Goal: Task Accomplishment & Management: Manage account settings

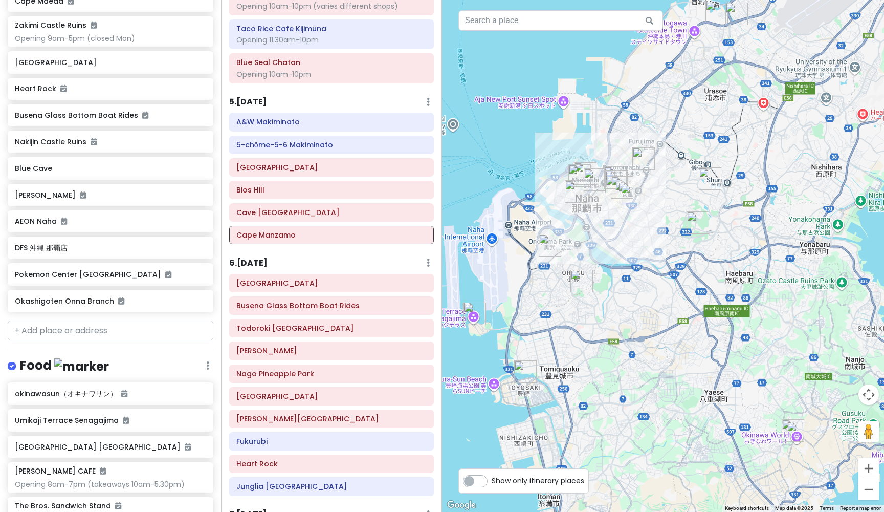
scroll to position [1472, 0]
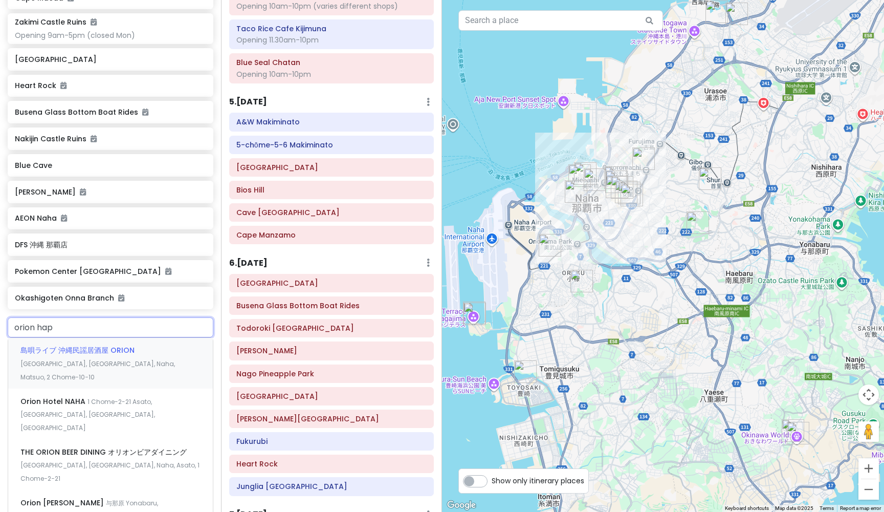
type input "orion happ"
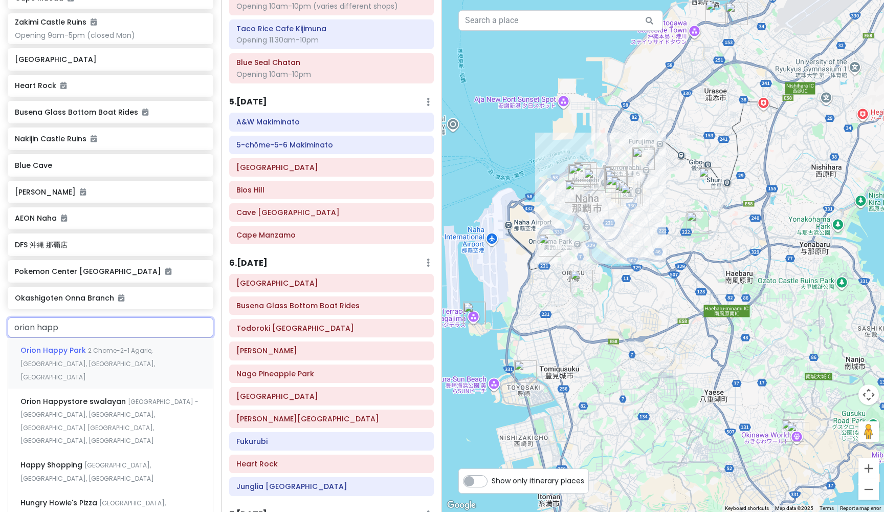
click at [77, 338] on div "Orion Happy Park 2 Chome-2-1 Agarie, [GEOGRAPHIC_DATA], [GEOGRAPHIC_DATA], [GEO…" at bounding box center [110, 363] width 205 height 51
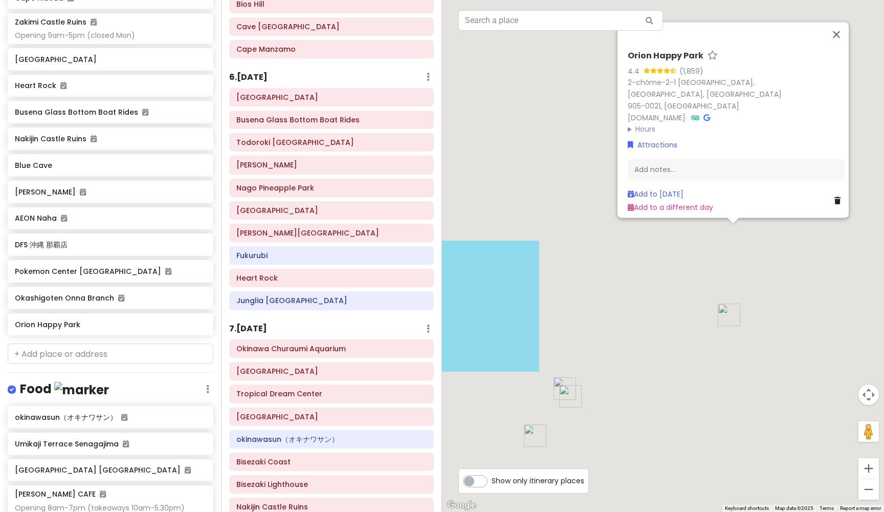
scroll to position [954, 0]
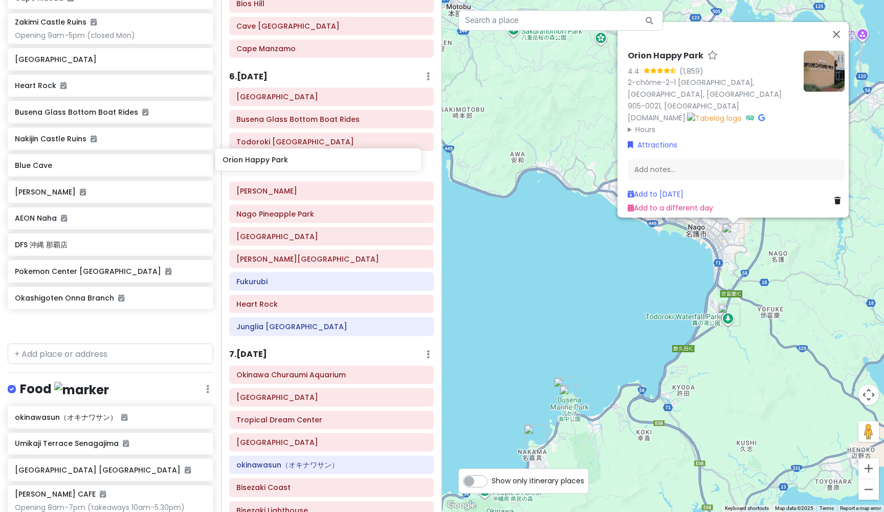
drag, startPoint x: 75, startPoint y: 291, endPoint x: 282, endPoint y: 164, distance: 243.7
click at [282, 164] on div "Okinawa Trip Private Change Dates Make a Copy Delete Trip Give Feedback 💡 Suppo…" at bounding box center [442, 256] width 884 height 512
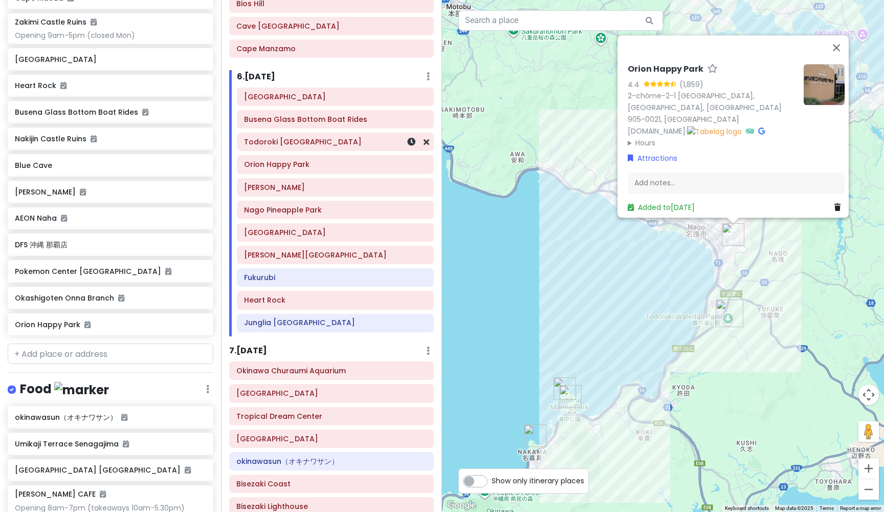
click at [289, 141] on div "Todoroki [GEOGRAPHIC_DATA]" at bounding box center [335, 142] width 183 height 14
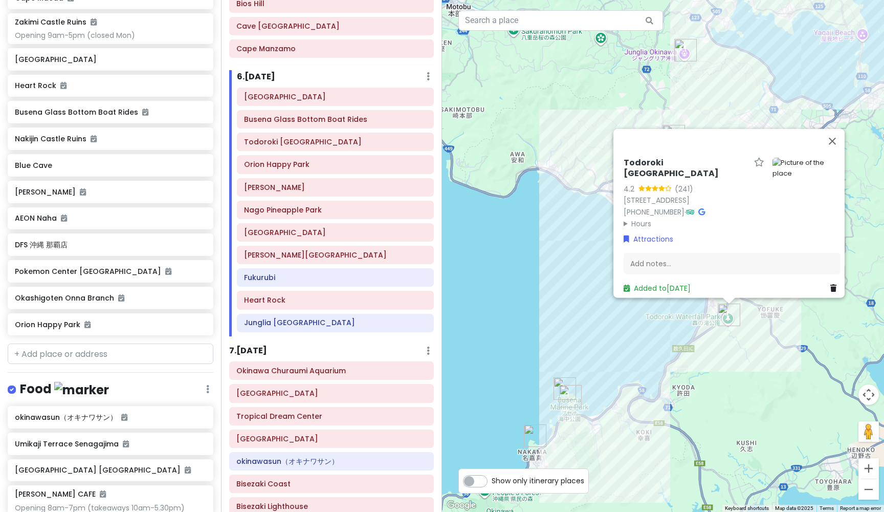
click at [681, 168] on h6 "Todoroki [GEOGRAPHIC_DATA]" at bounding box center [687, 168] width 126 height 21
drag, startPoint x: 712, startPoint y: 167, endPoint x: 620, endPoint y: 168, distance: 92.1
click at [624, 168] on input "Todoroki [GEOGRAPHIC_DATA]" at bounding box center [694, 171] width 140 height 16
click at [354, 115] on h6 "Busena Glass Bottom Boat Rides" at bounding box center [335, 119] width 183 height 9
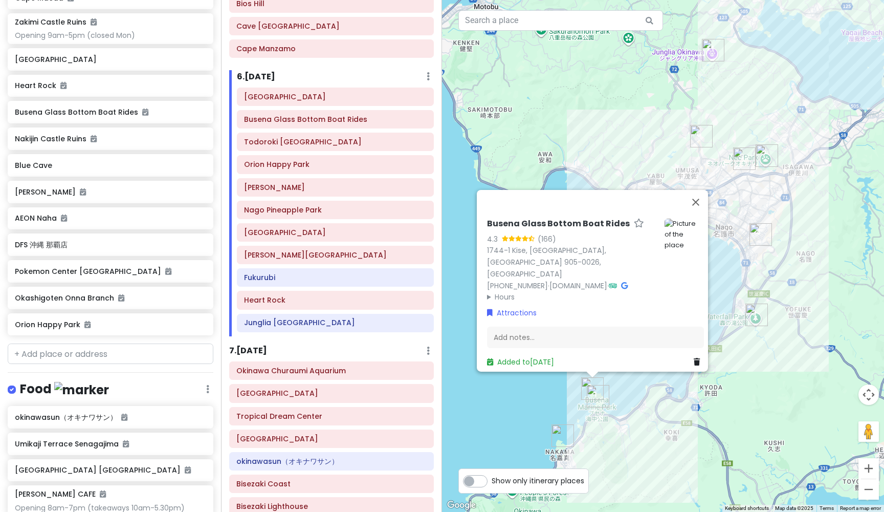
click at [617, 229] on h6 "Busena Glass Bottom Boat Rides" at bounding box center [558, 223] width 143 height 11
drag, startPoint x: 616, startPoint y: 227, endPoint x: 480, endPoint y: 226, distance: 135.6
click at [483, 225] on div "Busena Glass Bottom Boat Rides 4.3 (166) 1744-1 [GEOGRAPHIC_DATA] 905-0026, [GE…" at bounding box center [595, 289] width 225 height 164
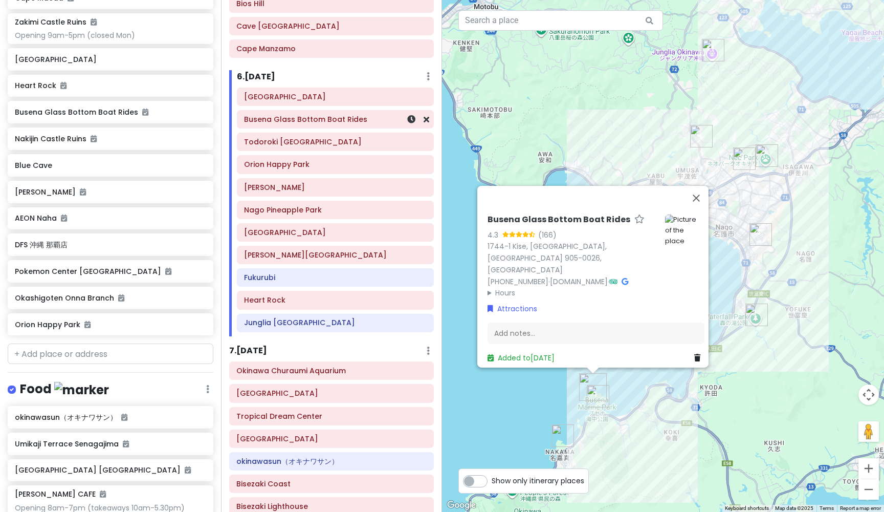
click at [308, 116] on h6 "Busena Glass Bottom Boat Rides" at bounding box center [335, 119] width 183 height 9
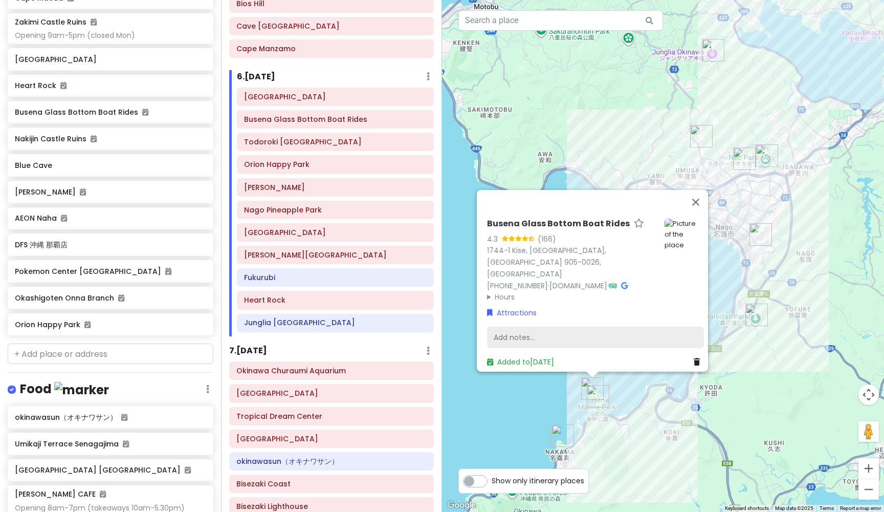
click at [535, 331] on div "Add notes..." at bounding box center [595, 336] width 217 height 21
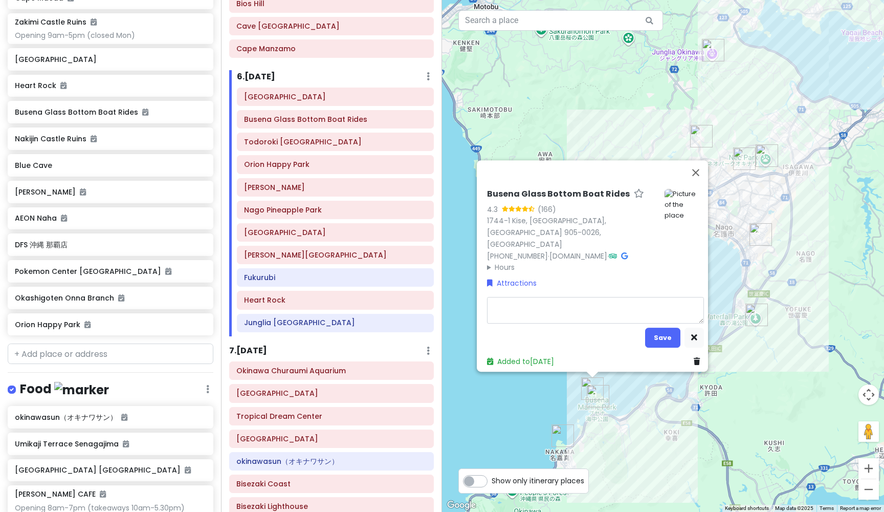
click at [519, 299] on textarea at bounding box center [595, 310] width 217 height 27
type textarea "x"
type textarea "NOV – MAR ･FISRT BOAT : 9:10 ･LAST BOAT : 17:00 ･No boat at 12:30 and 16:50"
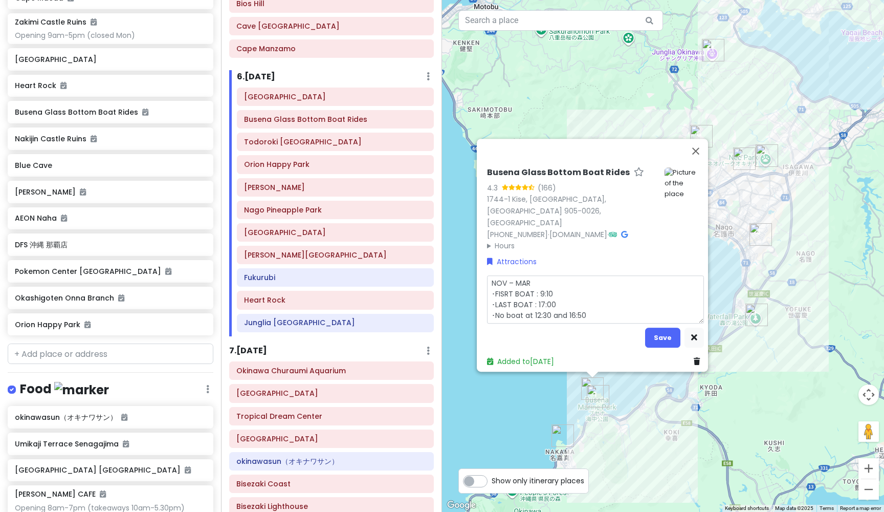
scroll to position [0, 0]
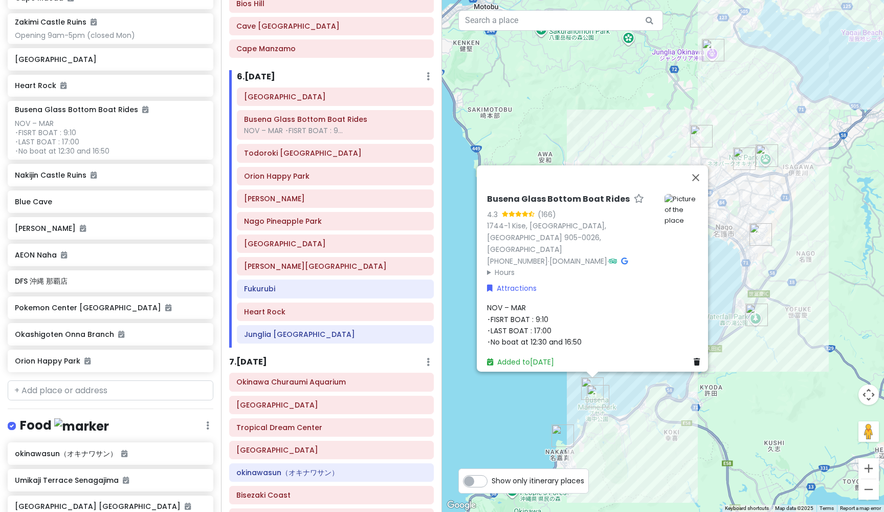
click at [565, 318] on div "NOV – MAR ･FISRT BOAT : 9:10 ･LAST BOAT : 17:00 ･No boat at 12:30 and 16:50" at bounding box center [595, 325] width 217 height 46
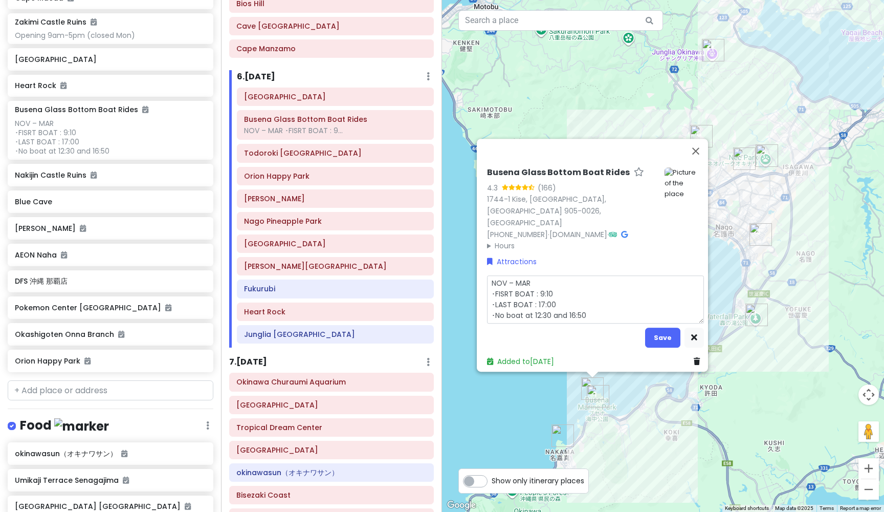
click at [601, 310] on textarea "NOV – MAR ･FISRT BOAT : 9:10 ･LAST BOAT : 17:00 ･No boat at 12:30 and 16:50" at bounding box center [595, 299] width 217 height 48
type textarea "x"
type textarea "NOV – MAR ･FISRT BOAT : 9:10 ･LAST BOAT : 17:00 ･No boat at 12:30 and 16:50"
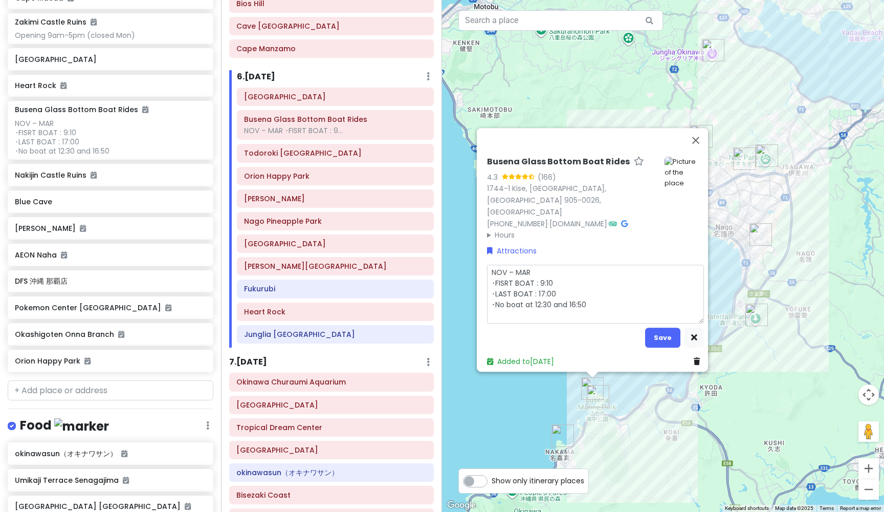
type textarea "x"
type textarea "NOV – MAR ･FISRT BOAT : 9:10 ･LAST BOAT : 17:00 ･No boat at 12:30 and 16:50DEPA…"
click at [583, 300] on textarea "NOV – MAR ･FISRT BOAT : 9:10 ･LAST BOAT : 17:00 ･No boat at 12:30 and 16:50DEPA…" at bounding box center [595, 294] width 217 height 59
type textarea "x"
type textarea "NOV – MAR ･FISRT BOAT : 9:10 ･LAST BOAT : 17:00 ･No boat at 12:30 and 16:50 DEP…"
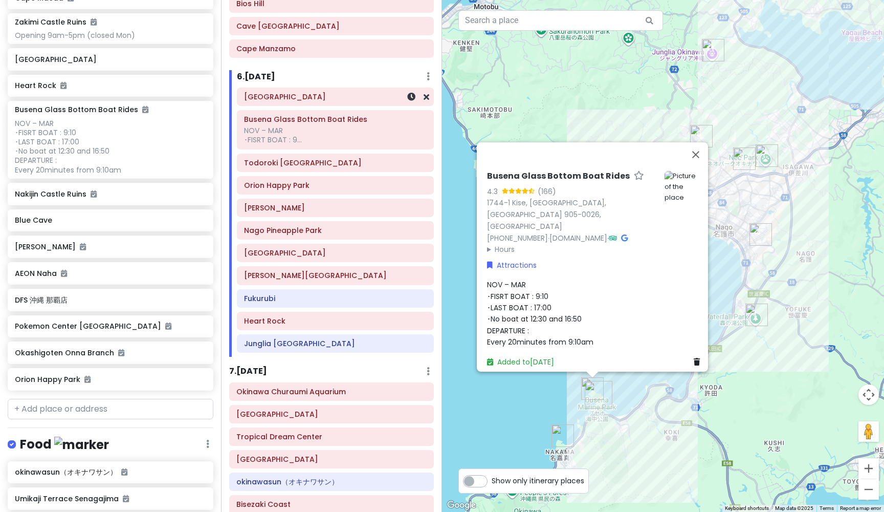
click at [315, 92] on h6 "[GEOGRAPHIC_DATA]" at bounding box center [335, 96] width 183 height 9
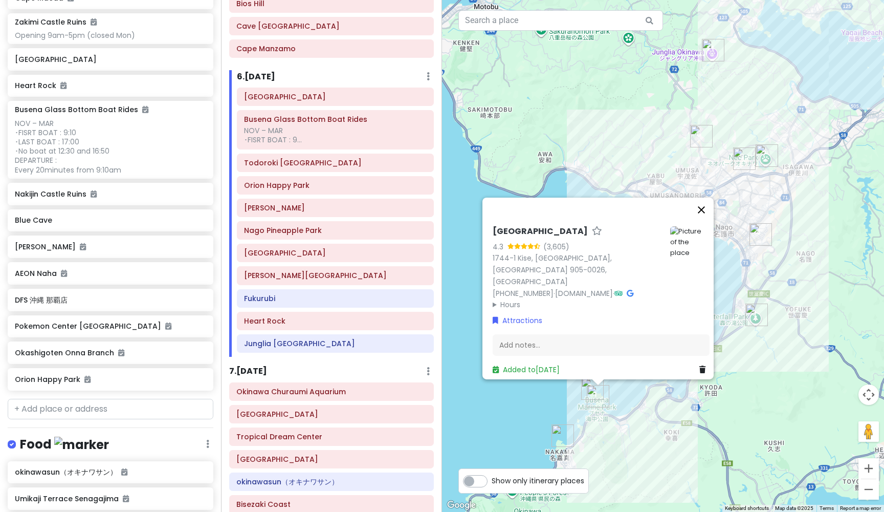
click at [706, 216] on button "Close" at bounding box center [701, 210] width 25 height 25
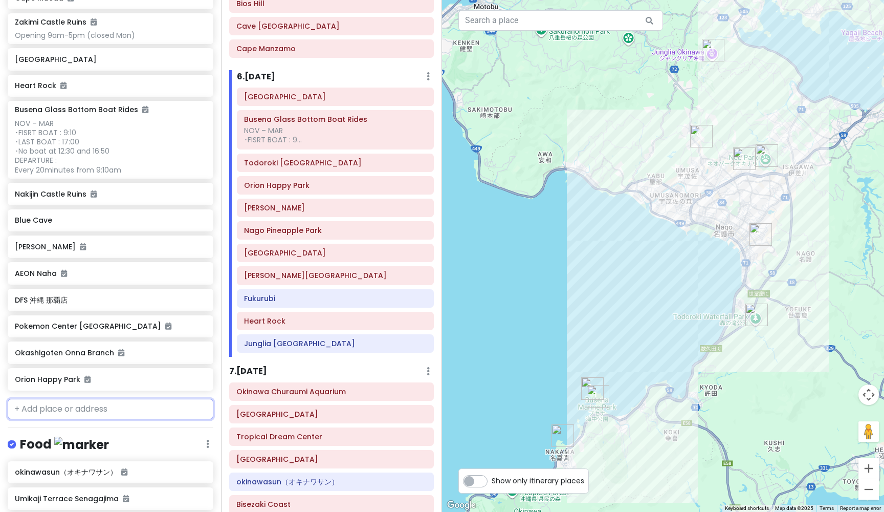
click at [114, 399] on input "text" at bounding box center [111, 409] width 206 height 20
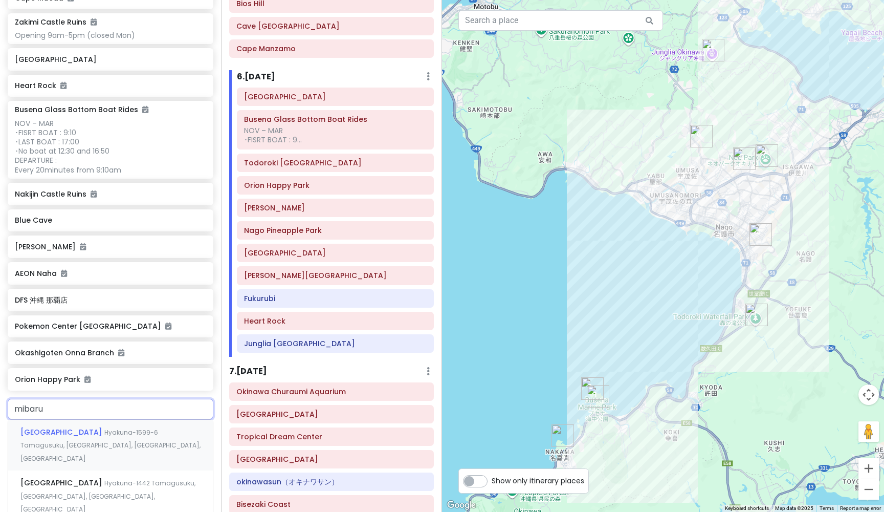
type input "mibaru"
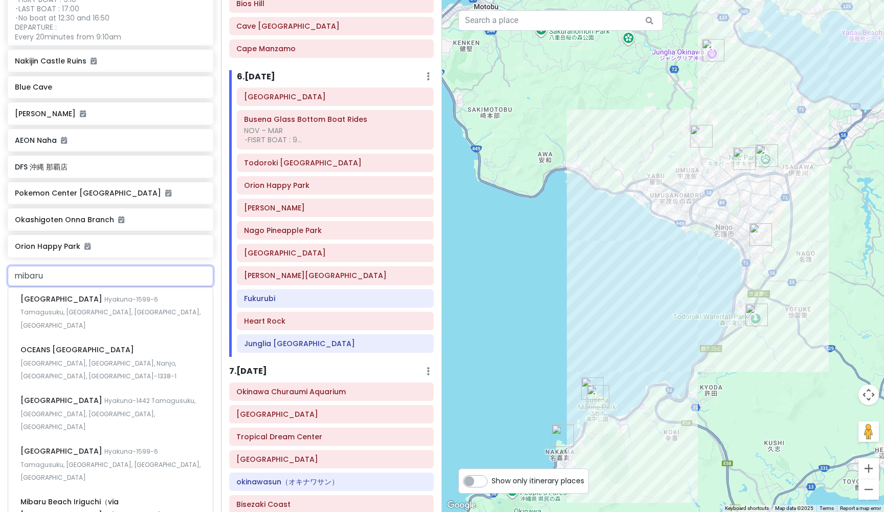
scroll to position [1617, 0]
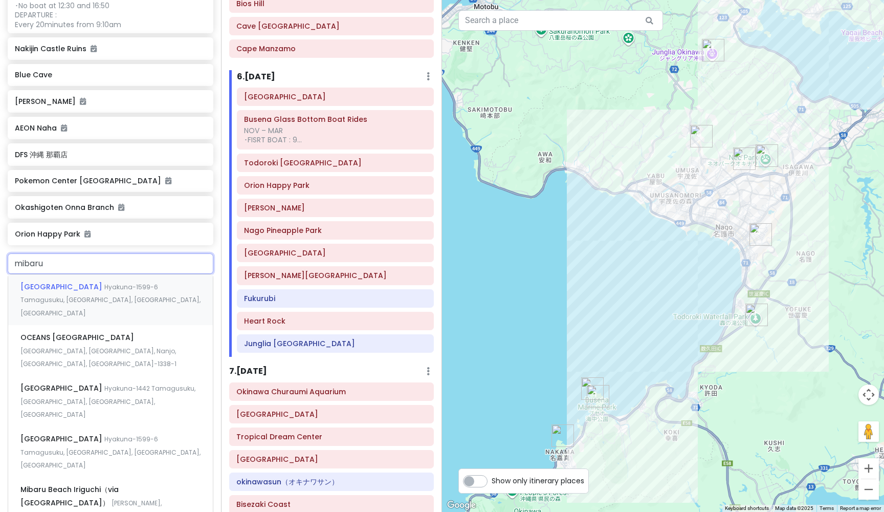
click at [65, 282] on span "Hyakuna-1599-6 Tamagusuku, [GEOGRAPHIC_DATA], [GEOGRAPHIC_DATA], [GEOGRAPHIC_DA…" at bounding box center [110, 299] width 180 height 35
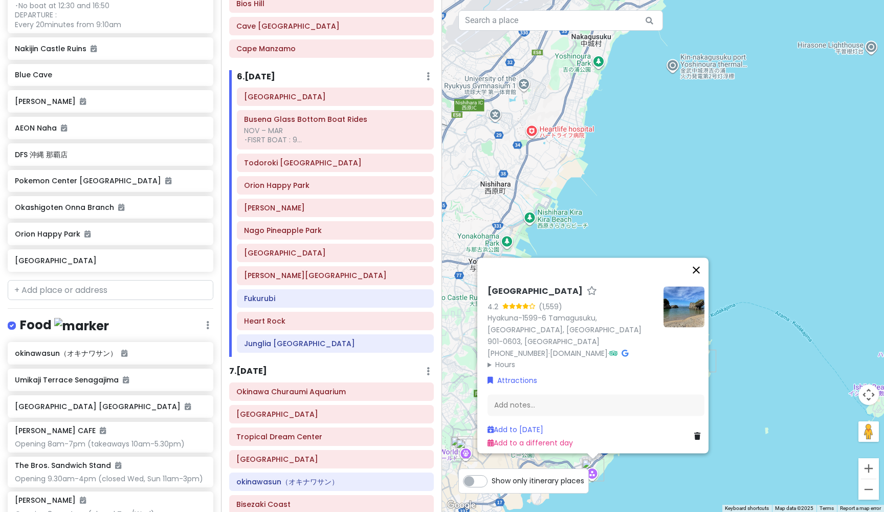
click at [702, 275] on button "Close" at bounding box center [696, 269] width 25 height 25
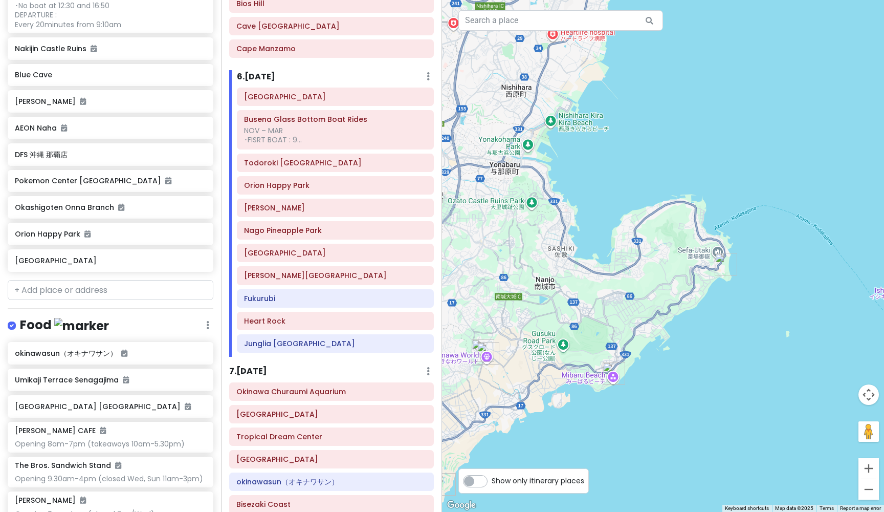
drag, startPoint x: 655, startPoint y: 269, endPoint x: 677, endPoint y: 170, distance: 101.7
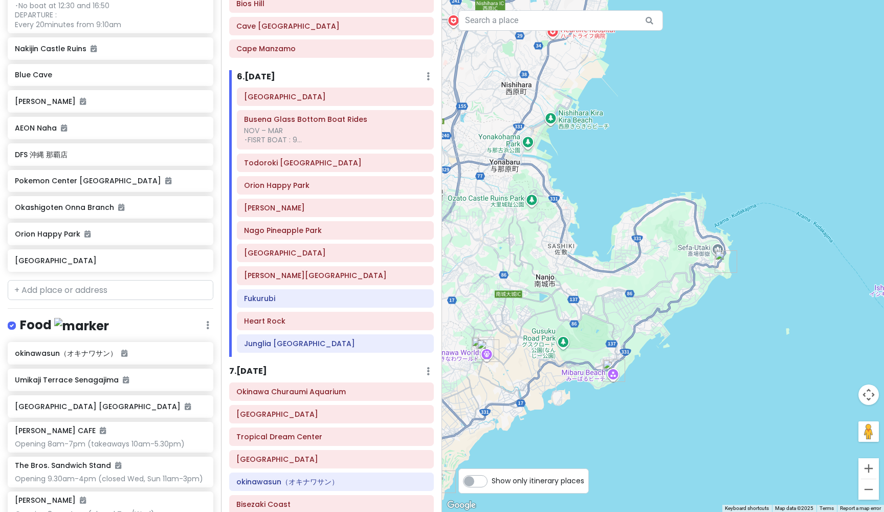
click at [727, 263] on img "Cape Chinen Park" at bounding box center [726, 261] width 23 height 23
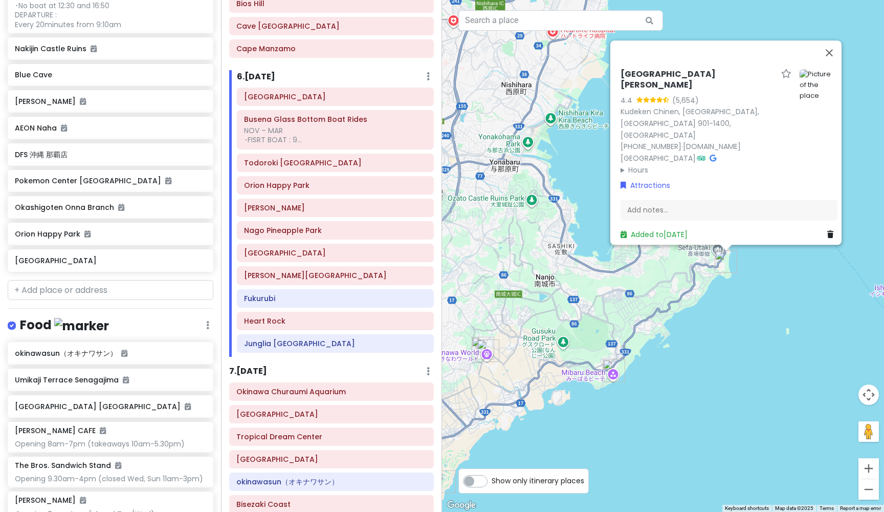
click at [611, 367] on img "Mibaru Beach" at bounding box center [614, 370] width 23 height 23
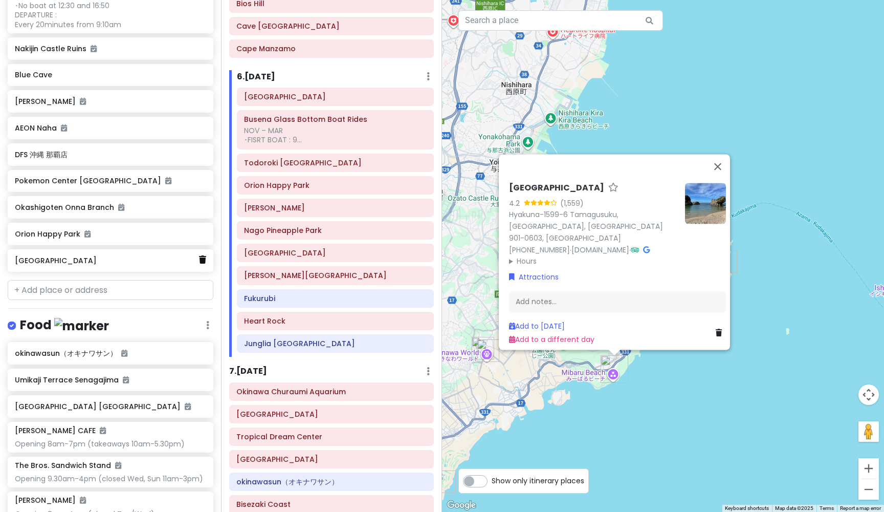
click at [202, 255] on icon at bounding box center [202, 259] width 7 height 8
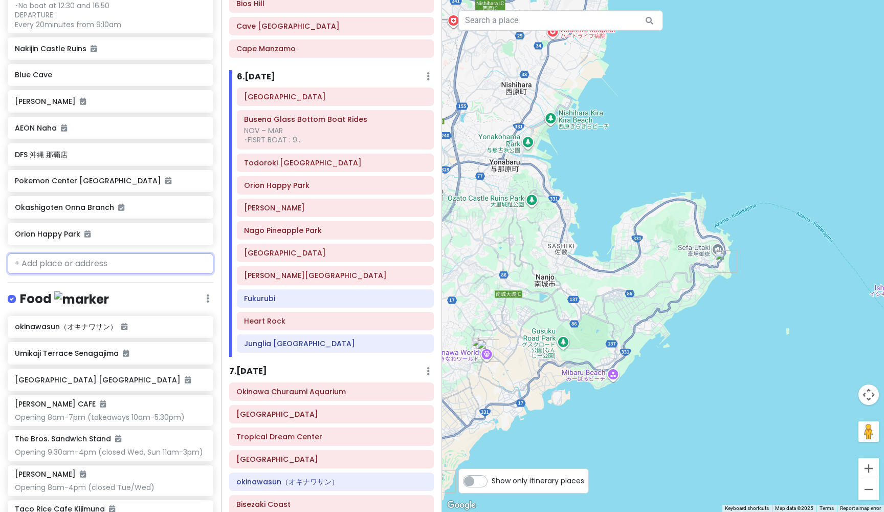
click at [151, 253] on input "text" at bounding box center [111, 263] width 206 height 20
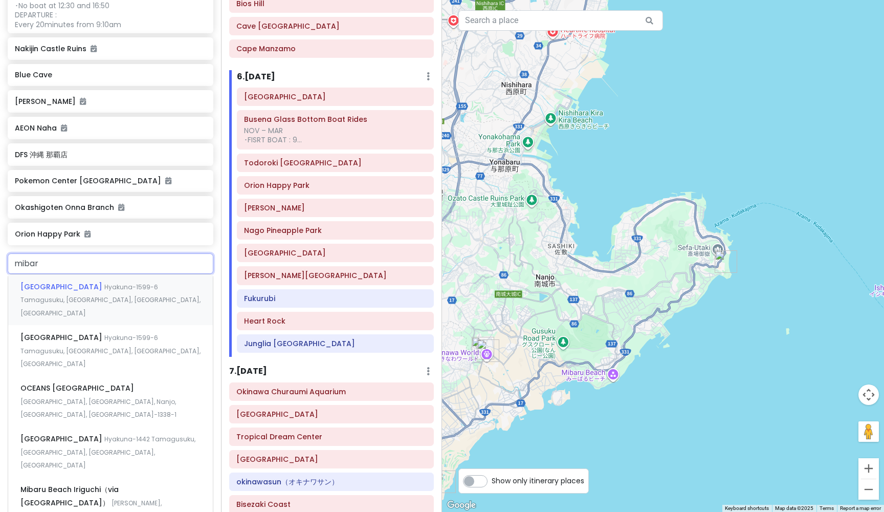
type input "mibaru"
click at [104, 317] on span "Hyakuna-1599-6 Tamagusuku, [GEOGRAPHIC_DATA], [GEOGRAPHIC_DATA], [GEOGRAPHIC_DA…" at bounding box center [110, 299] width 180 height 35
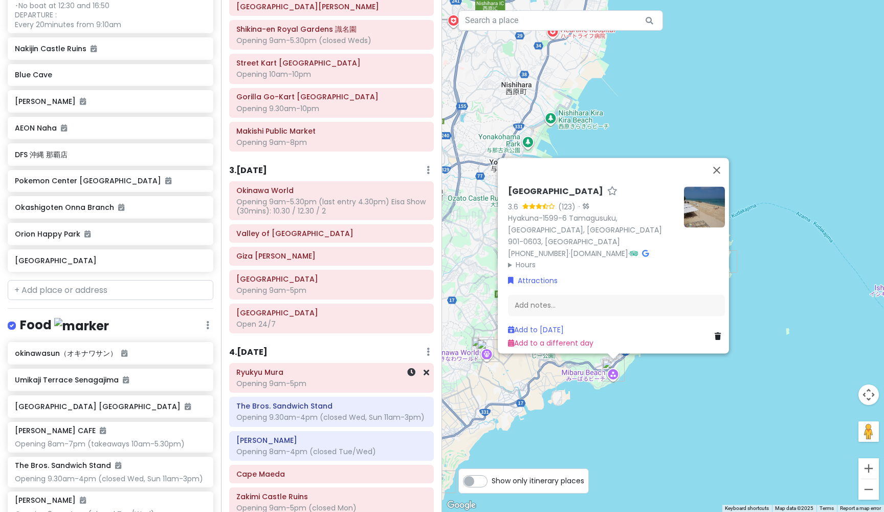
scroll to position [193, 0]
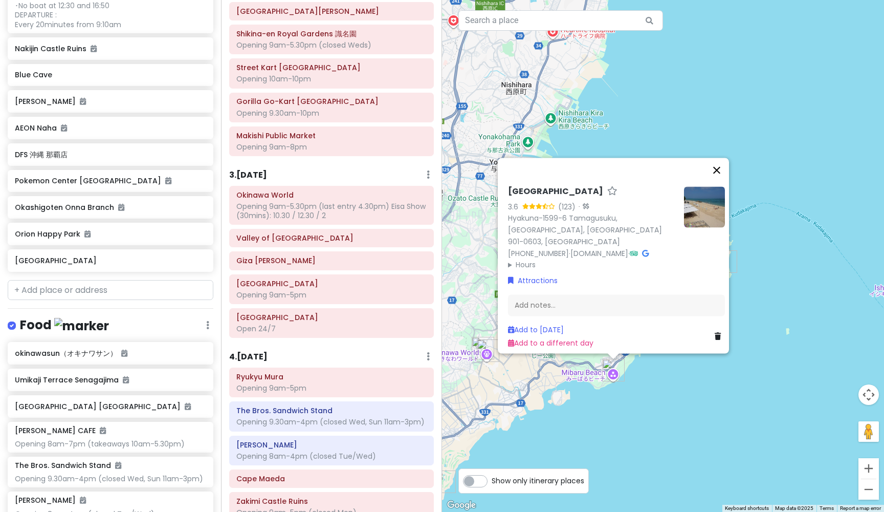
click at [726, 178] on button "Close" at bounding box center [717, 170] width 25 height 25
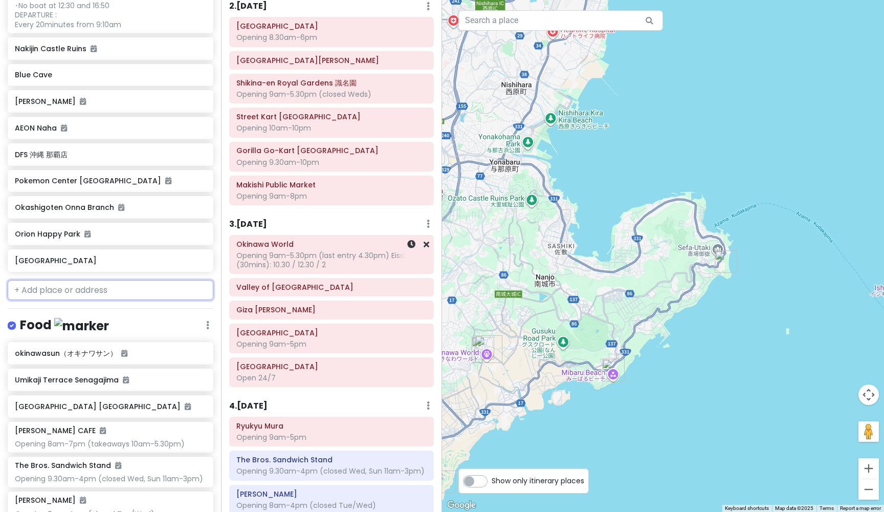
scroll to position [123, 0]
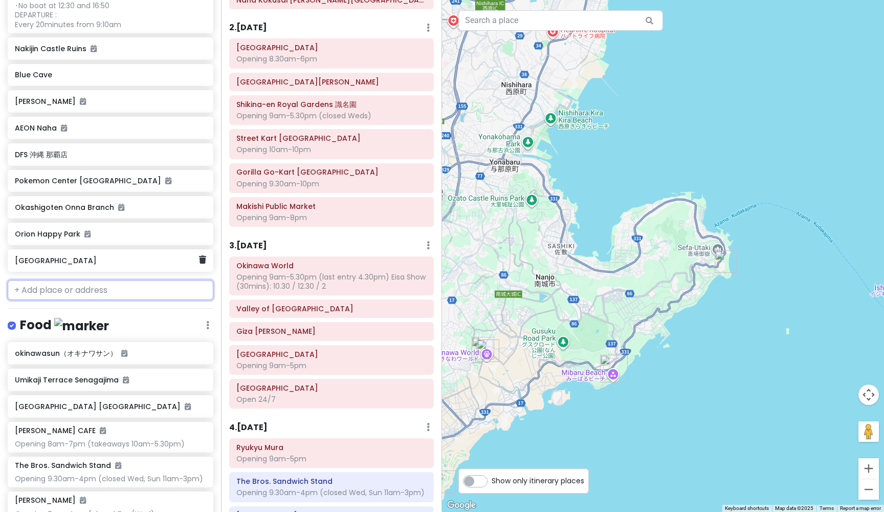
click at [109, 256] on h6 "[GEOGRAPHIC_DATA]" at bounding box center [107, 260] width 184 height 9
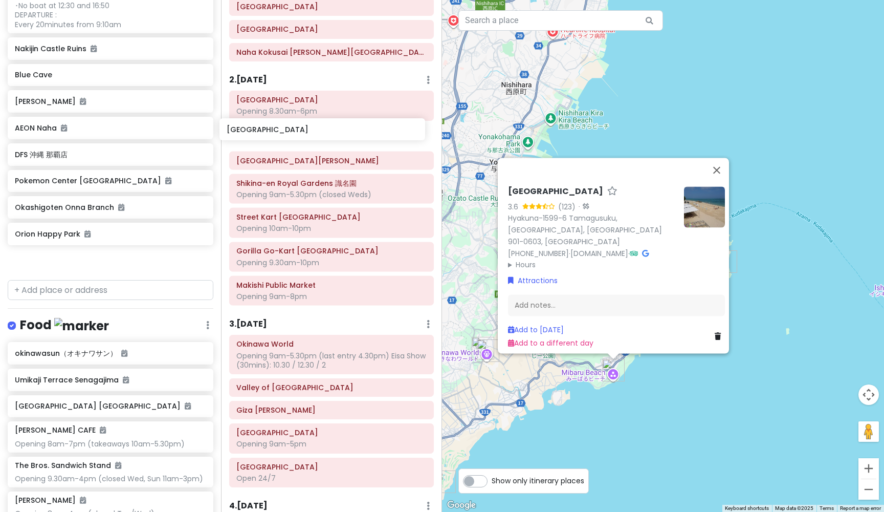
scroll to position [67, 0]
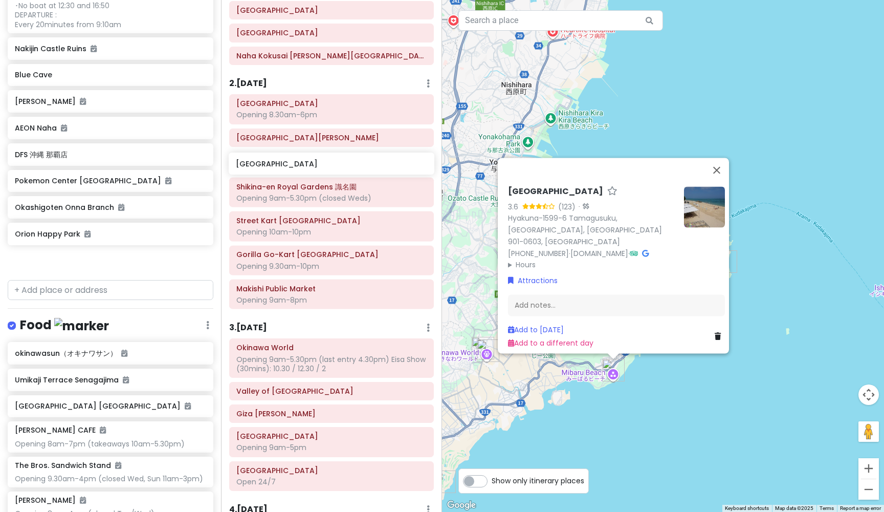
drag, startPoint x: 92, startPoint y: 225, endPoint x: 313, endPoint y: 166, distance: 228.9
click at [313, 166] on div "Okinawa Trip Private Change Dates Make a Copy Delete Trip Give Feedback 💡 Suppo…" at bounding box center [442, 256] width 884 height 512
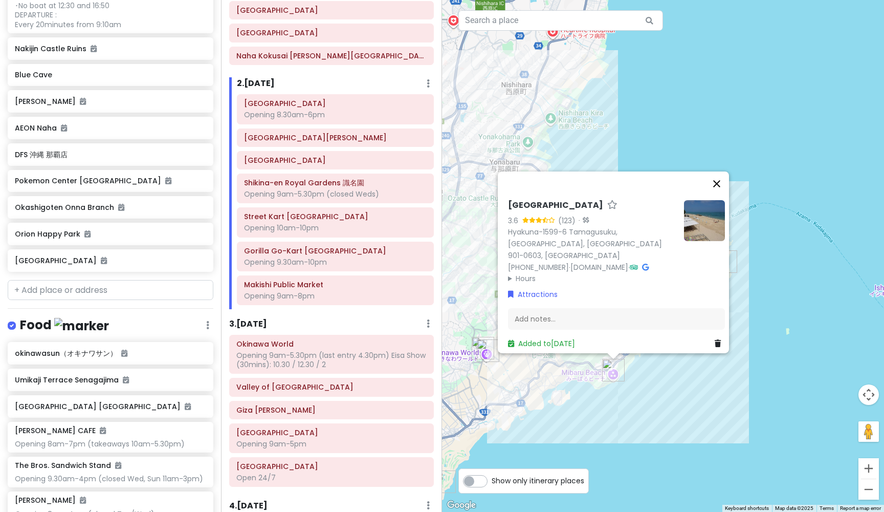
click at [723, 190] on button "Close" at bounding box center [717, 183] width 25 height 25
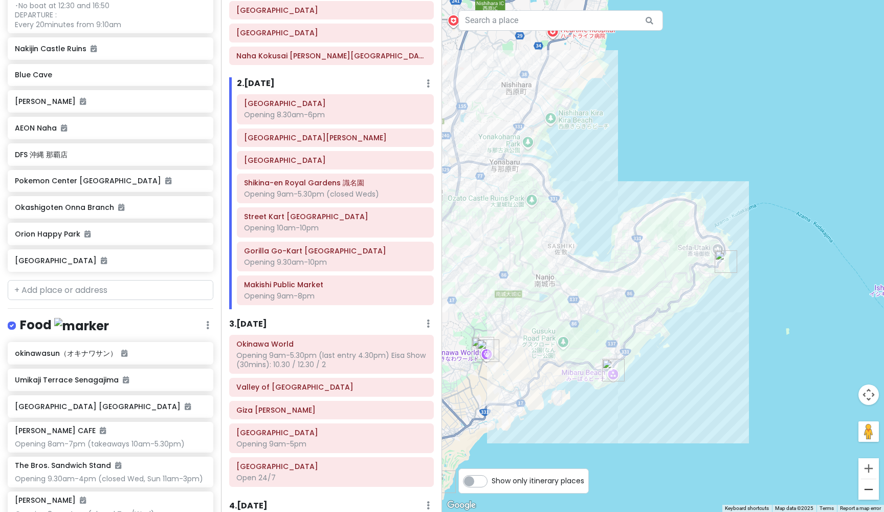
click at [873, 485] on button "Zoom out" at bounding box center [869, 489] width 20 height 20
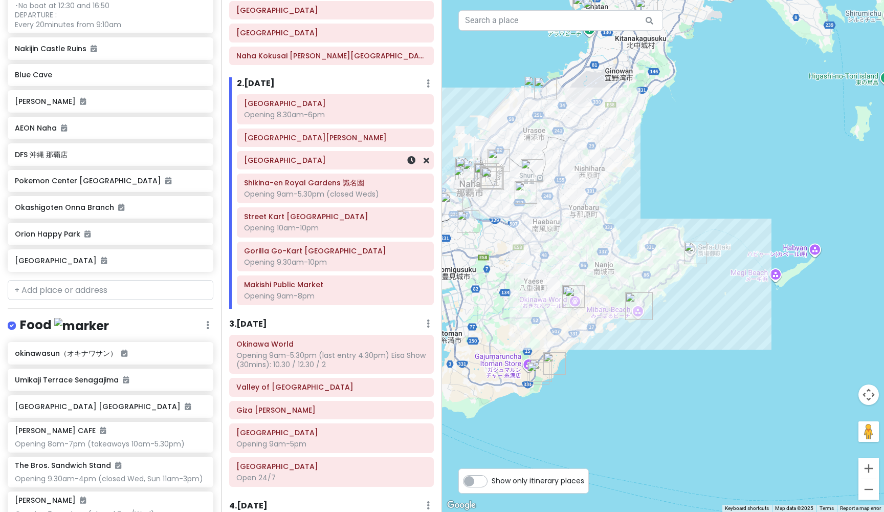
click at [316, 162] on h6 "[GEOGRAPHIC_DATA]" at bounding box center [335, 160] width 183 height 9
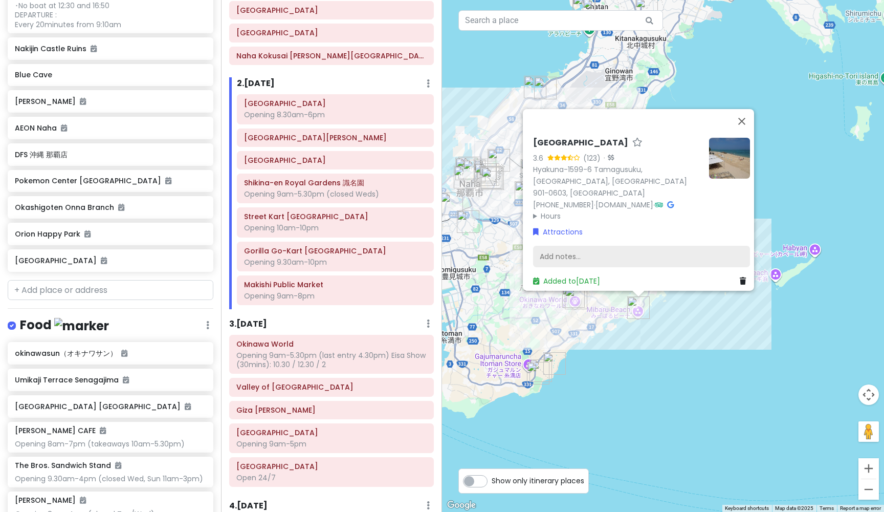
click at [585, 252] on div "Add notes..." at bounding box center [641, 256] width 217 height 21
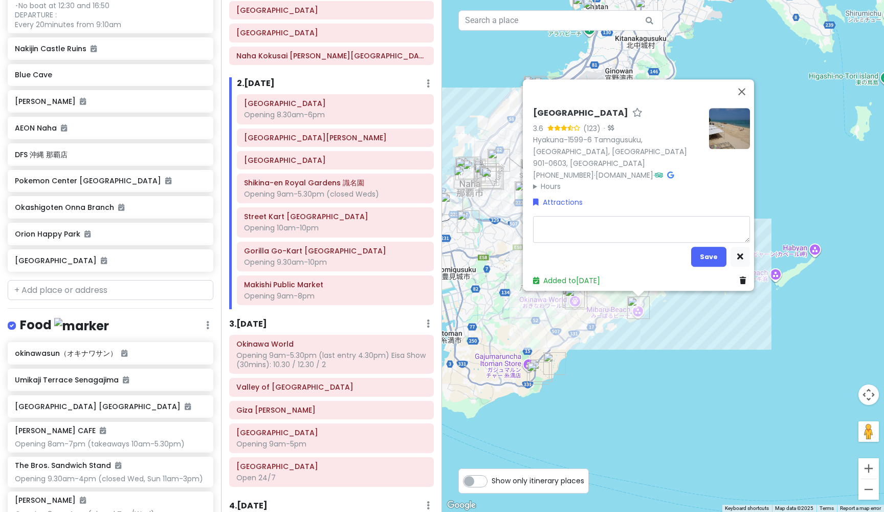
type textarea "x"
type textarea "I"
type textarea "x"
type textarea "("
type textarea "x"
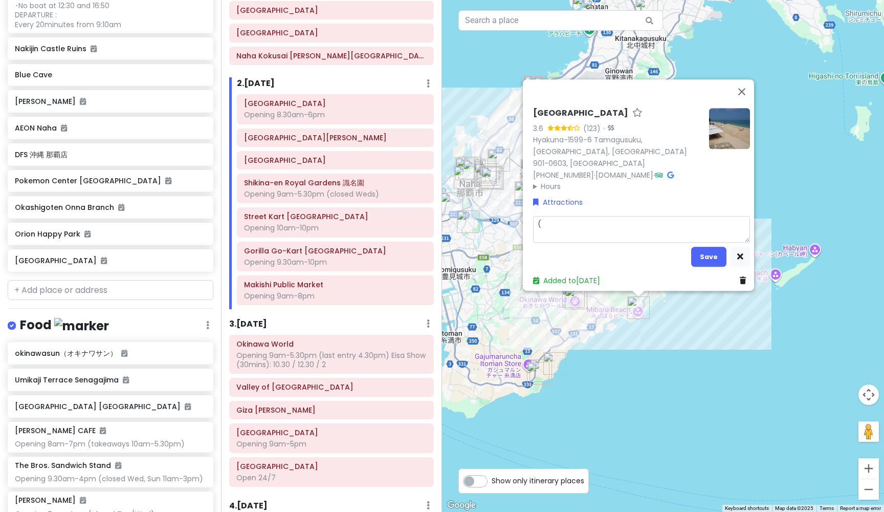
type textarea "(a"
type textarea "x"
type textarea "(al"
type textarea "x"
type textarea "(alt"
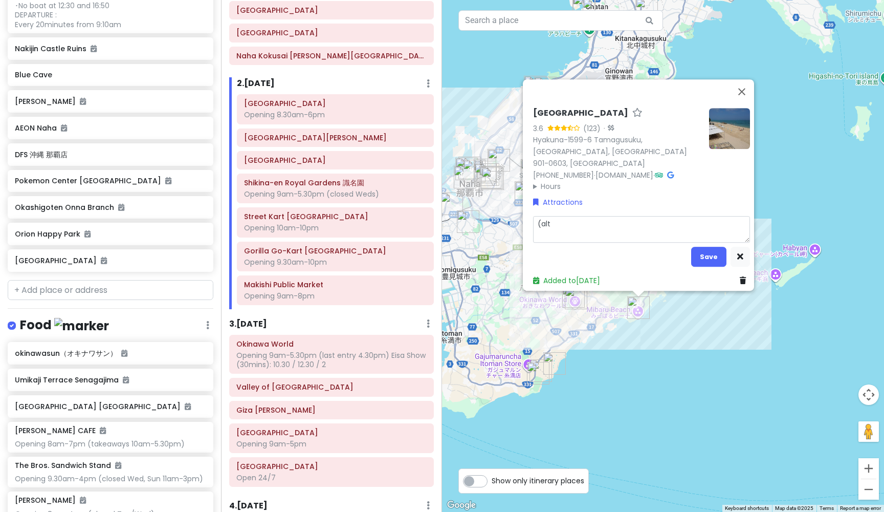
type textarea "x"
type textarea "(alte"
type textarea "x"
type textarea "(alter"
type textarea "x"
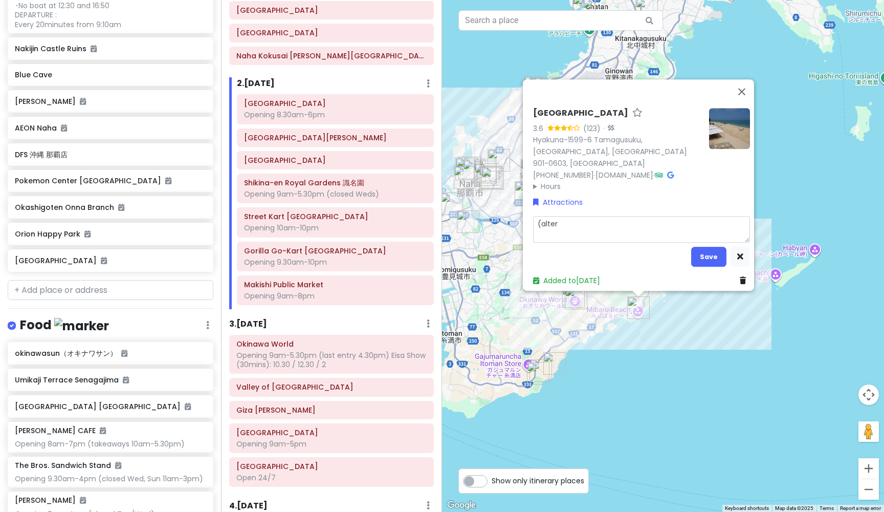
type textarea "(alte"
type textarea "x"
type textarea "(alt"
type textarea "x"
type textarea "(al"
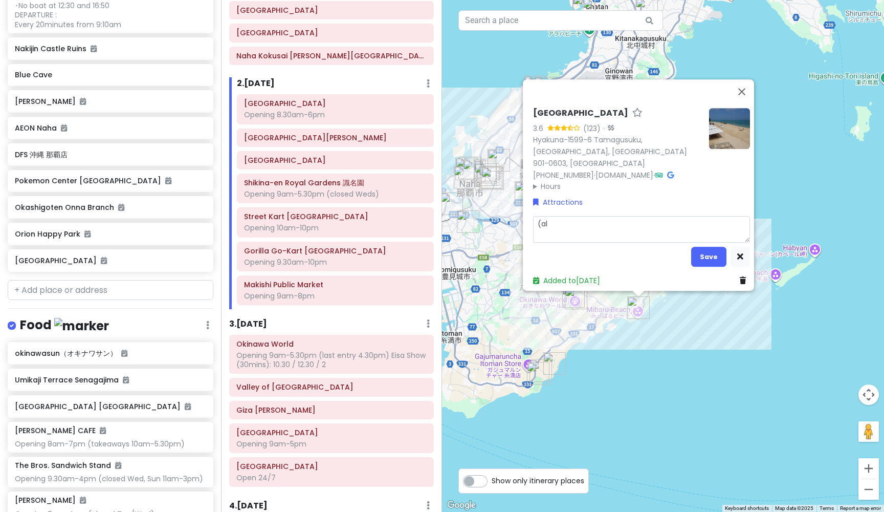
type textarea "x"
type textarea "(a"
type textarea "x"
type textarea "("
type textarea "x"
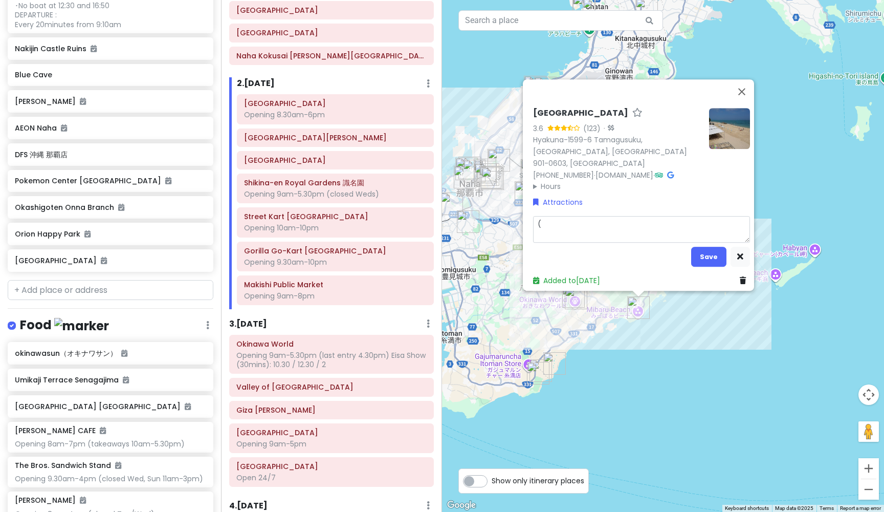
type textarea "(A"
type textarea "x"
type textarea "(Al"
type textarea "x"
type textarea "(Alt"
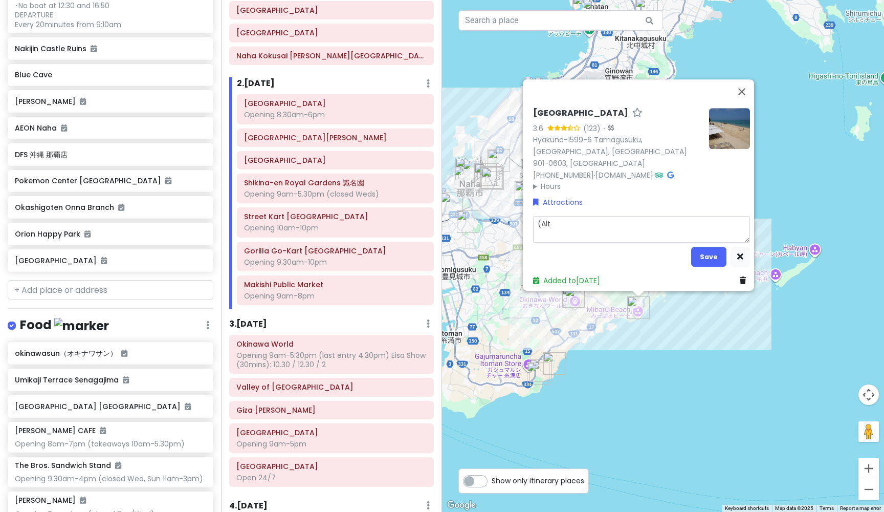
type textarea "x"
type textarea "(Alte"
type textarea "x"
type textarea "(Alter"
type textarea "x"
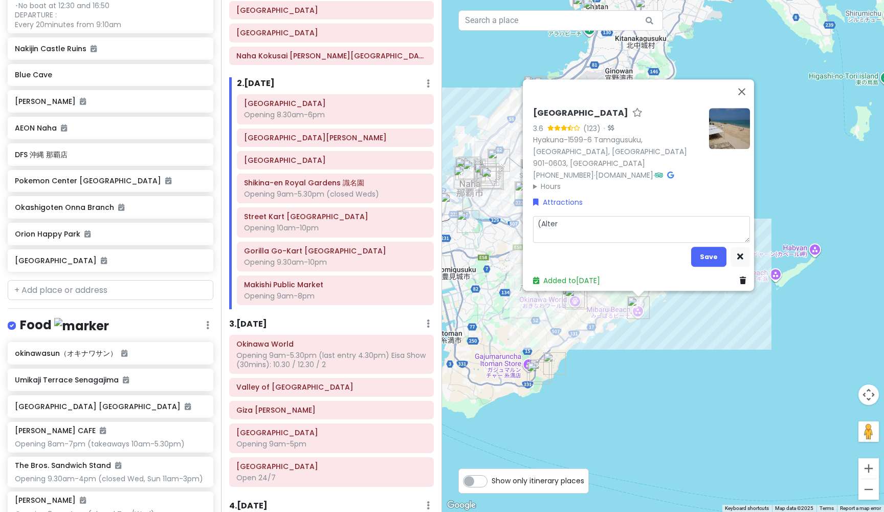
type textarea "(Altern"
type textarea "x"
type textarea "(Alterna"
type textarea "x"
type textarea "(Alternat"
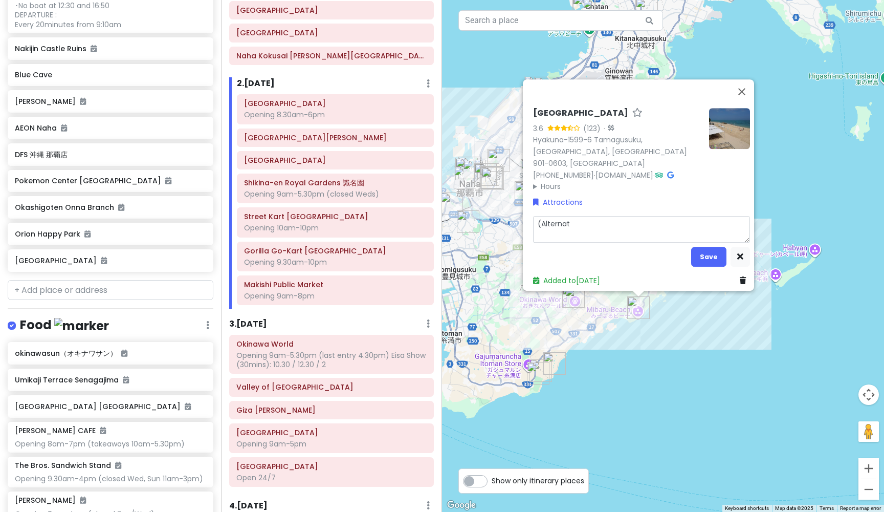
type textarea "x"
type textarea "(Alternati"
type textarea "x"
type textarea "(Alternativ"
type textarea "x"
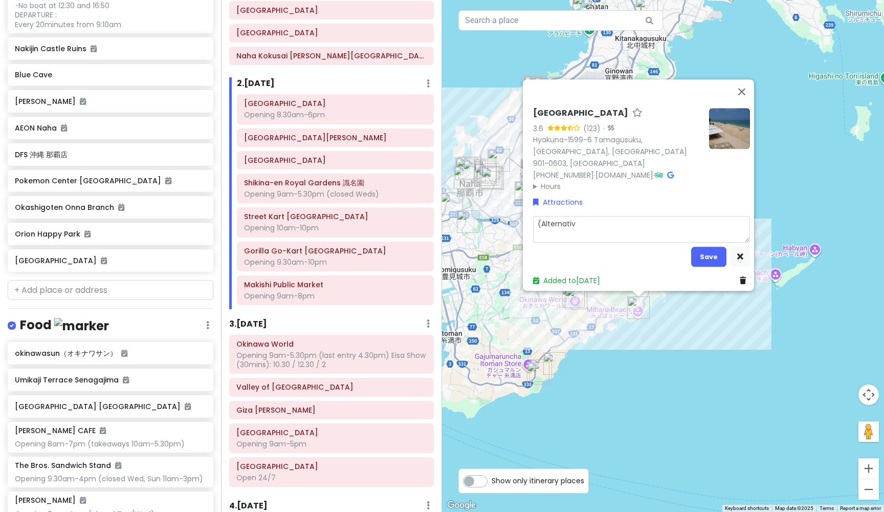
type textarea "(Alternative"
type textarea "x"
type textarea "(Alternative"
type textarea "x"
type textarea "(Alternative t"
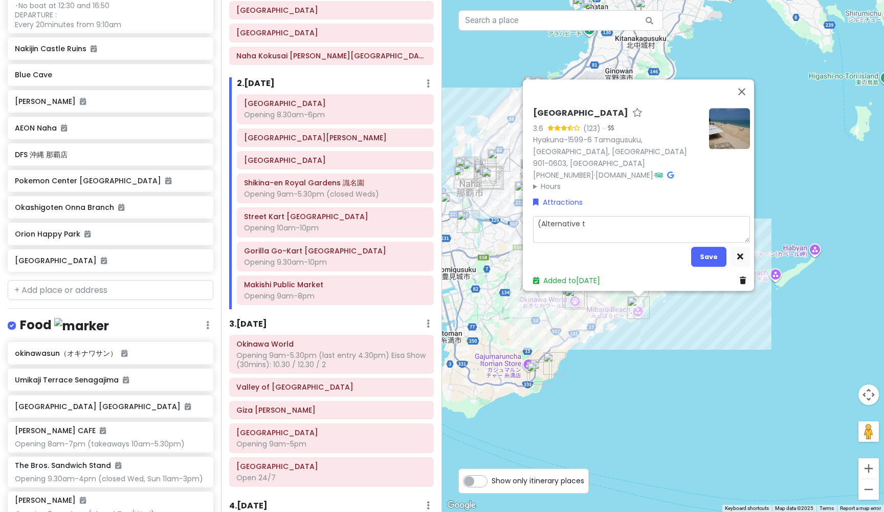
type textarea "x"
type textarea "(Alternative to"
type textarea "x"
type textarea "(Alternative to"
type textarea "x"
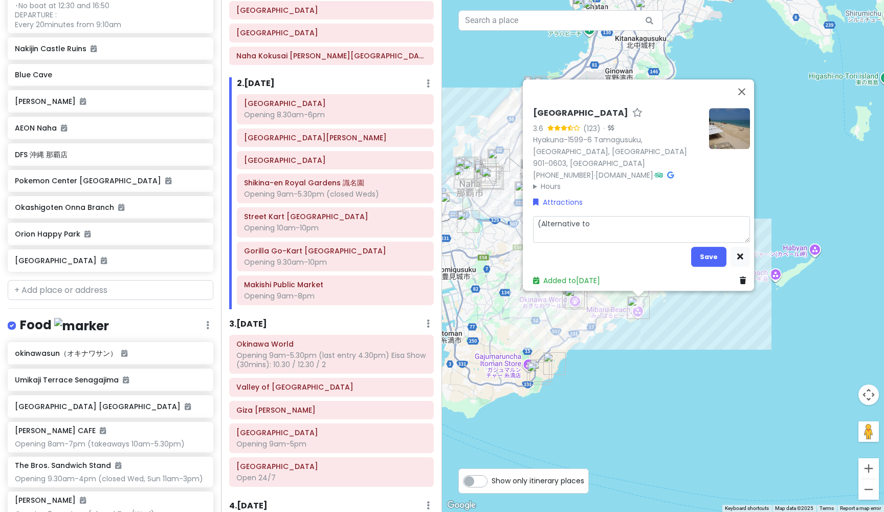
type textarea "(Alternative to B"
type textarea "x"
type textarea "(Alternative to Bu"
type textarea "x"
type textarea "(Alternative to Bue"
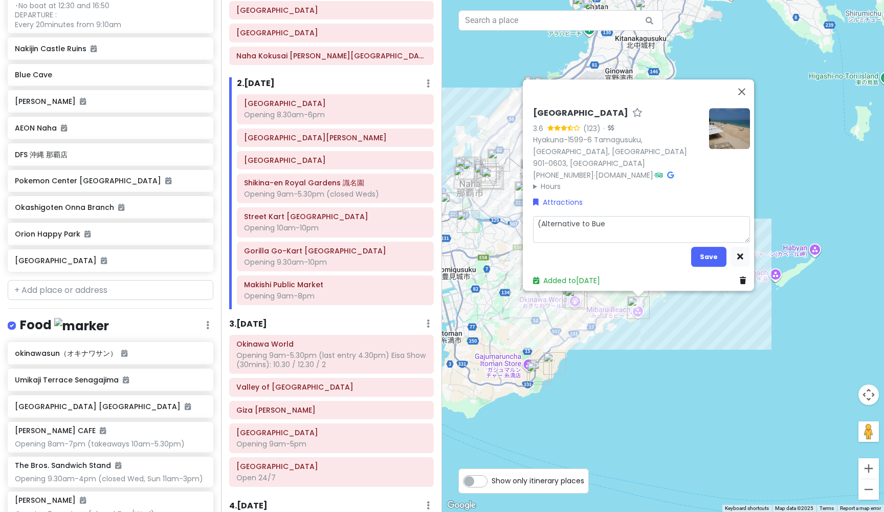
type textarea "x"
type textarea "(Alternative to Bues"
type textarea "x"
type textarea "(Alternative to Buesn"
type textarea "x"
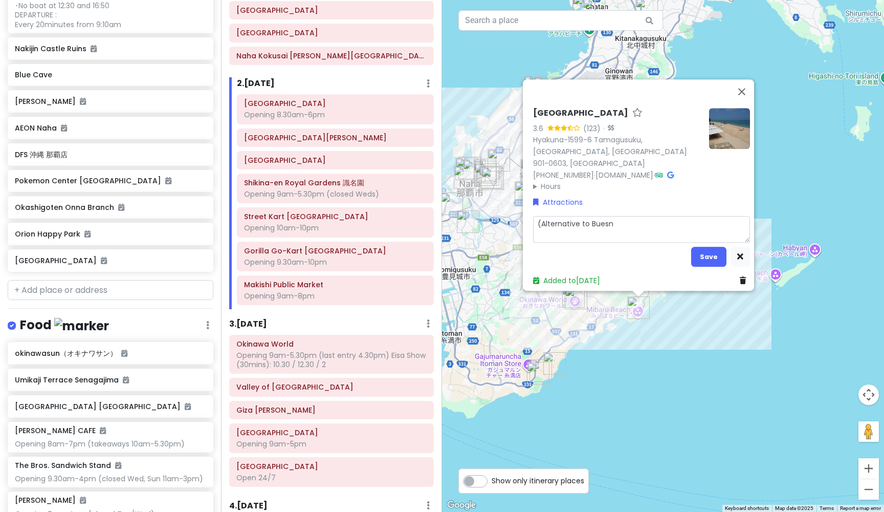
type textarea "(Alternative to Buesna"
type textarea "x"
type textarea "(Alternative to Buesna"
type textarea "x"
type textarea "(Alternative to Buesna M"
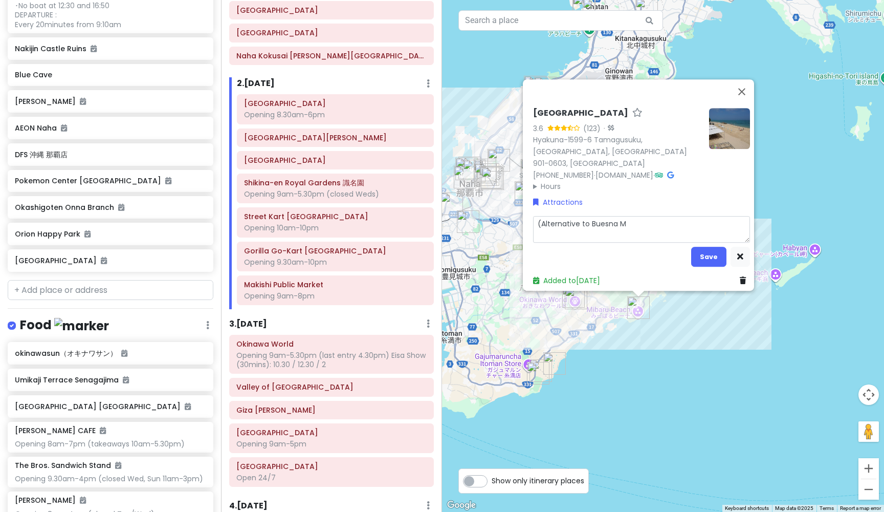
type textarea "x"
type textarea "(Alternative to Buesna Ma"
type textarea "x"
type textarea "(Alternative to Buesna Mar"
type textarea "x"
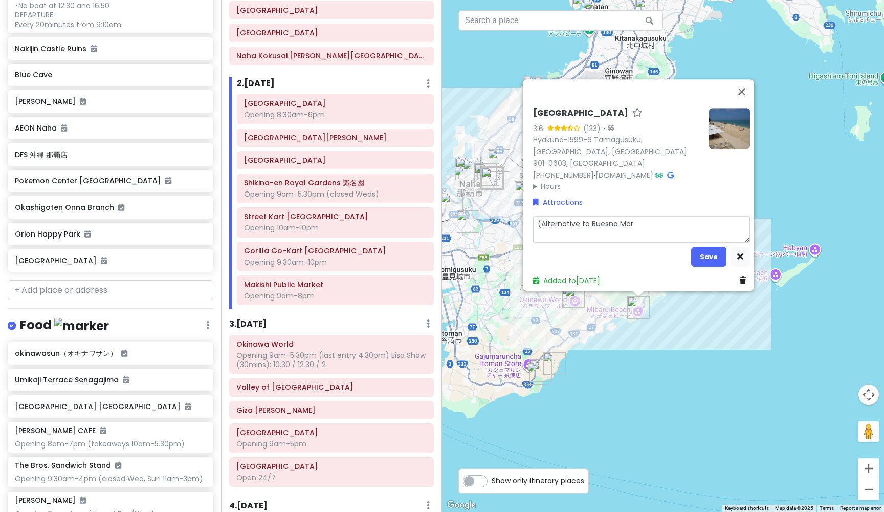
type textarea "(Alternative to Buesna Mari"
type textarea "x"
type textarea "(Alternative to Buesna Marin"
type textarea "x"
type textarea "(Alternative to Buesna Marine"
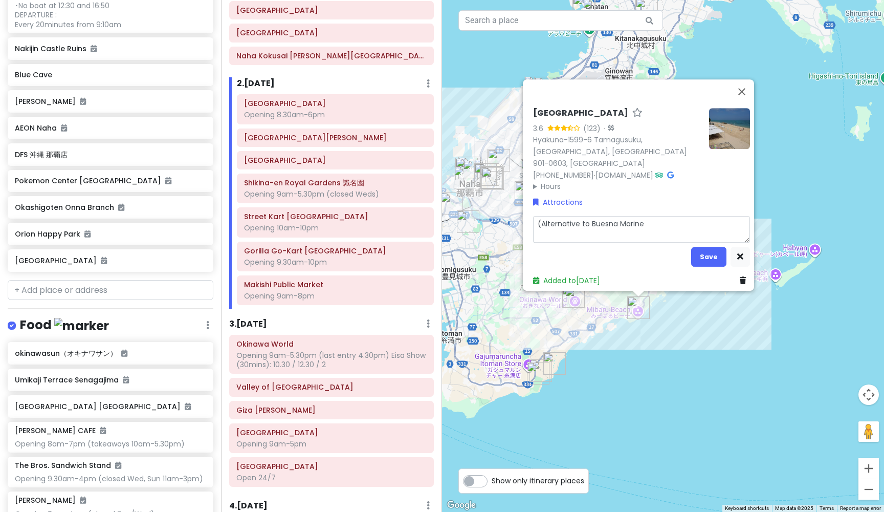
type textarea "x"
type textarea "(Alternative to Buesna Marine"
type textarea "x"
type textarea "(Alternative to Buesna Marine G"
type textarea "x"
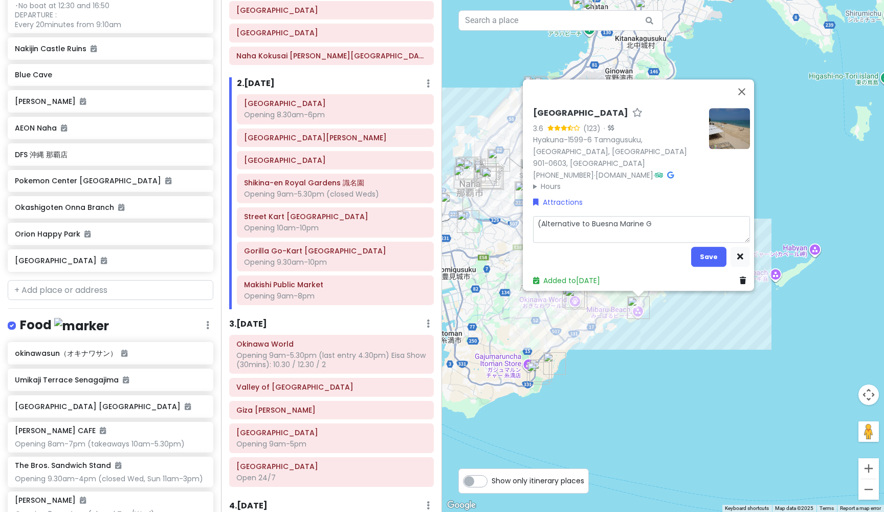
type textarea "(Alternative to Buesna Marine Gl"
type textarea "x"
type textarea "(Alternative to Buesna Marine Gla"
type textarea "x"
type textarea "(Alternative to Buesna Marine Glas"
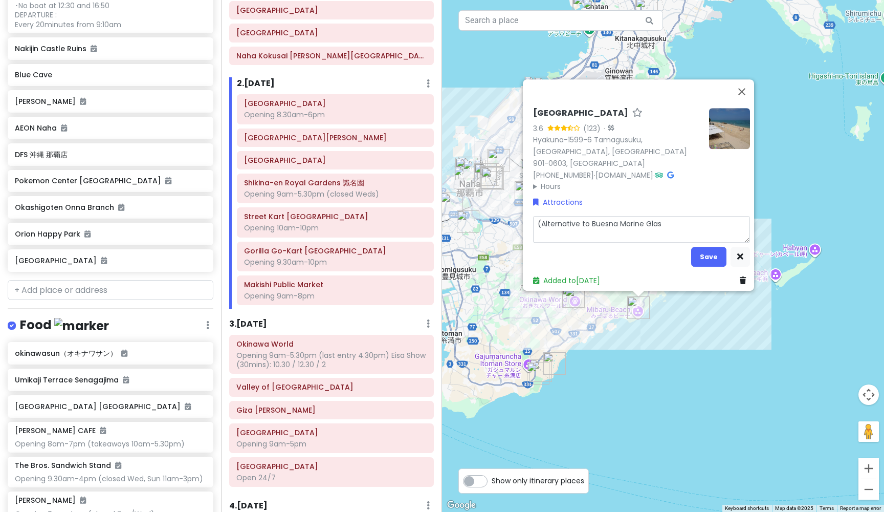
type textarea "x"
type textarea "(Alternative to Buesna Marine Glass"
type textarea "x"
type textarea "(Alternative to Buesna Marine Glass"
type textarea "x"
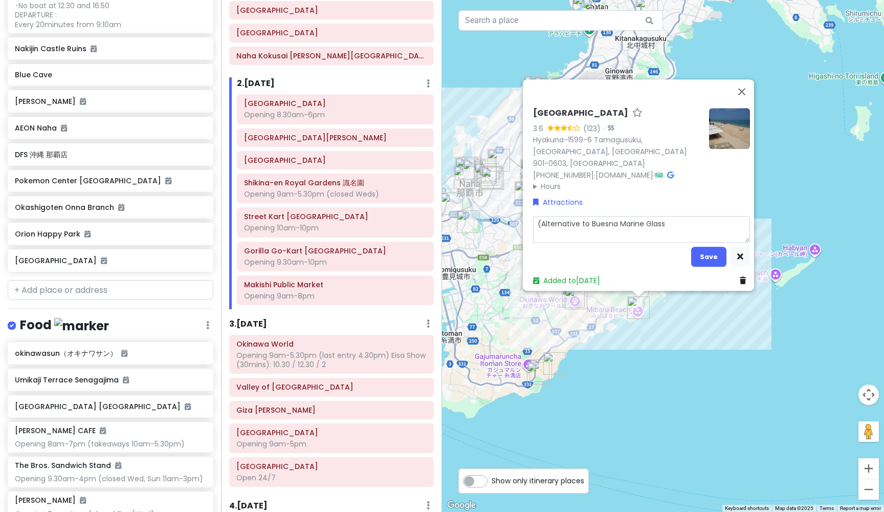
type textarea "(Alternative to Buesna Marine Glass B"
type textarea "x"
type textarea "(Alternative to Buesna Marine Glass Bo"
type textarea "x"
type textarea "(Alternative to Buesna Marine Glass Bot"
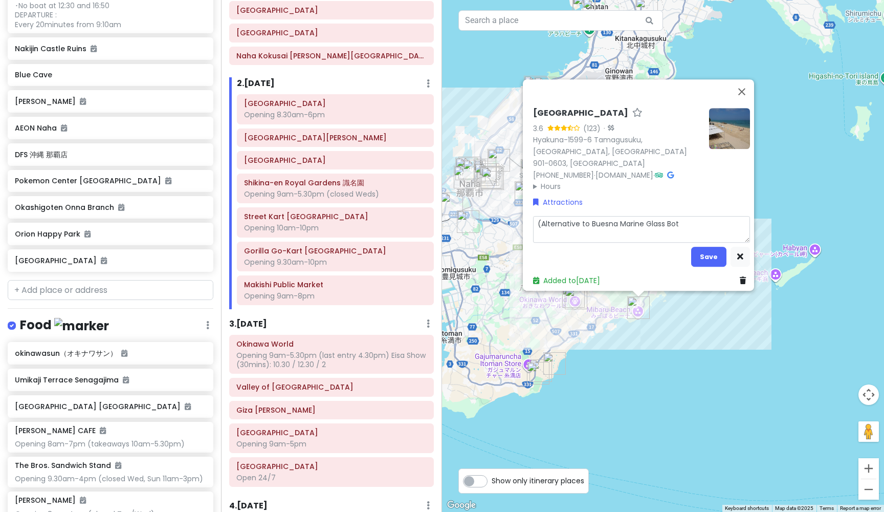
type textarea "x"
type textarea "(Alternative to Buesna Marine Glass [PERSON_NAME]"
type textarea "x"
type textarea "(Alternative to Buesna Marine Glass [PERSON_NAME]"
type textarea "x"
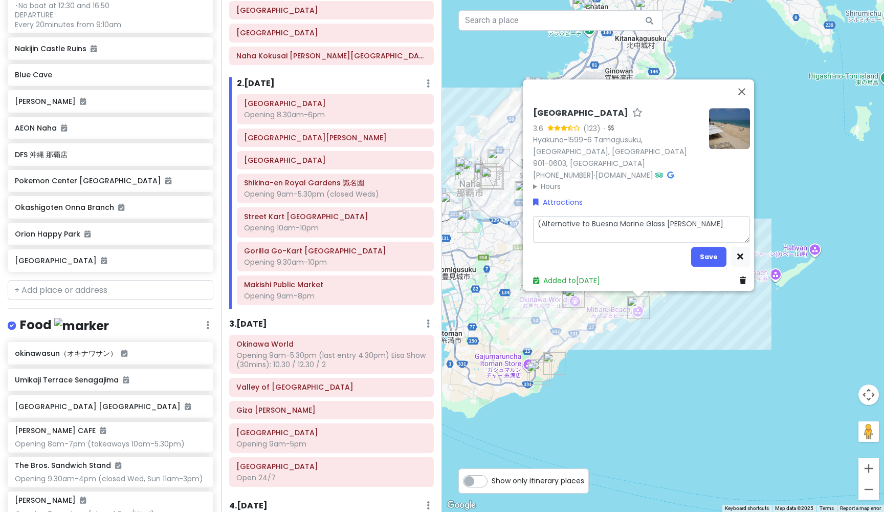
type textarea "(Alternative to Buesna Marine Glass Bottom"
type textarea "x"
type textarea "(Alternative to Buesna Marine Glass Bottom"
type textarea "x"
type textarea "(Alternative to Buesna Marine Glass Bottom B"
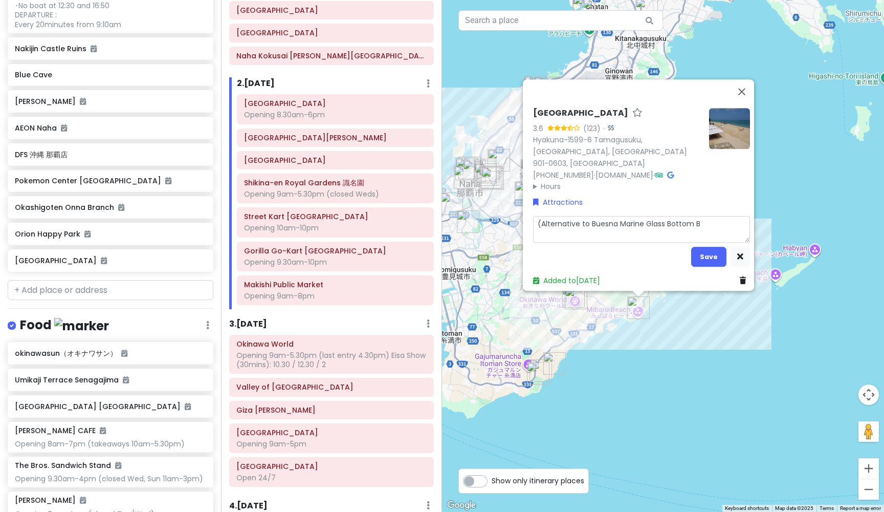
type textarea "x"
type textarea "(Alternative to Buesna Marine Glass Bottom Bo"
type textarea "x"
type textarea "(Alternative to Buesna Marine Glass Bottom Boa"
type textarea "x"
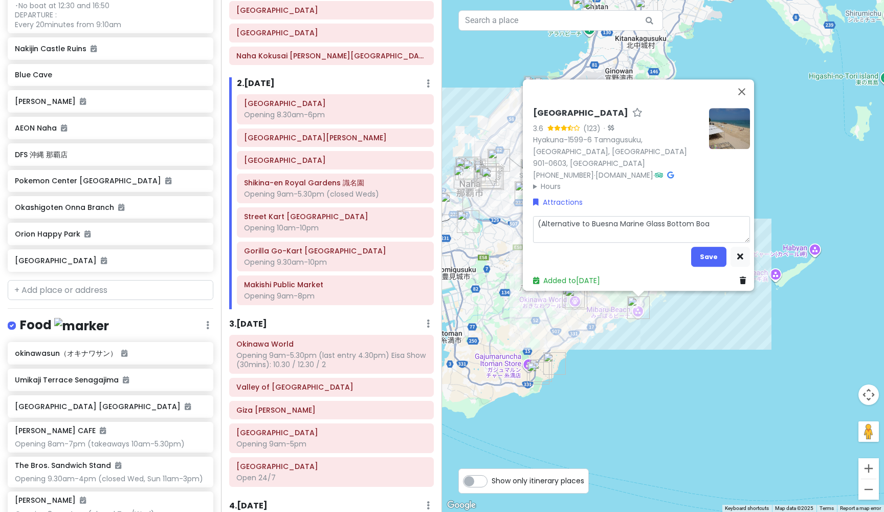
type textarea "(Alternative to Buesna Marine Glass Bottom Boat"
type textarea "x"
type textarea "(Alternative to Buesna Marine Glass Bottom Boat)"
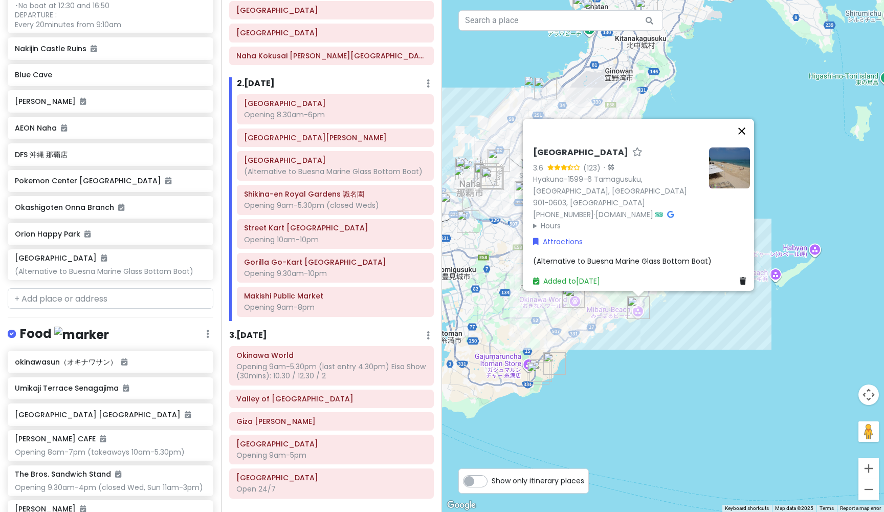
click at [747, 141] on button "Close" at bounding box center [742, 131] width 25 height 25
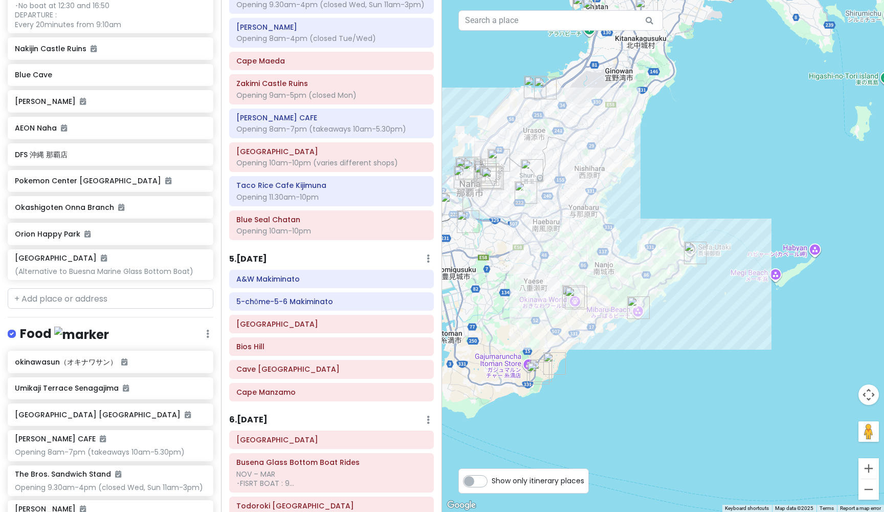
scroll to position [695, 0]
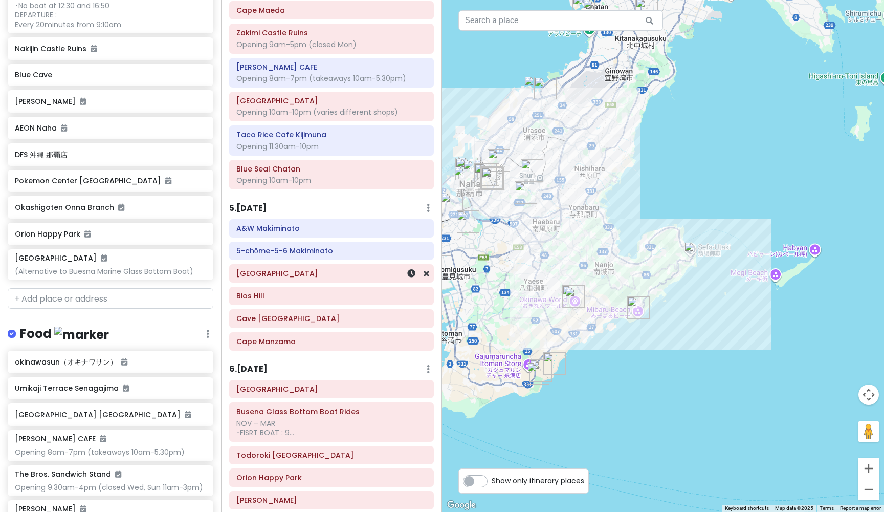
click at [313, 271] on h6 "[GEOGRAPHIC_DATA]" at bounding box center [331, 273] width 190 height 9
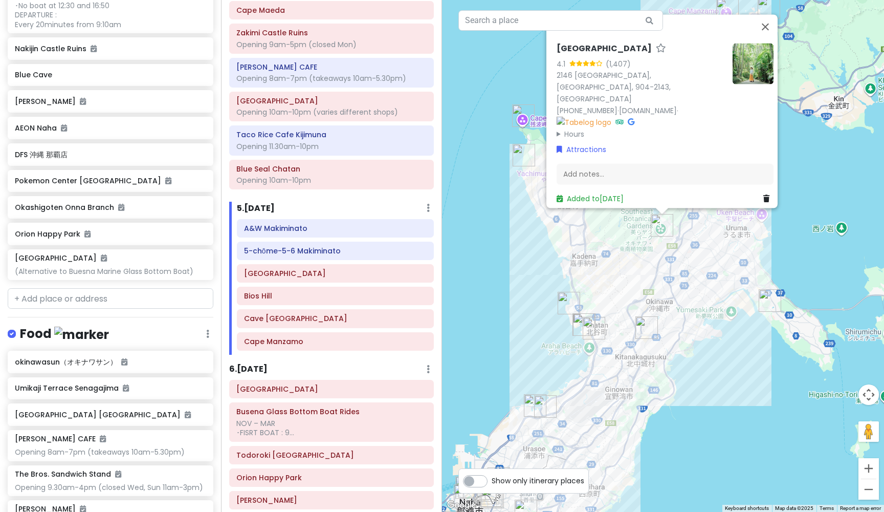
click at [652, 54] on h6 "[GEOGRAPHIC_DATA]" at bounding box center [604, 48] width 95 height 11
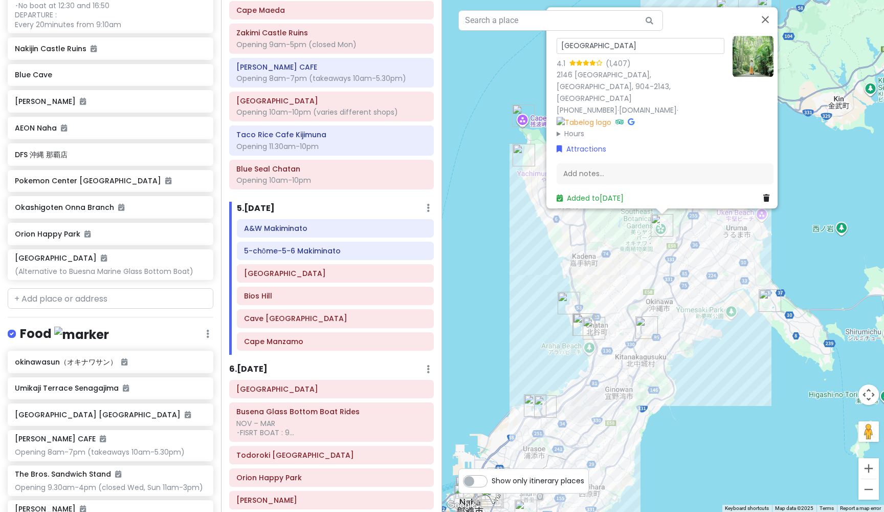
drag, startPoint x: 684, startPoint y: 66, endPoint x: 550, endPoint y: 65, distance: 133.6
click at [553, 65] on div "[GEOGRAPHIC_DATA] 4.1 (1,407) [GEOGRAPHIC_DATA] 904-2143, [GEOGRAPHIC_DATA] [PH…" at bounding box center [665, 120] width 225 height 177
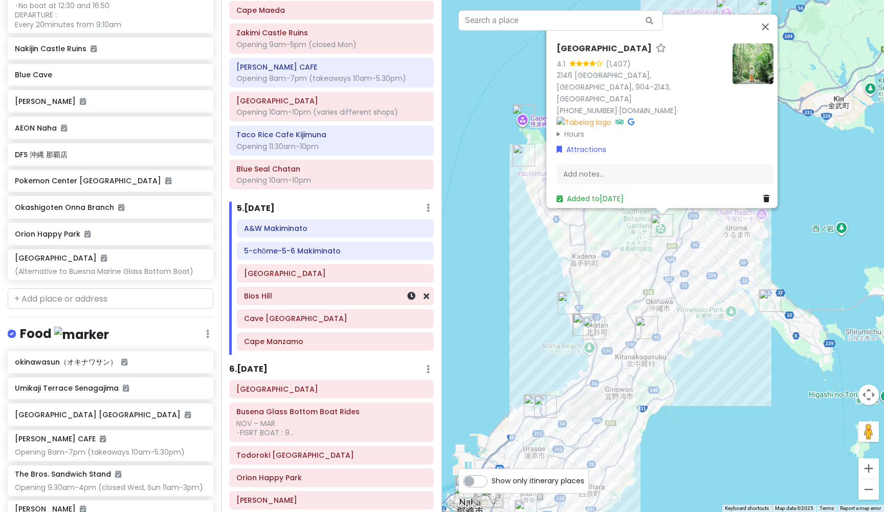
click at [344, 291] on h6 "Bios Hill" at bounding box center [335, 295] width 183 height 9
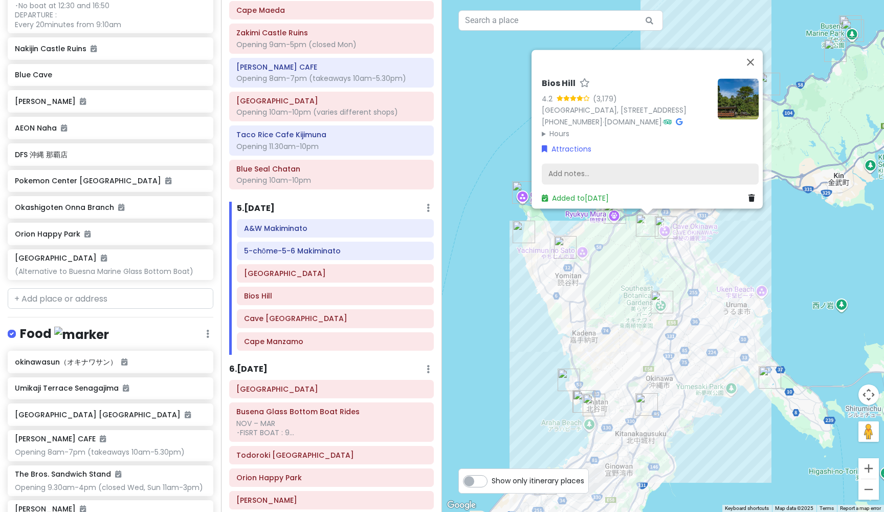
click at [594, 164] on div "Add notes..." at bounding box center [650, 173] width 217 height 21
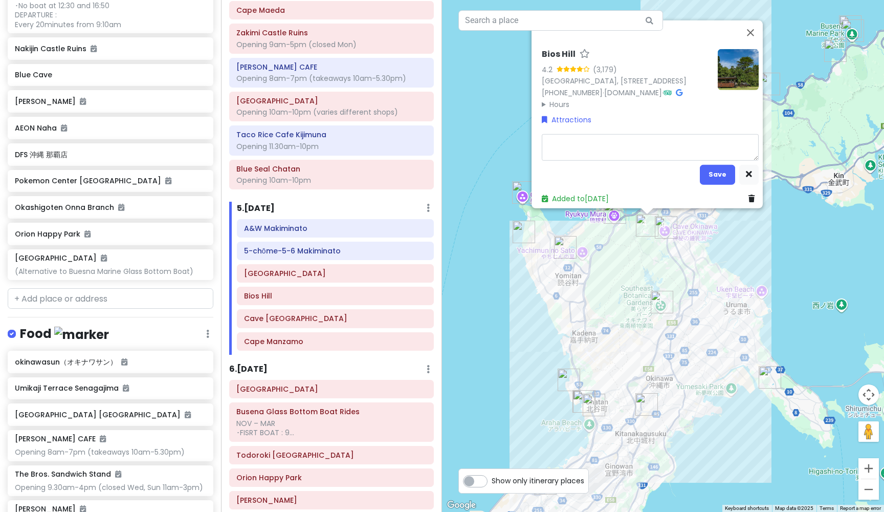
type textarea "x"
type textarea "O"
type textarea "x"
type textarea "Op"
type textarea "x"
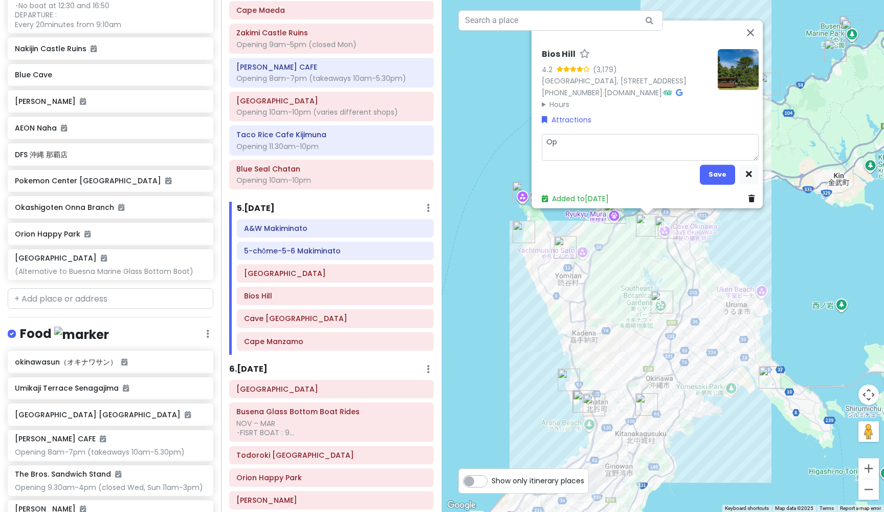
type textarea "Ope"
type textarea "x"
type textarea "Open"
type textarea "x"
type textarea "Openi"
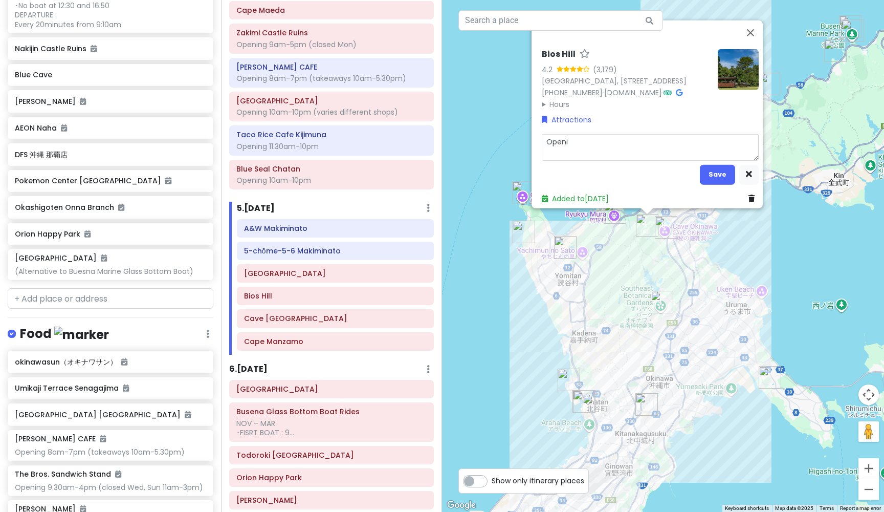
type textarea "x"
type textarea "Openin"
type textarea "x"
type textarea "Opening"
type textarea "x"
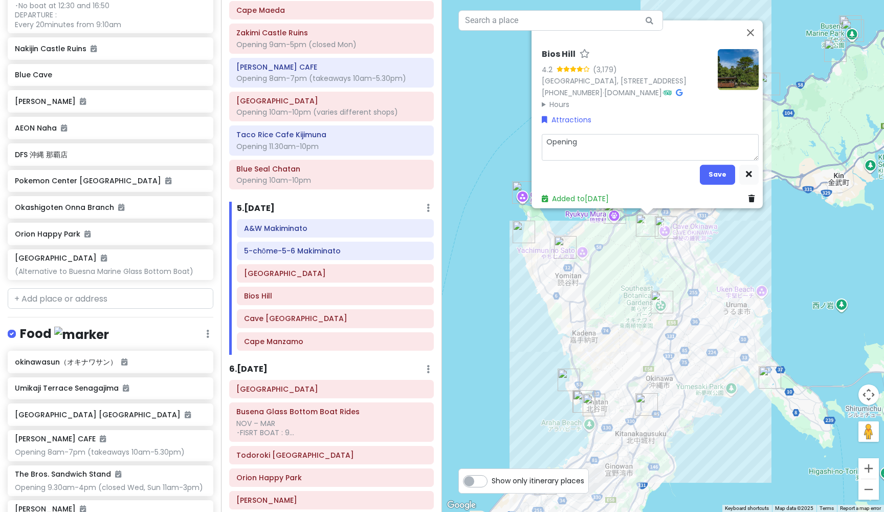
type textarea "Opening:"
type textarea "x"
type textarea "Opening:"
type textarea "x"
type textarea "Opening: 9"
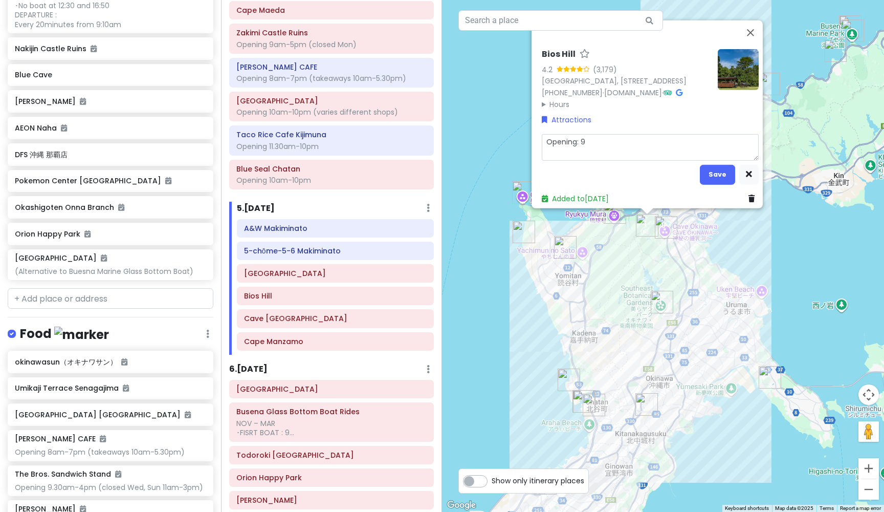
type textarea "x"
type textarea "Opening: 9a"
type textarea "x"
type textarea "Opening: 9am"
type textarea "x"
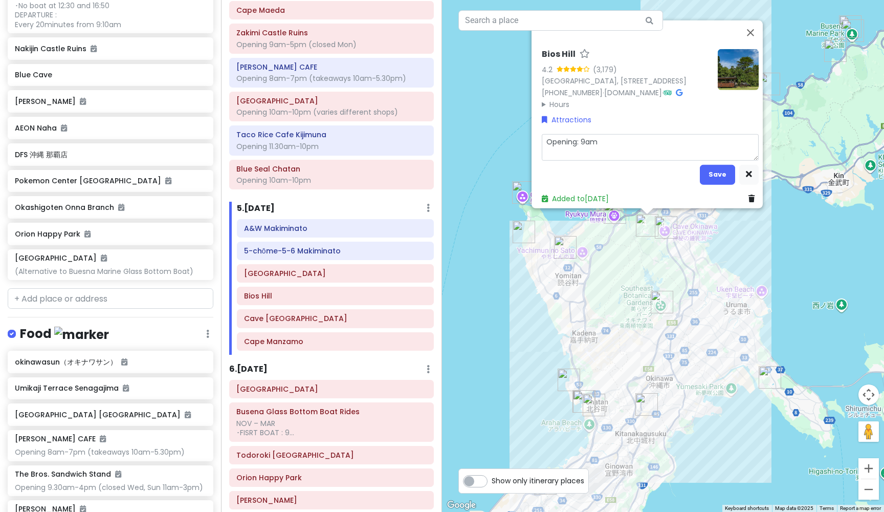
type textarea "Opening: 9am-"
type textarea "x"
type textarea "Opening: 9am-5"
type textarea "x"
type textarea "Opening: 9am-5p"
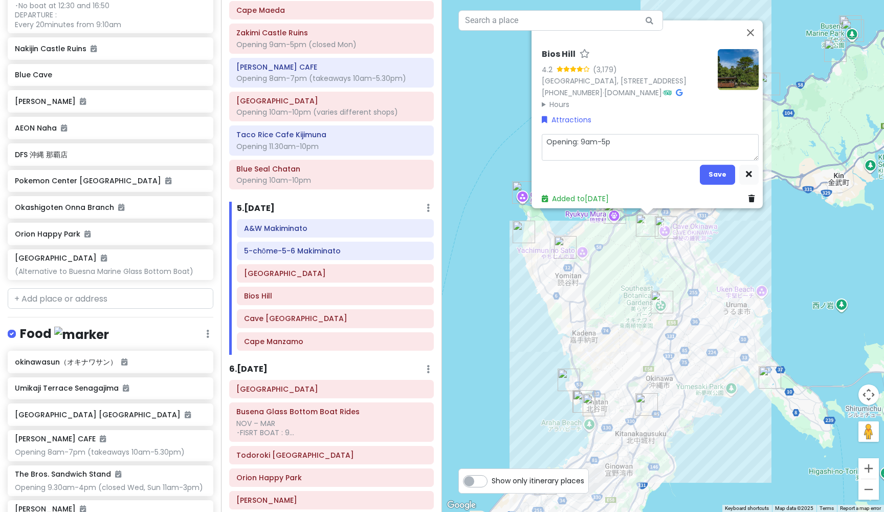
type textarea "x"
type textarea "Opening: 9am-5pm"
type textarea "x"
type textarea "Opening: 9am-5pm"
type textarea "x"
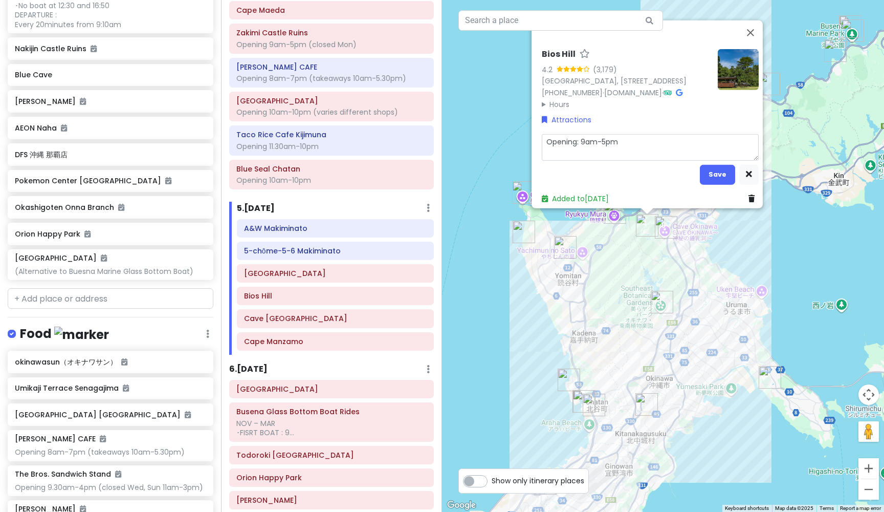
type textarea "Opening: 9am-5pm ("
type textarea "x"
type textarea "Opening: 9am-5pm (c"
type textarea "x"
type textarea "Opening: 9am-5pm (cl"
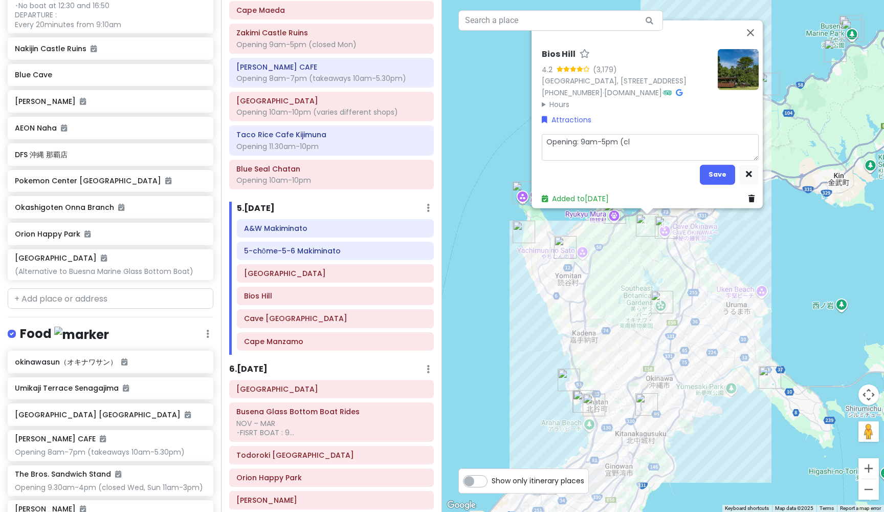
type textarea "x"
type textarea "Opening: 9am-5pm (clo"
type textarea "x"
type textarea "Opening: 9am-5pm (clos"
type textarea "x"
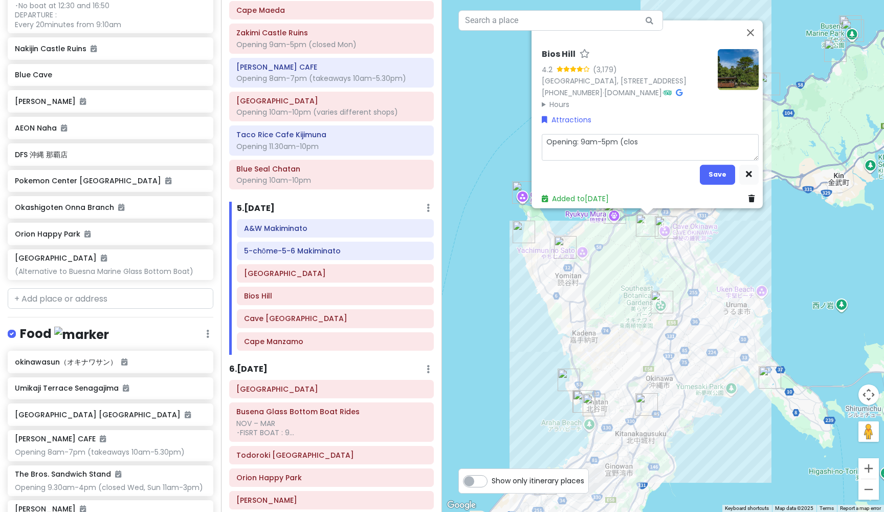
type textarea "Opening: 9am-5pm (close"
type textarea "x"
type textarea "Opening: 9am-5pm (closed"
type textarea "x"
type textarea "Opening: 9am-5pm (closed"
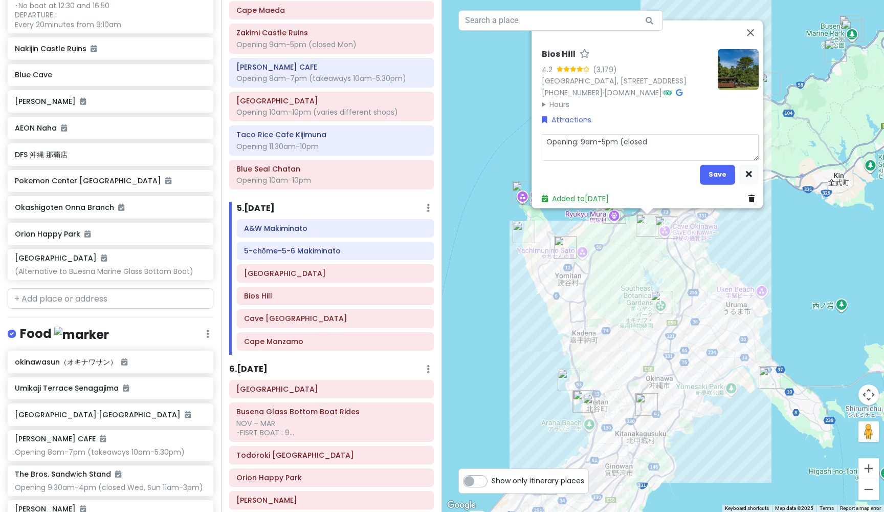
type textarea "x"
type textarea "Opening: 9am-5pm (closed T"
type textarea "x"
type textarea "Opening: 9am-5pm (closed Tu"
type textarea "x"
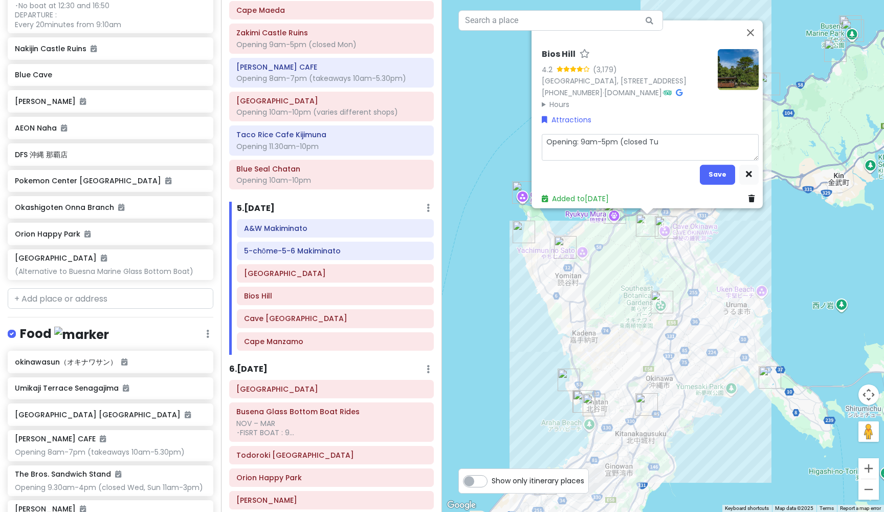
type textarea "Opening: 9am-5pm (closed Tue"
type textarea "x"
type textarea "Opening: 9am-5pm (closed Tue)"
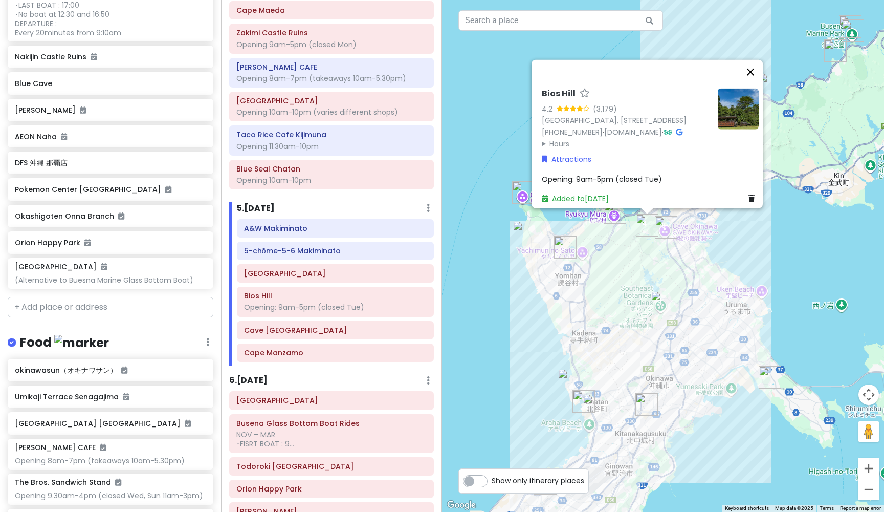
click at [757, 60] on button "Close" at bounding box center [750, 72] width 25 height 25
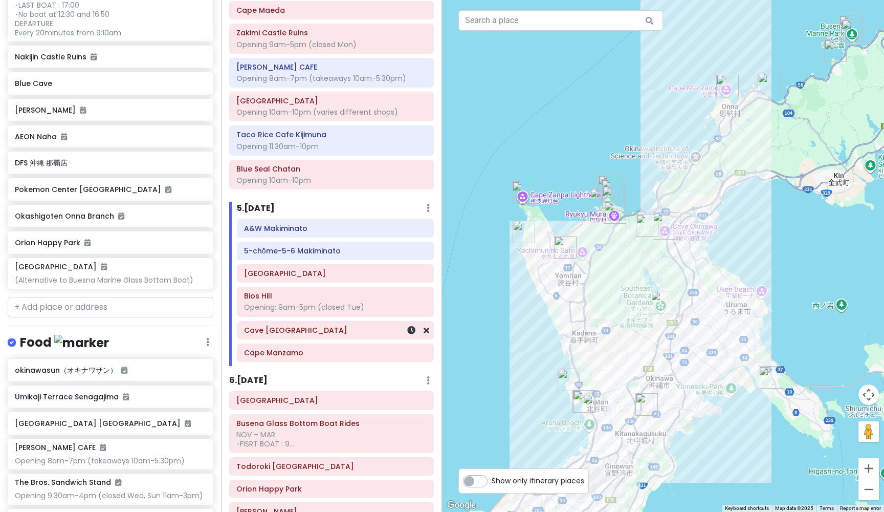
click at [322, 325] on h6 "Cave [GEOGRAPHIC_DATA]" at bounding box center [335, 329] width 183 height 9
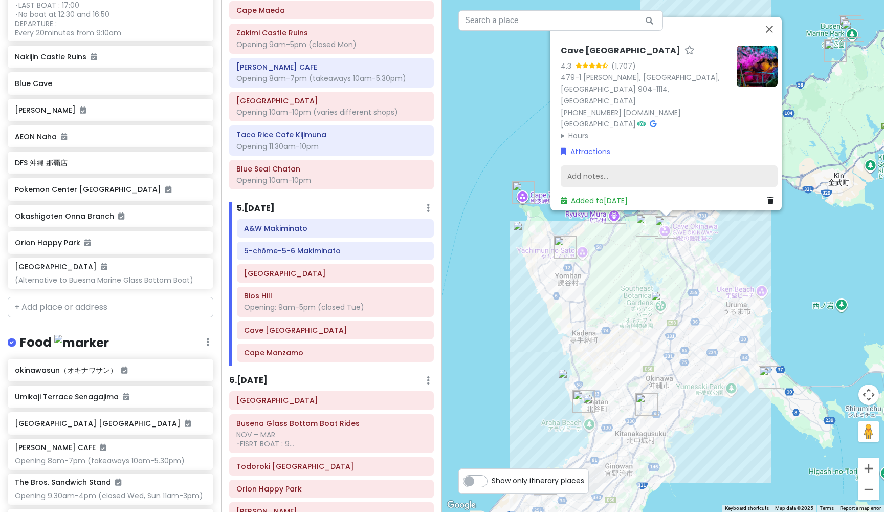
click at [583, 170] on div "Add notes..." at bounding box center [669, 175] width 217 height 21
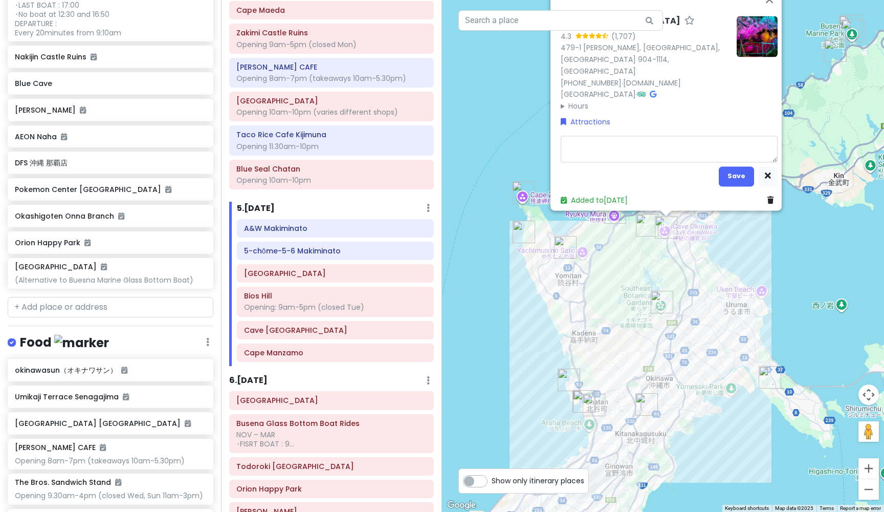
type textarea "x"
type textarea "O"
type textarea "x"
type textarea "Op"
type textarea "x"
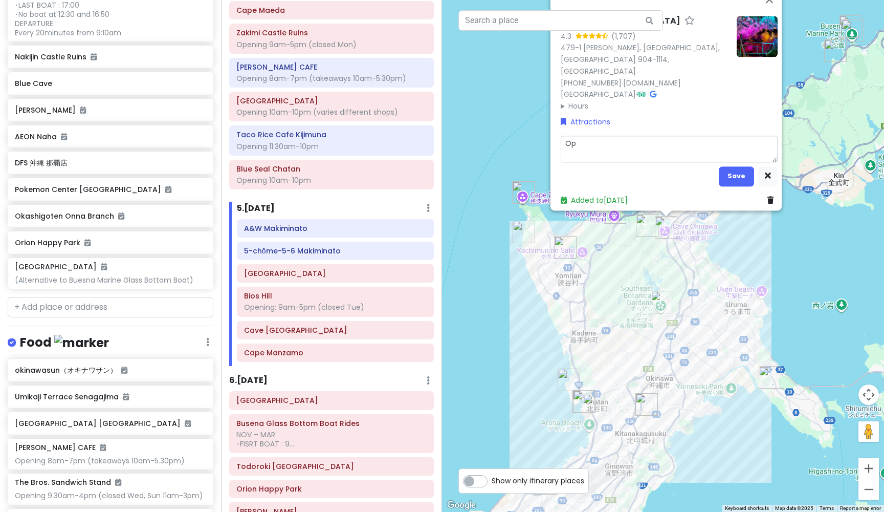
type textarea "Ope"
type textarea "x"
type textarea "Open"
type textarea "x"
type textarea "Openi"
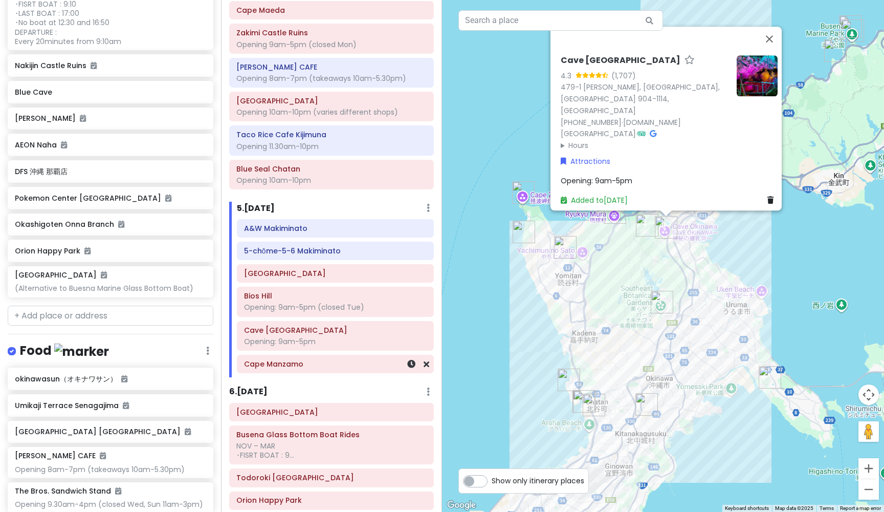
click at [306, 360] on h6 "Cape Manzamo" at bounding box center [335, 363] width 183 height 9
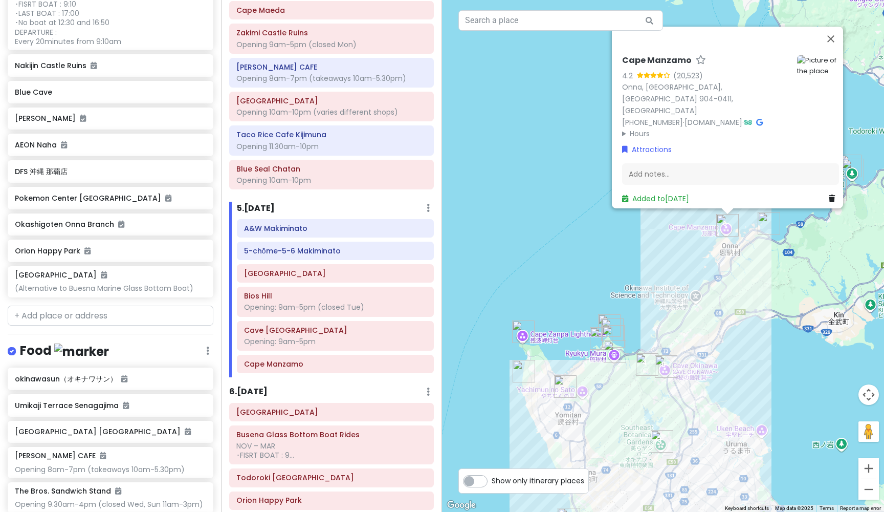
click at [683, 66] on h6 "Cape Manzamo" at bounding box center [657, 60] width 70 height 11
drag, startPoint x: 693, startPoint y: 68, endPoint x: 618, endPoint y: 68, distance: 75.7
click at [622, 66] on input "Cape Manzamo" at bounding box center [705, 58] width 167 height 16
click at [677, 168] on div "Add notes..." at bounding box center [730, 173] width 217 height 21
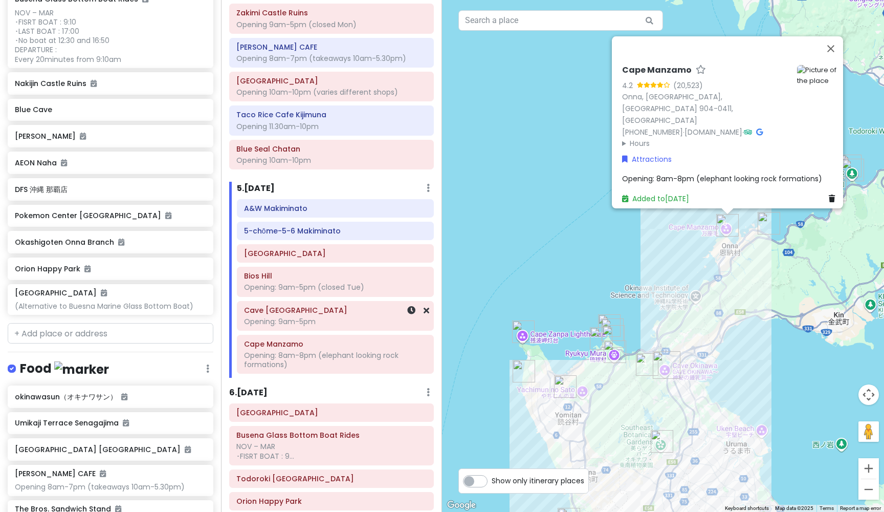
scroll to position [726, 0]
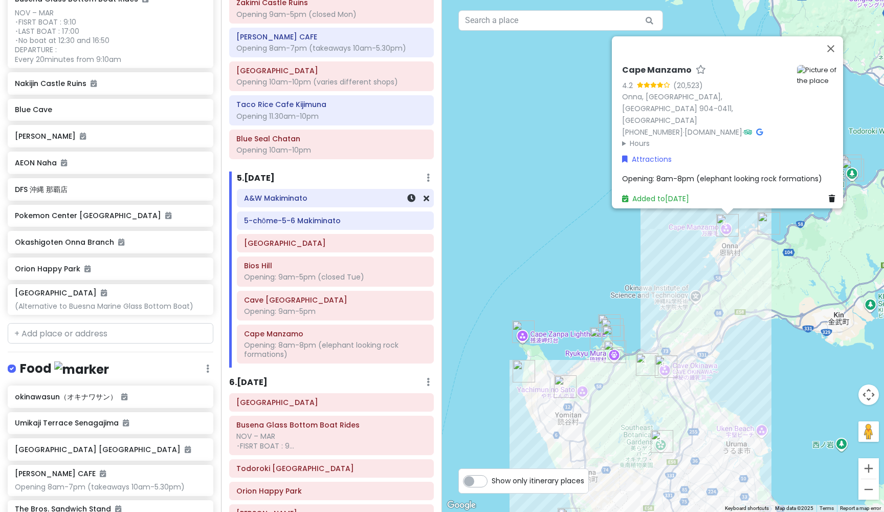
click at [344, 193] on h6 "A&W Makiminato" at bounding box center [335, 197] width 183 height 9
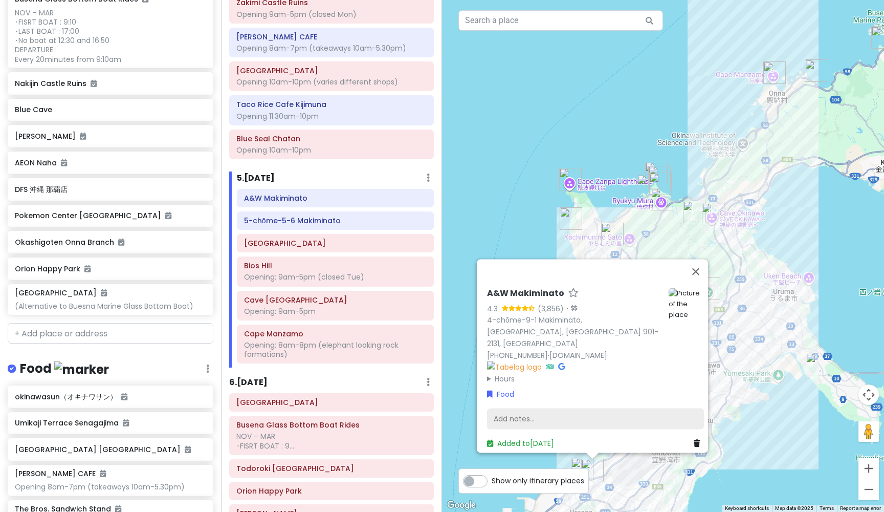
click at [555, 408] on div "Add notes..." at bounding box center [595, 418] width 217 height 21
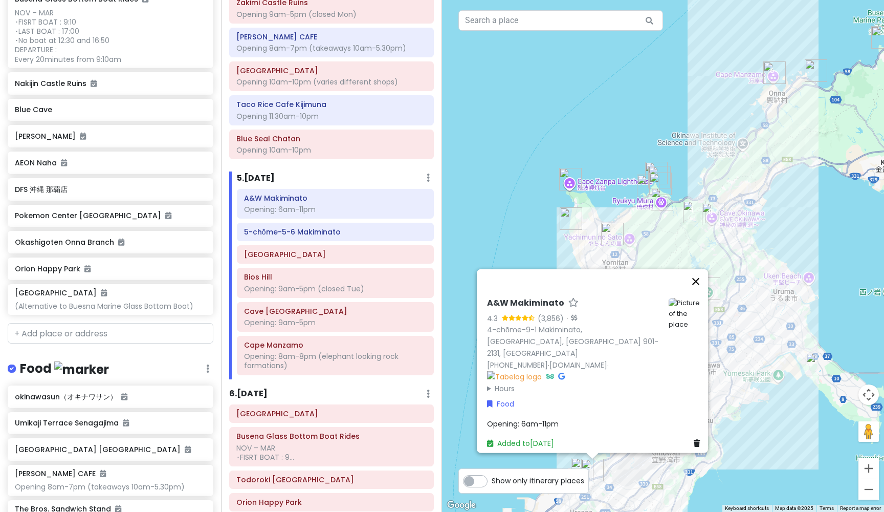
click at [700, 294] on button "Close" at bounding box center [696, 281] width 25 height 25
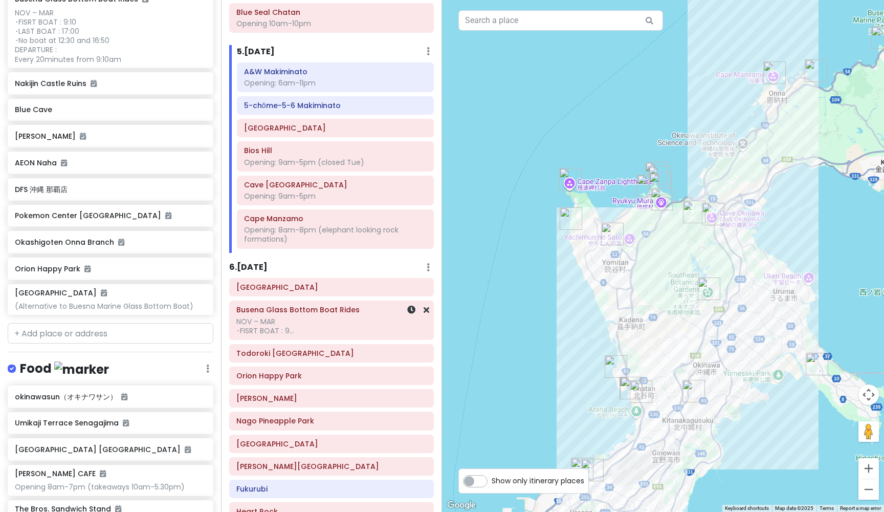
scroll to position [852, 0]
click at [335, 102] on h6 "5-chōme-5-6 Makiminato" at bounding box center [335, 104] width 183 height 9
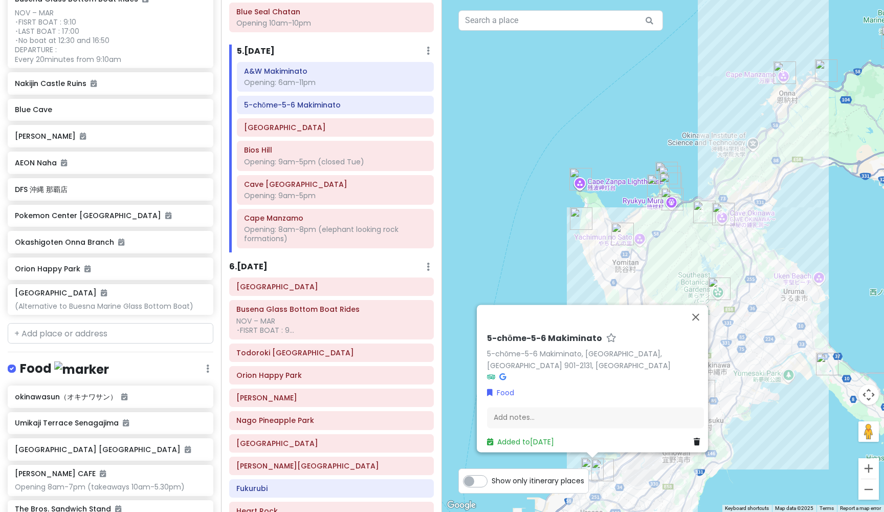
click at [594, 344] on h6 "5-chōme-5-6 Makiminato" at bounding box center [544, 338] width 115 height 11
drag, startPoint x: 594, startPoint y: 343, endPoint x: 489, endPoint y: 334, distance: 105.3
click at [489, 334] on div "5-chōme-5-6 Makiminato 5-chōme-5-6 Makiminato, Urasoe, [GEOGRAPHIC_DATA] 901-21…" at bounding box center [595, 354] width 217 height 57
click at [533, 410] on div "Add notes..." at bounding box center [595, 417] width 217 height 21
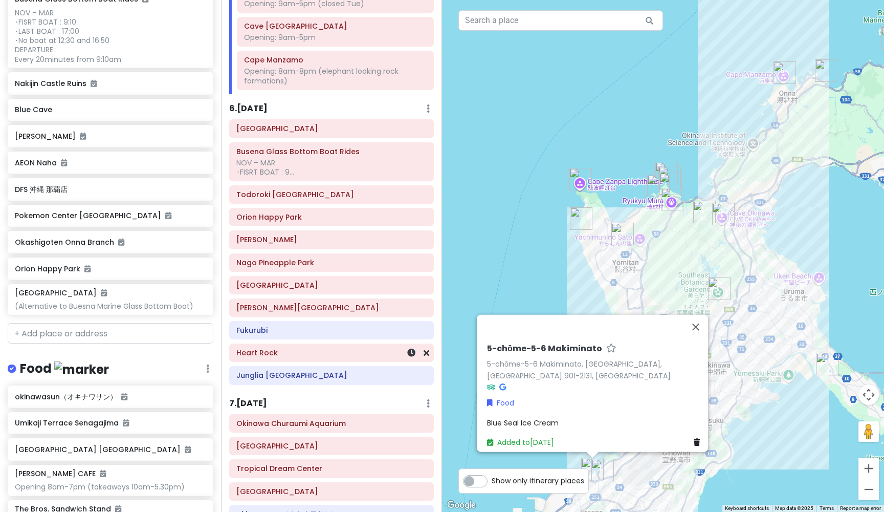
scroll to position [1022, 0]
click at [292, 212] on h6 "Orion Happy Park" at bounding box center [331, 216] width 190 height 9
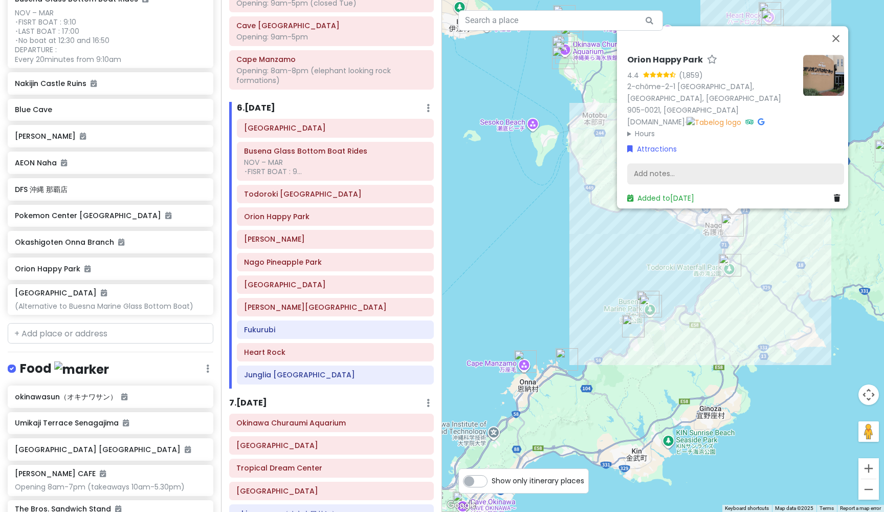
click at [671, 167] on div "Add notes..." at bounding box center [735, 173] width 217 height 21
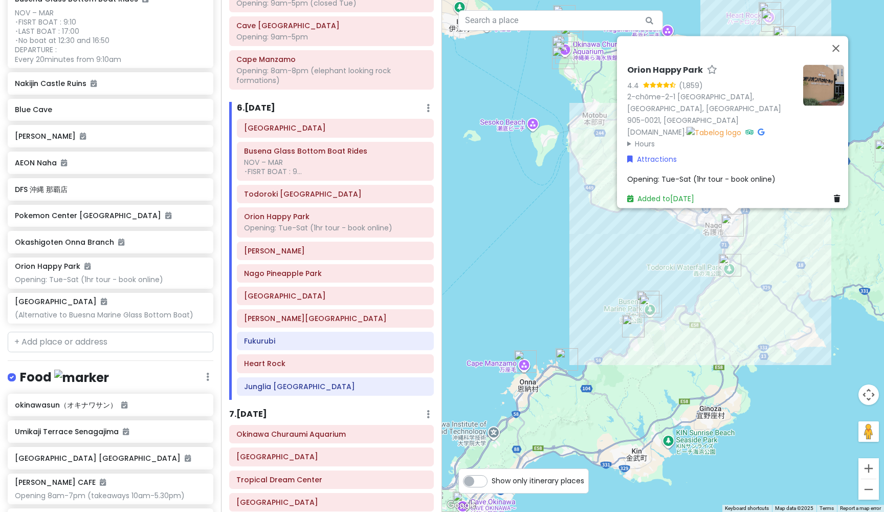
click at [762, 173] on span "Opening: Tue-Sat (1hr tour - book online)" at bounding box center [701, 178] width 148 height 10
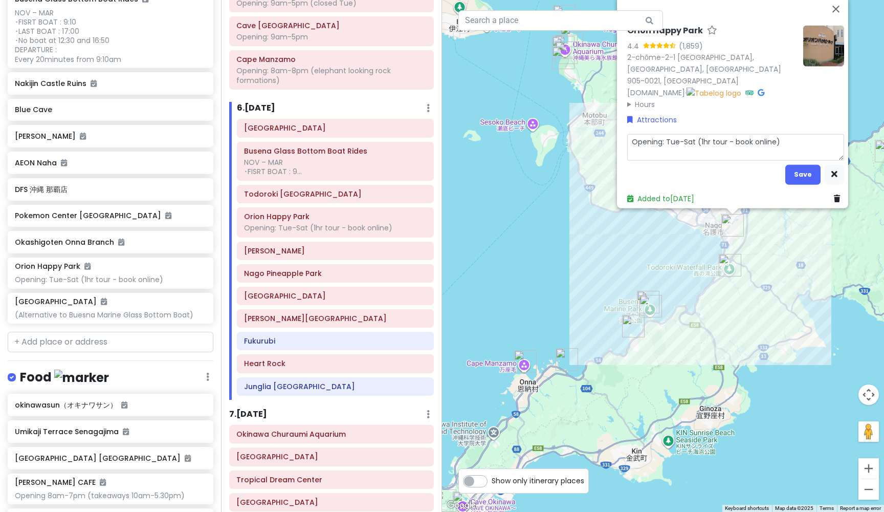
click at [783, 137] on textarea "Opening: Tue-Sat (1hr tour - book online)" at bounding box center [735, 147] width 217 height 27
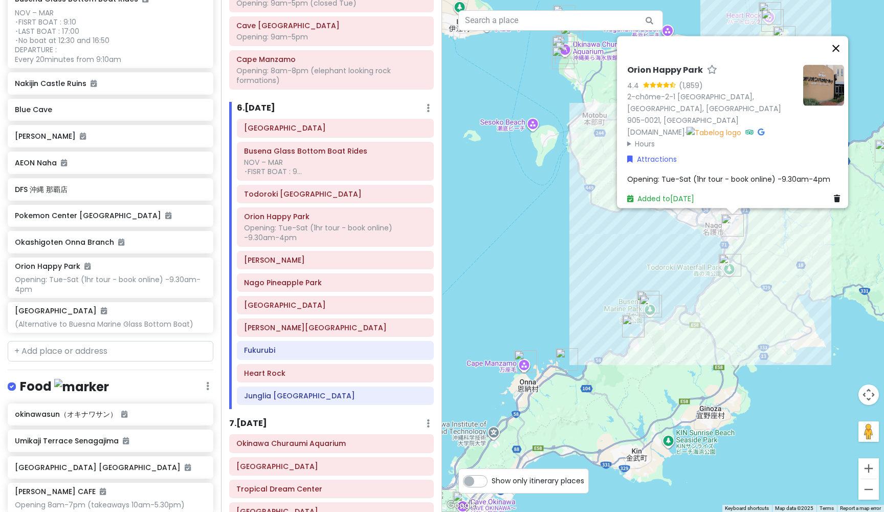
click at [840, 57] on button "Close" at bounding box center [836, 48] width 25 height 25
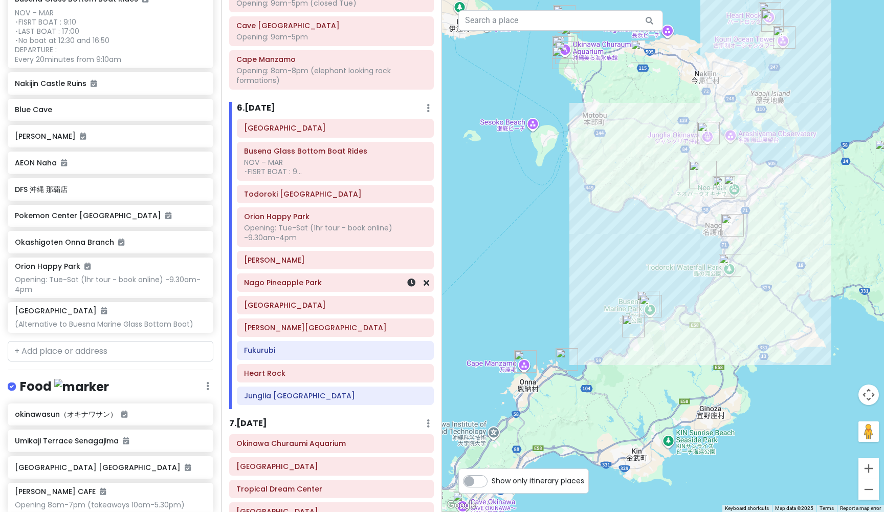
click at [341, 278] on h6 "Nago Pineapple Park" at bounding box center [335, 282] width 183 height 9
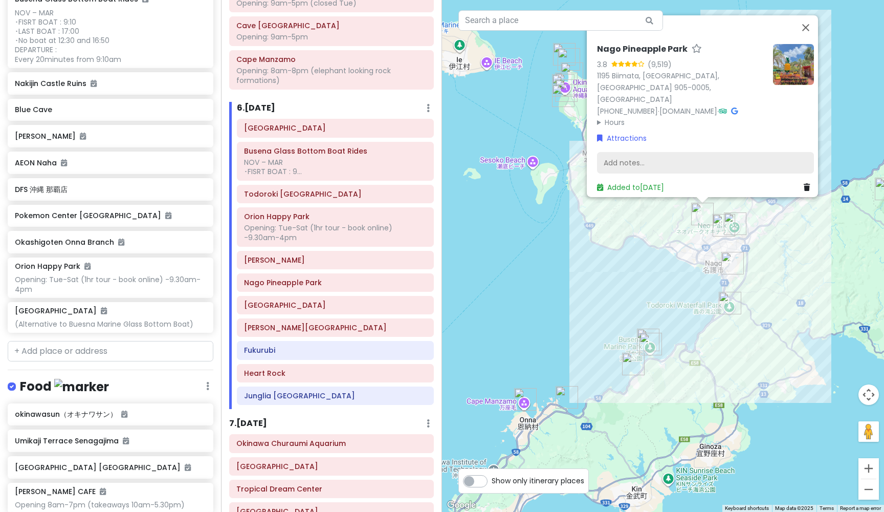
click at [675, 155] on div "Add notes..." at bounding box center [705, 162] width 217 height 21
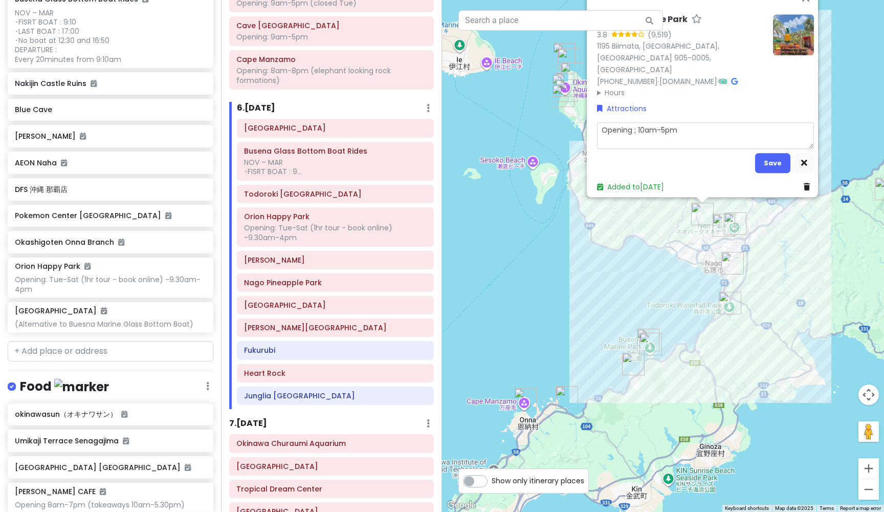
click at [633, 123] on textarea "Opening ; 10am-5pm" at bounding box center [705, 135] width 217 height 27
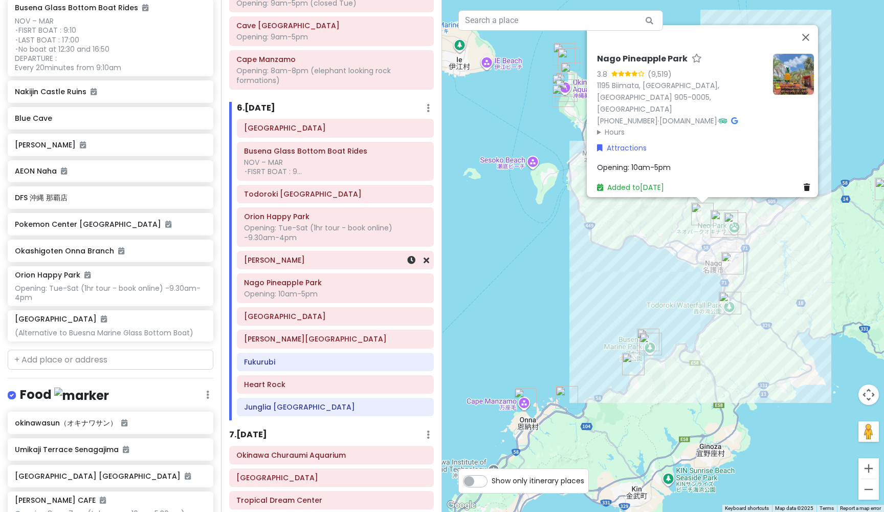
click at [277, 255] on h6 "[PERSON_NAME]" at bounding box center [335, 259] width 183 height 9
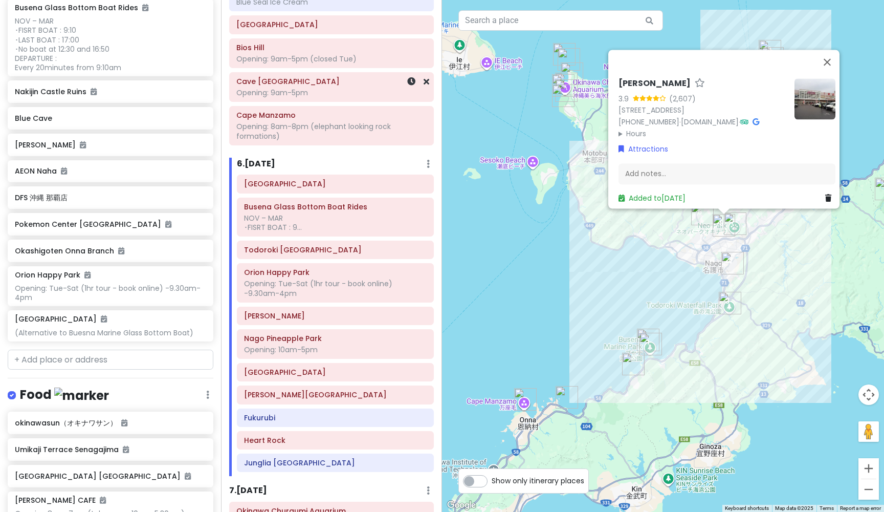
scroll to position [967, 0]
click at [333, 367] on h6 "[GEOGRAPHIC_DATA]" at bounding box center [335, 371] width 183 height 9
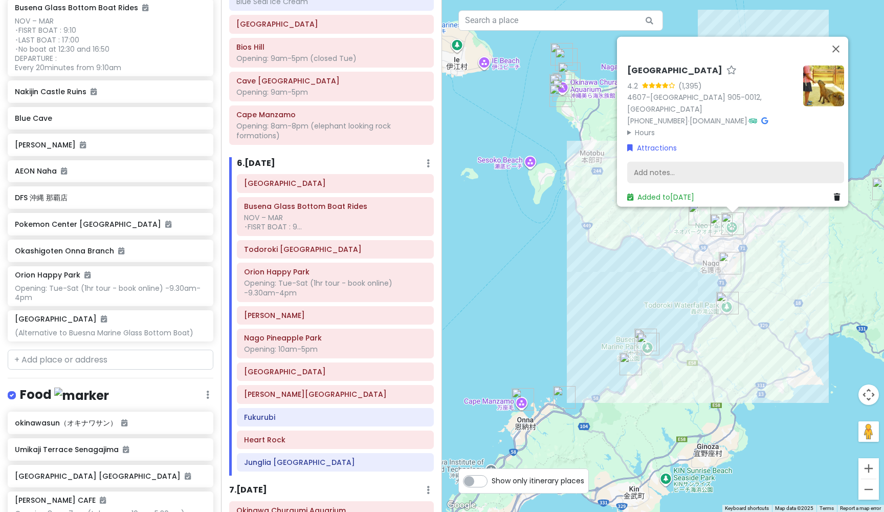
click at [703, 166] on div "Add notes..." at bounding box center [735, 172] width 217 height 21
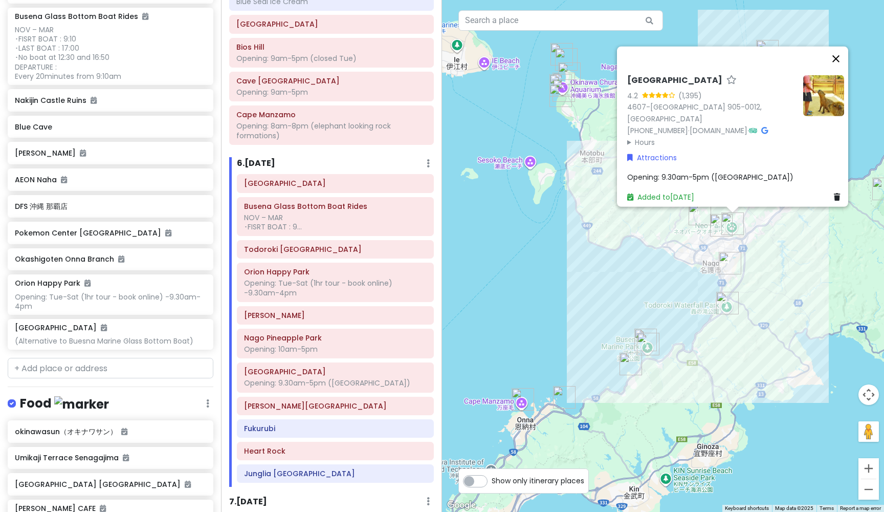
click at [842, 68] on button "Close" at bounding box center [836, 59] width 25 height 25
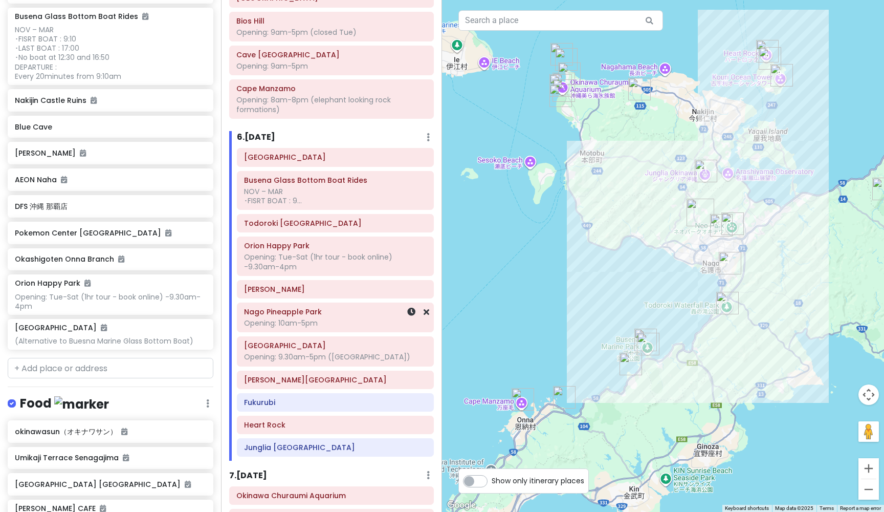
scroll to position [994, 0]
click at [346, 375] on div "[PERSON_NAME][GEOGRAPHIC_DATA]" at bounding box center [335, 379] width 183 height 14
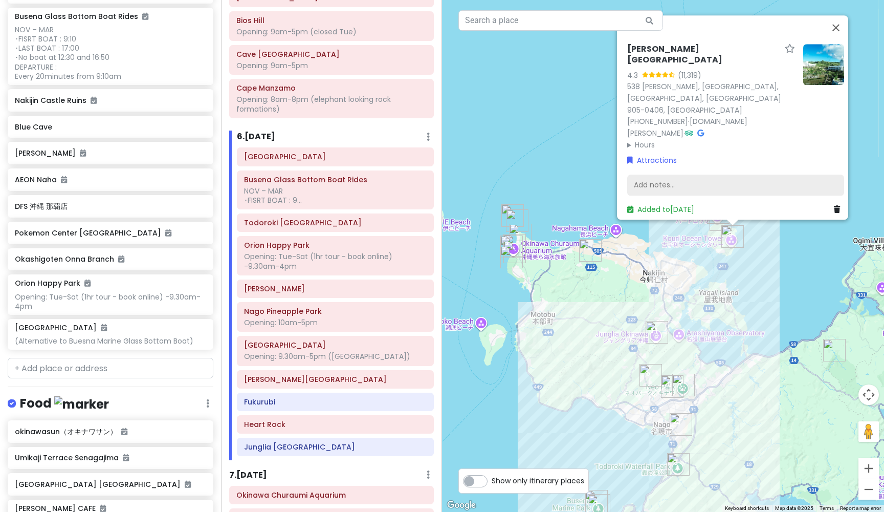
click at [719, 178] on div "Add notes..." at bounding box center [735, 184] width 217 height 21
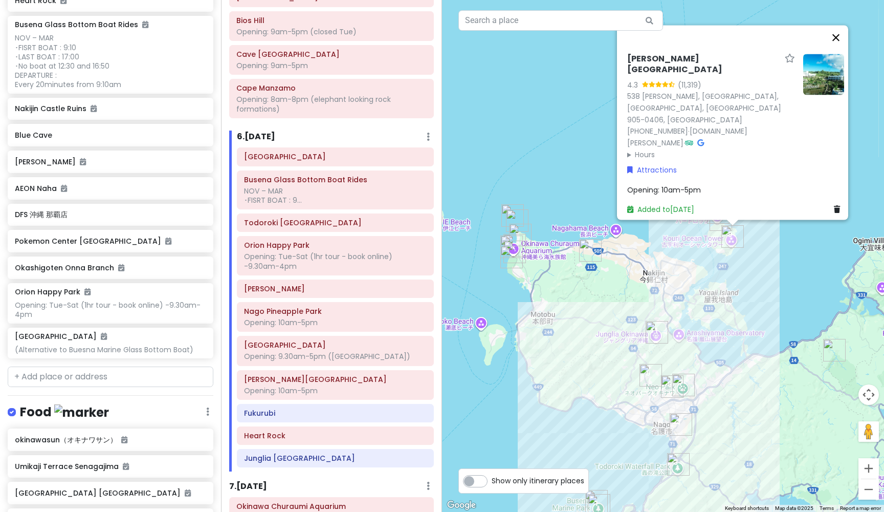
click at [842, 50] on button "Close" at bounding box center [836, 37] width 25 height 25
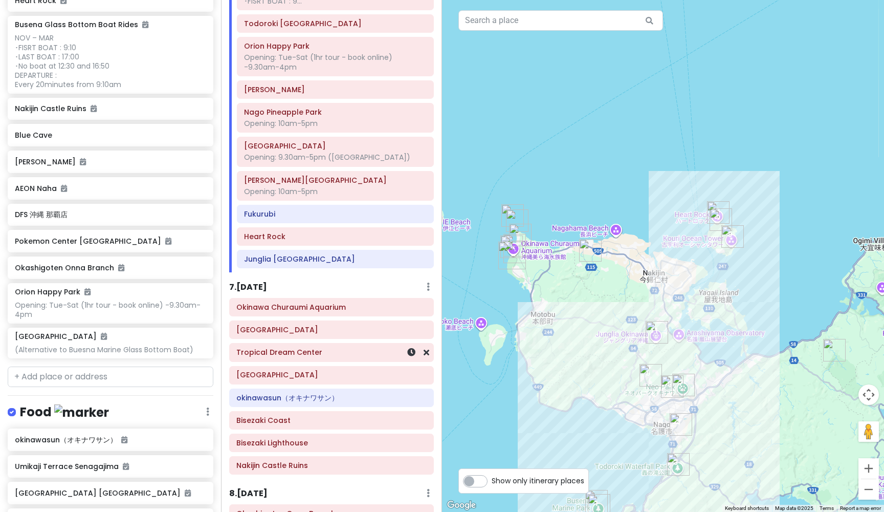
scroll to position [1201, 0]
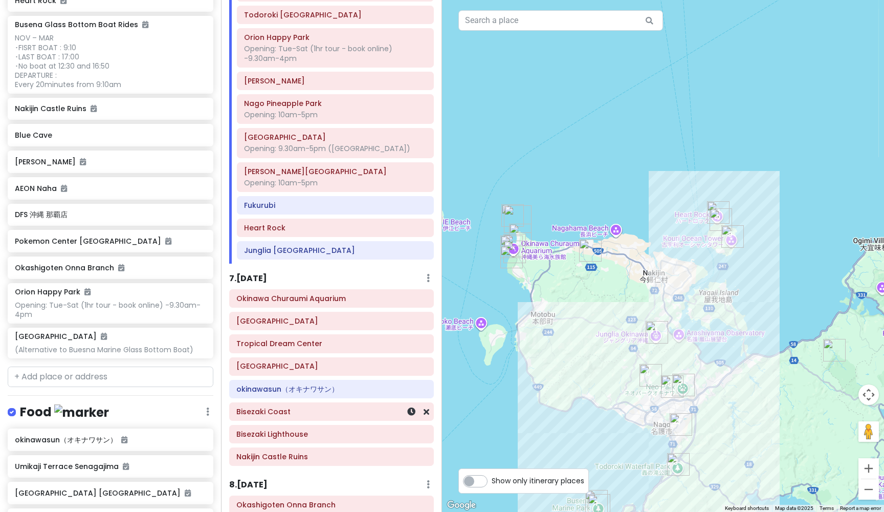
click at [271, 407] on h6 "Bisezaki Coast" at bounding box center [331, 411] width 190 height 9
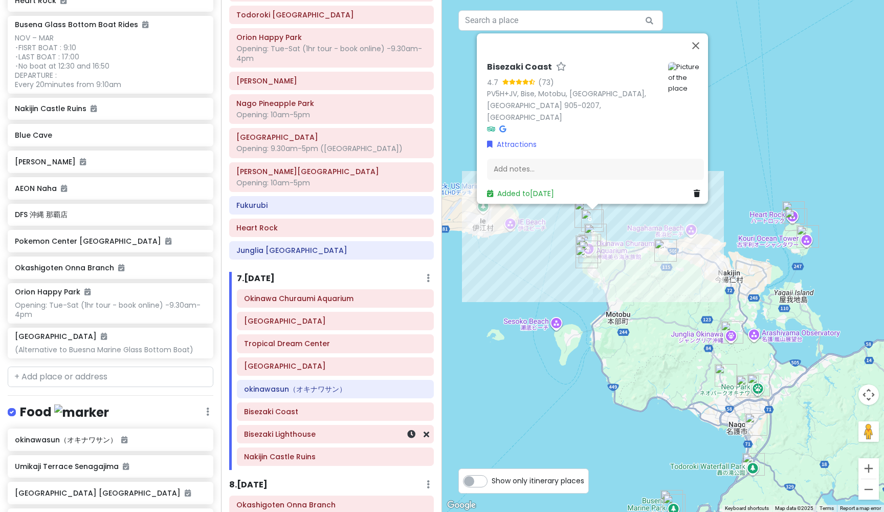
click at [276, 429] on h6 "Bisezaki Lighthouse" at bounding box center [335, 433] width 183 height 9
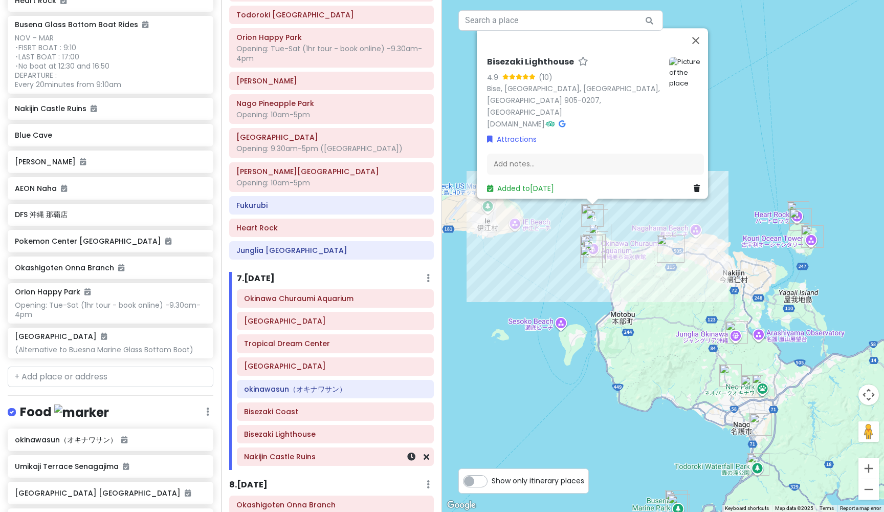
click at [279, 452] on h6 "Nakijin Castle Ruins" at bounding box center [335, 456] width 183 height 9
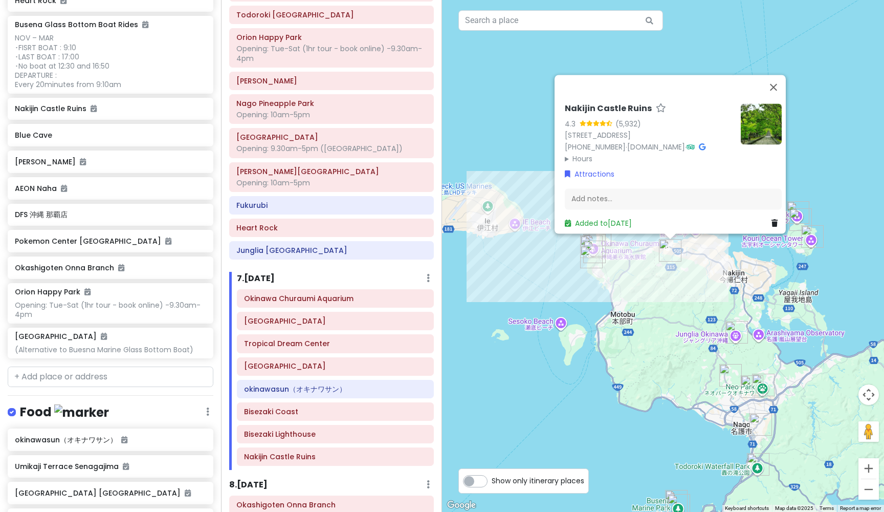
click at [642, 103] on h6 "Nakijin Castle Ruins" at bounding box center [608, 108] width 87 height 11
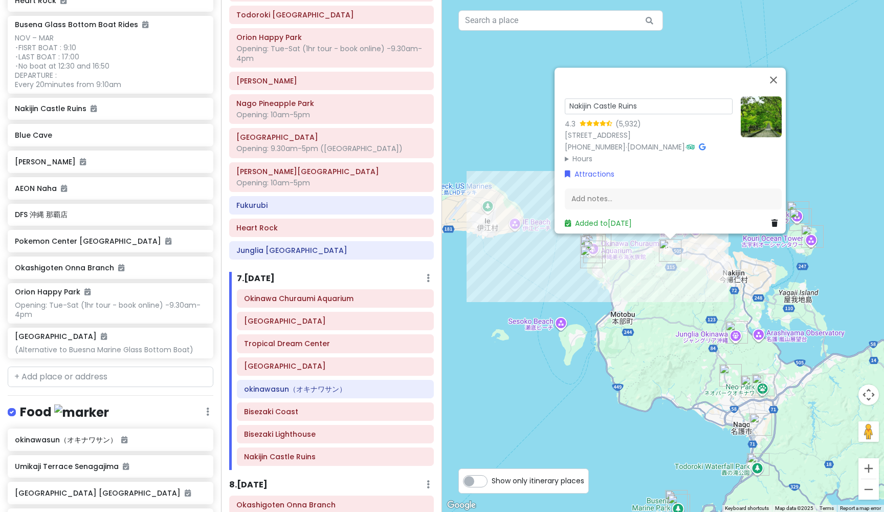
drag, startPoint x: 644, startPoint y: 78, endPoint x: 561, endPoint y: 73, distance: 83.1
click at [565, 98] on input "Nakijin Castle Ruins" at bounding box center [649, 106] width 168 height 16
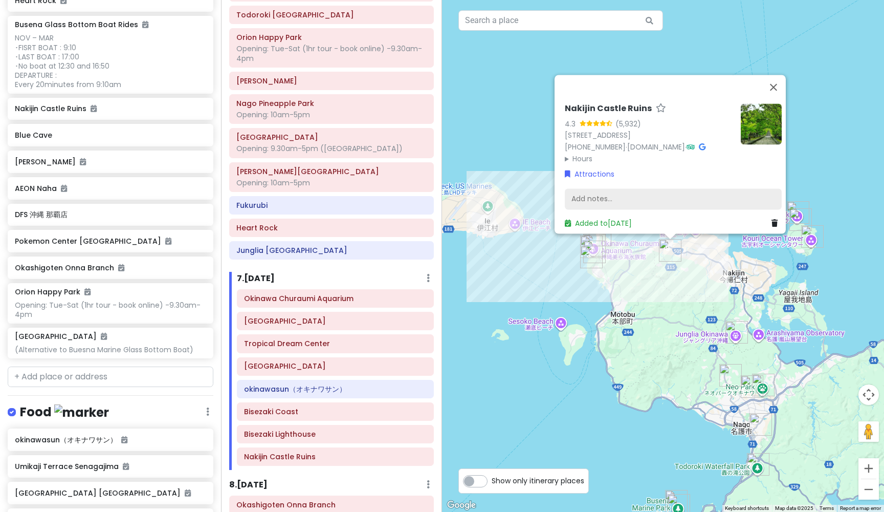
click at [630, 191] on div "Add notes..." at bounding box center [673, 198] width 217 height 21
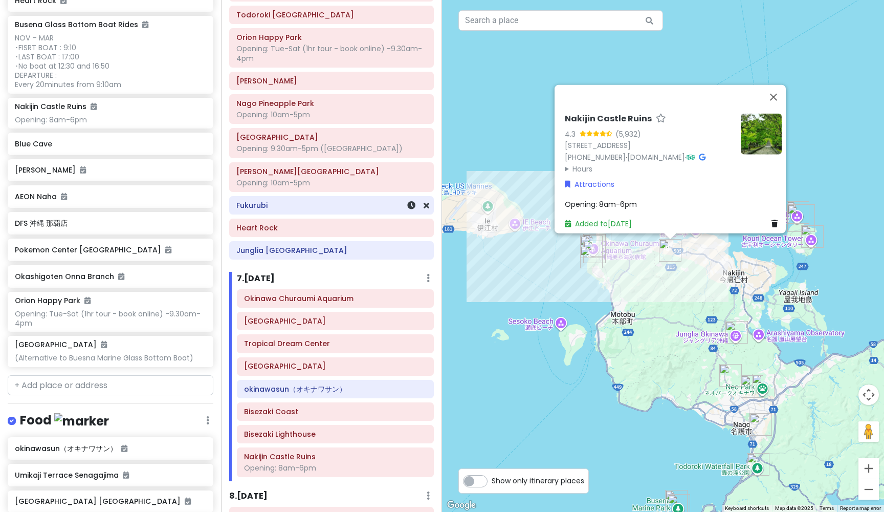
click at [255, 201] on h6 "Fukurubi" at bounding box center [331, 205] width 190 height 9
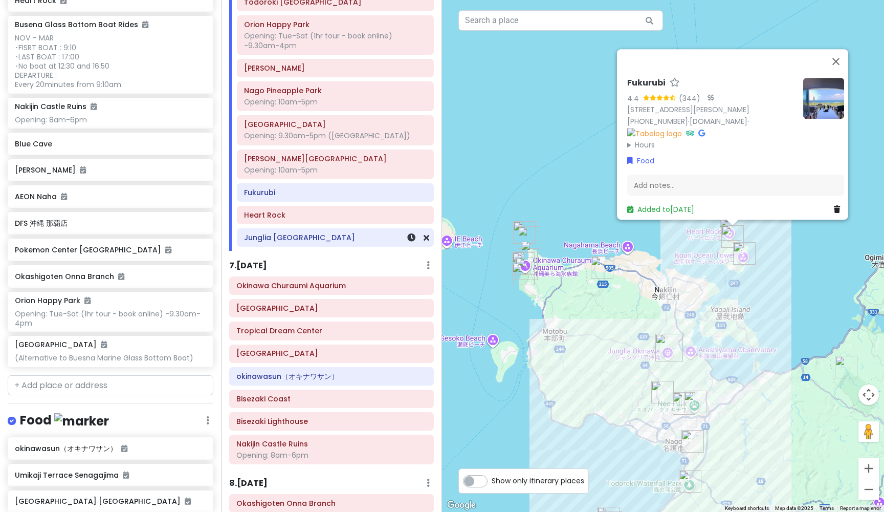
scroll to position [1216, 0]
click at [266, 370] on h6 "okinawasun（オキナワサン）" at bounding box center [331, 374] width 190 height 9
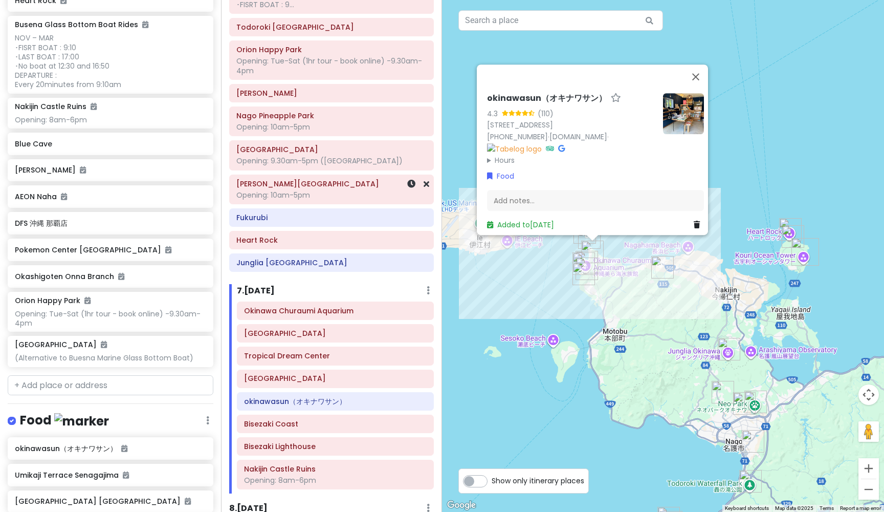
scroll to position [1219, 0]
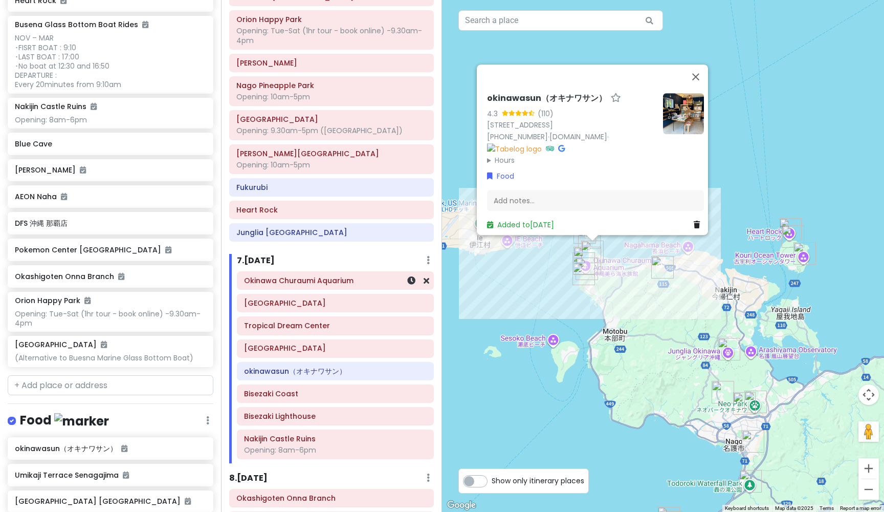
click at [351, 276] on h6 "Okinawa Churaumi Aquarium" at bounding box center [335, 280] width 183 height 9
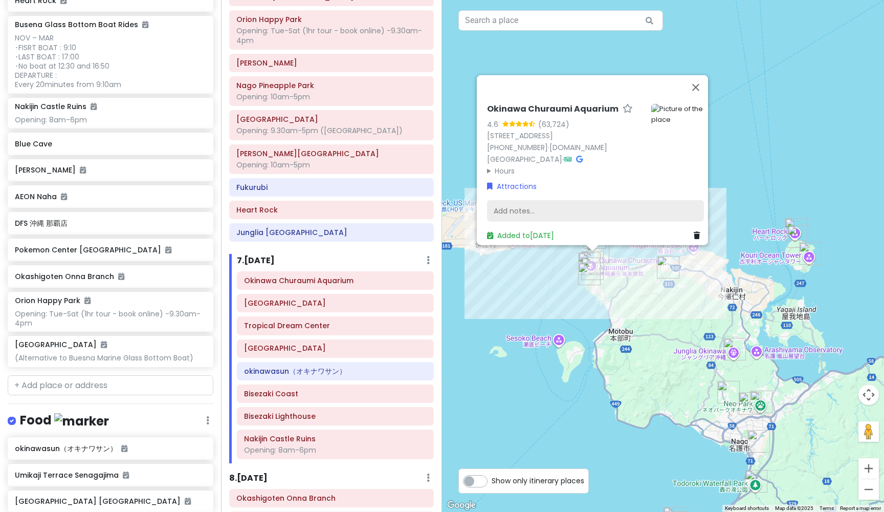
click at [548, 203] on div "Add notes..." at bounding box center [595, 210] width 217 height 21
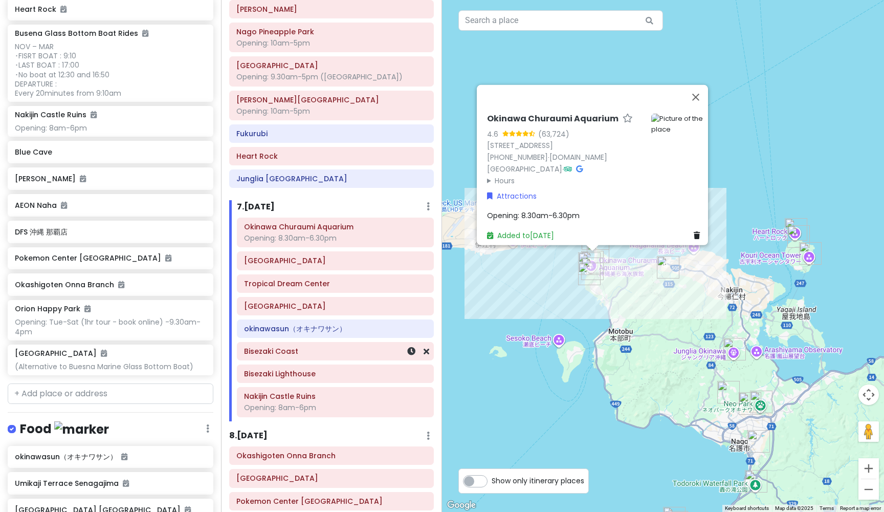
scroll to position [1279, 0]
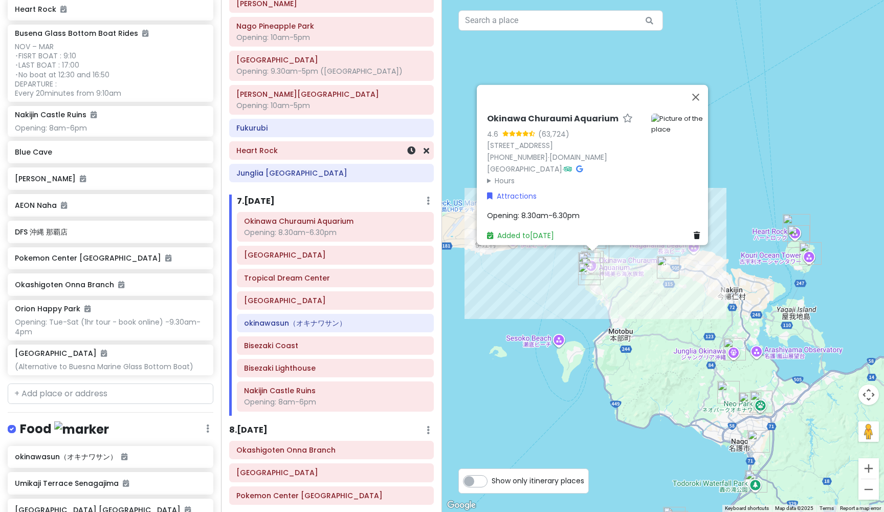
click at [347, 146] on h6 "Heart Rock" at bounding box center [331, 150] width 190 height 9
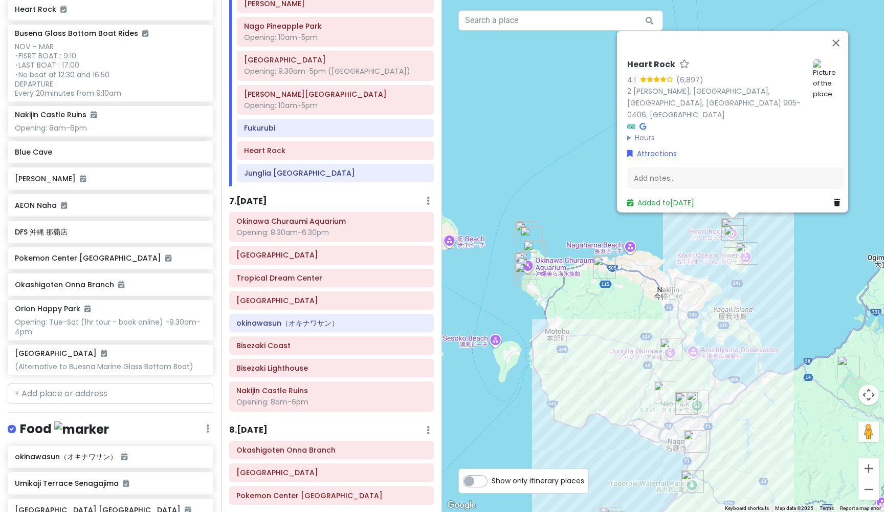
click at [662, 70] on h6 "Heart Rock" at bounding box center [651, 64] width 48 height 11
drag, startPoint x: 681, startPoint y: 72, endPoint x: 625, endPoint y: 71, distance: 55.8
click at [627, 70] on input "Heart Rock" at bounding box center [716, 62] width 178 height 16
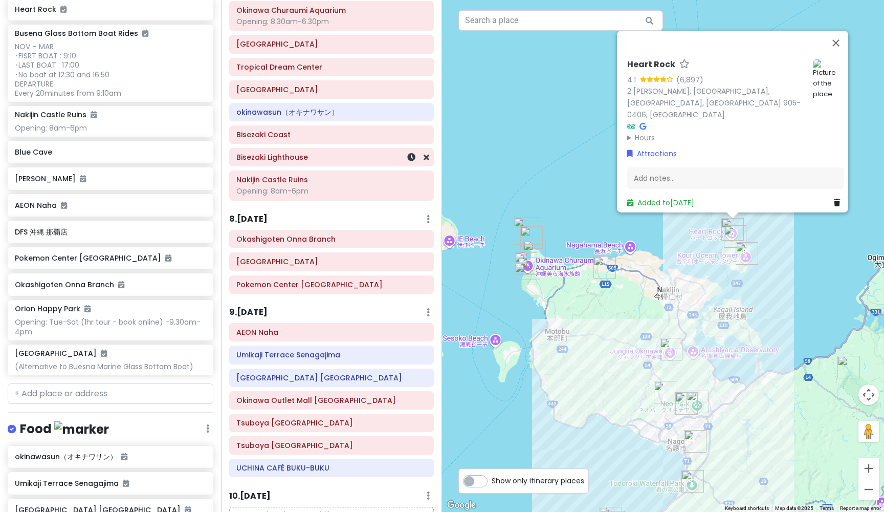
scroll to position [1491, 0]
click at [307, 256] on h6 "[GEOGRAPHIC_DATA]" at bounding box center [331, 260] width 190 height 9
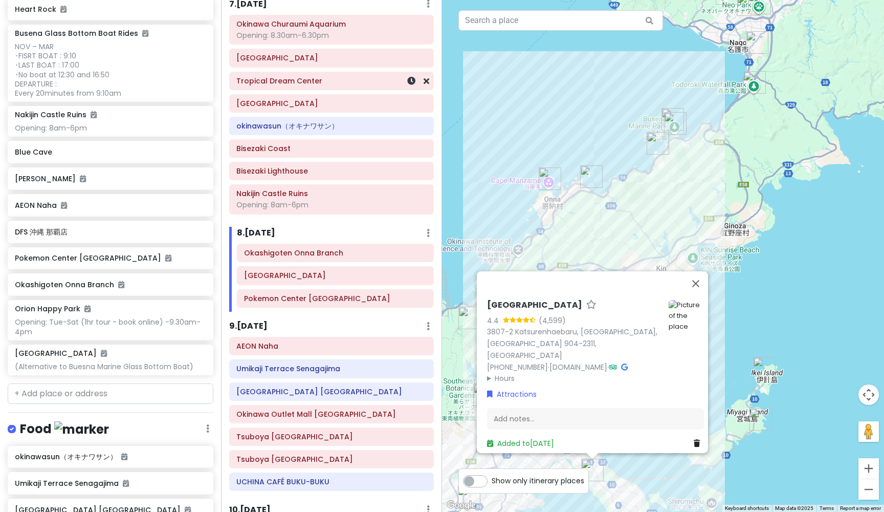
scroll to position [1465, 0]
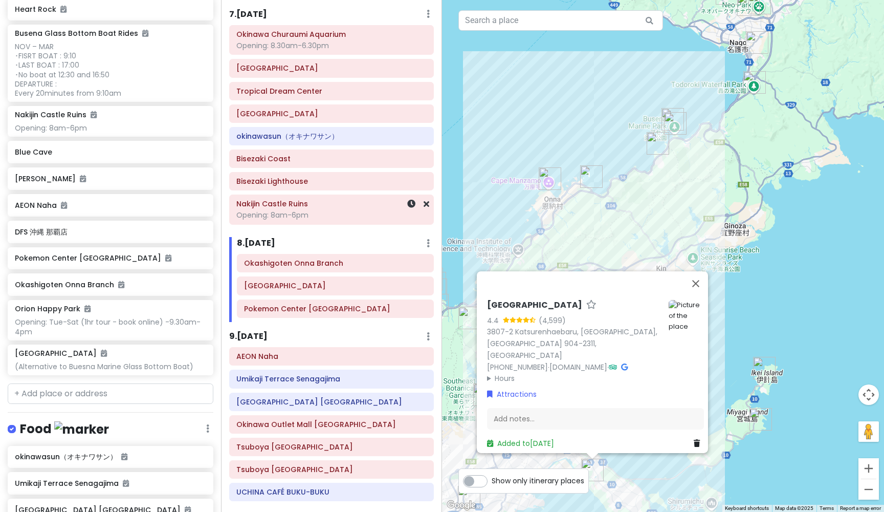
click at [310, 199] on div "[GEOGRAPHIC_DATA] Opening: 8am-6pm" at bounding box center [331, 210] width 190 height 26
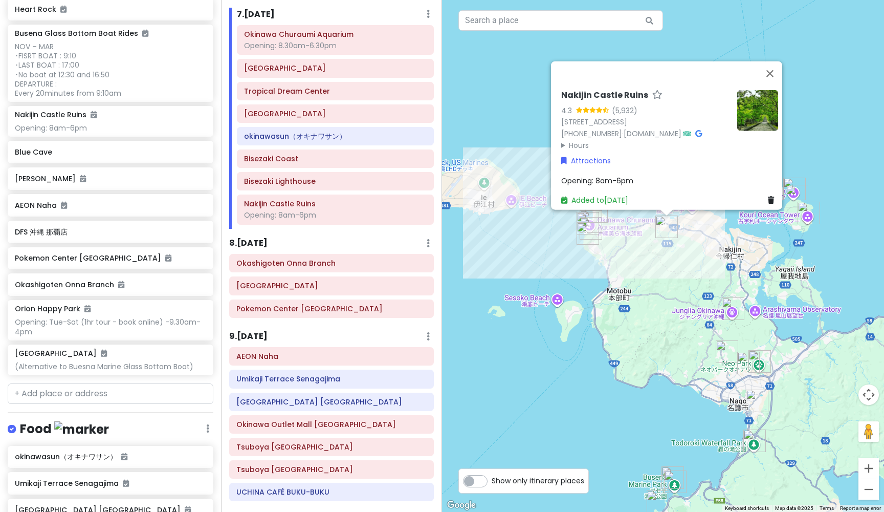
click at [647, 174] on div "Opening: 8am-6pm" at bounding box center [669, 179] width 217 height 11
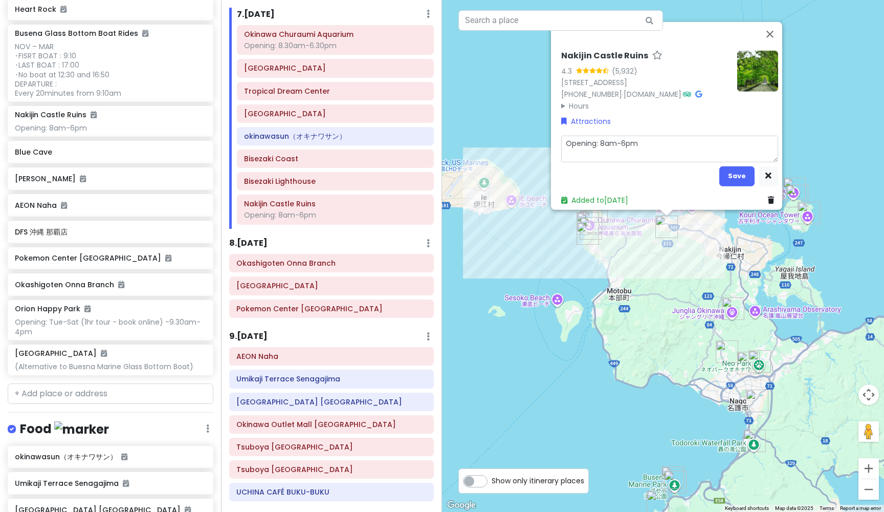
click at [655, 137] on textarea "Opening: 8am-6pm" at bounding box center [669, 148] width 217 height 27
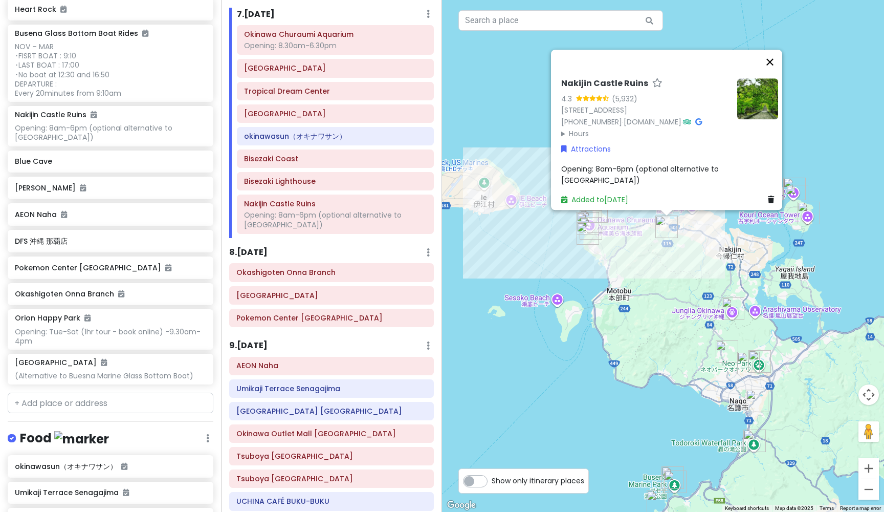
click at [775, 50] on button "Close" at bounding box center [770, 62] width 25 height 25
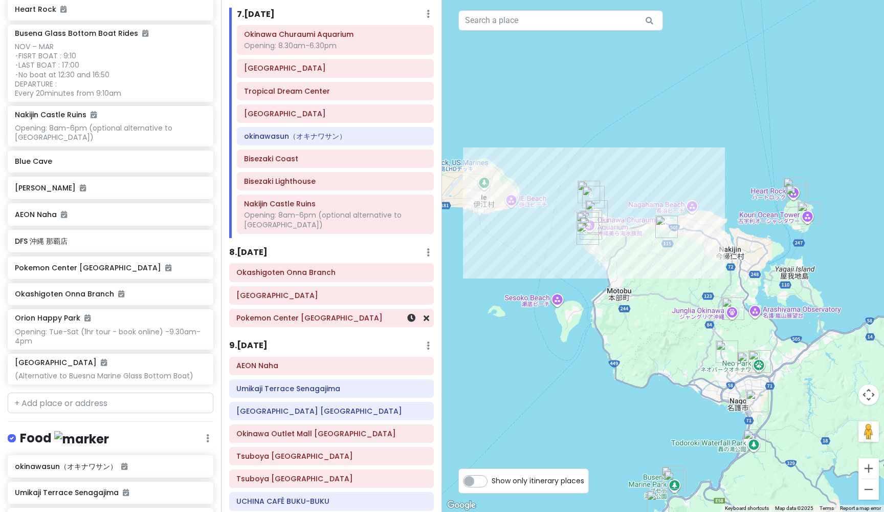
click at [353, 313] on h6 "Pokemon Center [GEOGRAPHIC_DATA]" at bounding box center [331, 317] width 190 height 9
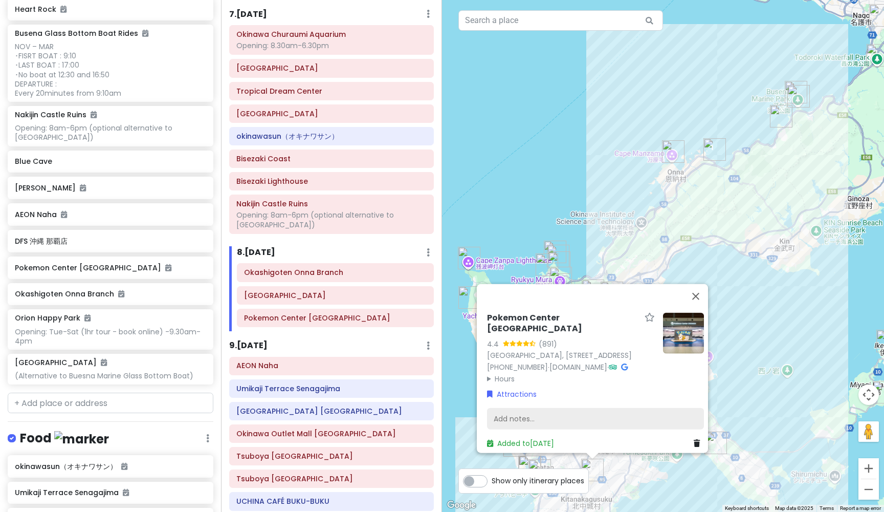
click at [559, 408] on div "Add notes..." at bounding box center [595, 418] width 217 height 21
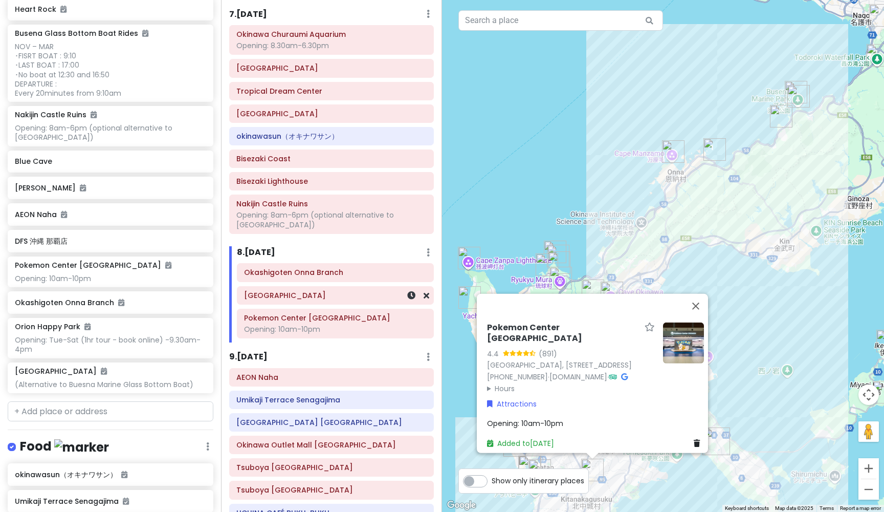
click at [357, 289] on div "[GEOGRAPHIC_DATA]" at bounding box center [335, 295] width 183 height 14
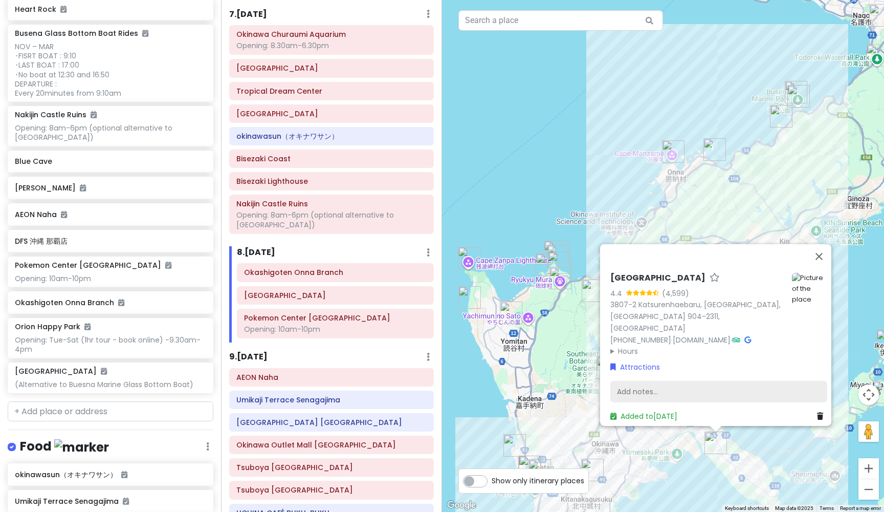
click at [661, 388] on div "Add notes..." at bounding box center [718, 391] width 217 height 21
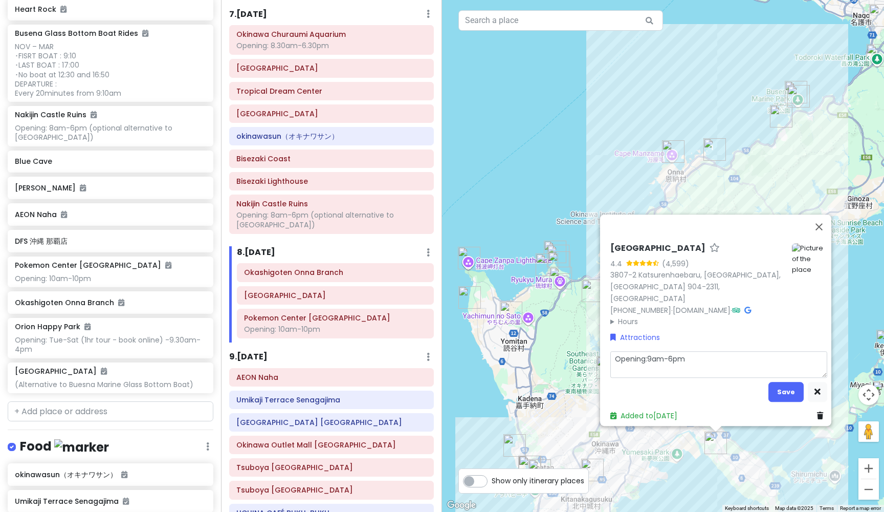
click at [645, 355] on textarea "Opening:9am-6pm" at bounding box center [718, 364] width 217 height 27
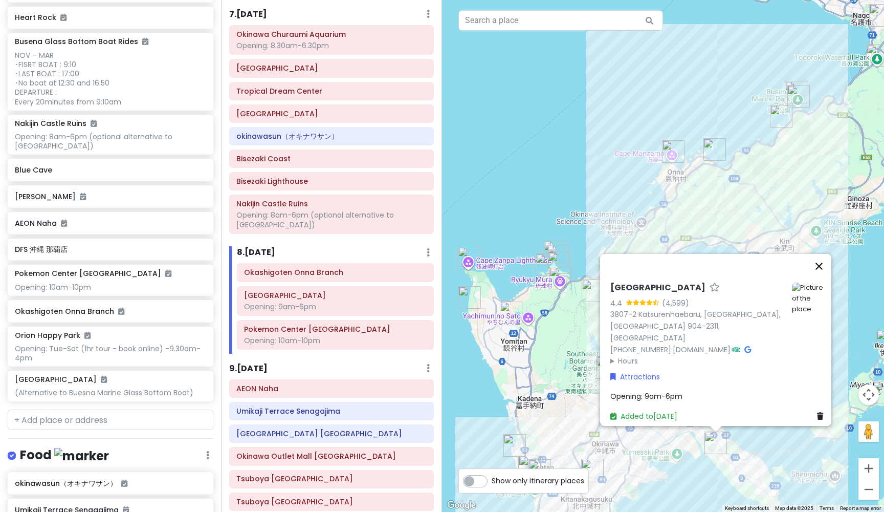
click at [824, 272] on button "Close" at bounding box center [819, 266] width 25 height 25
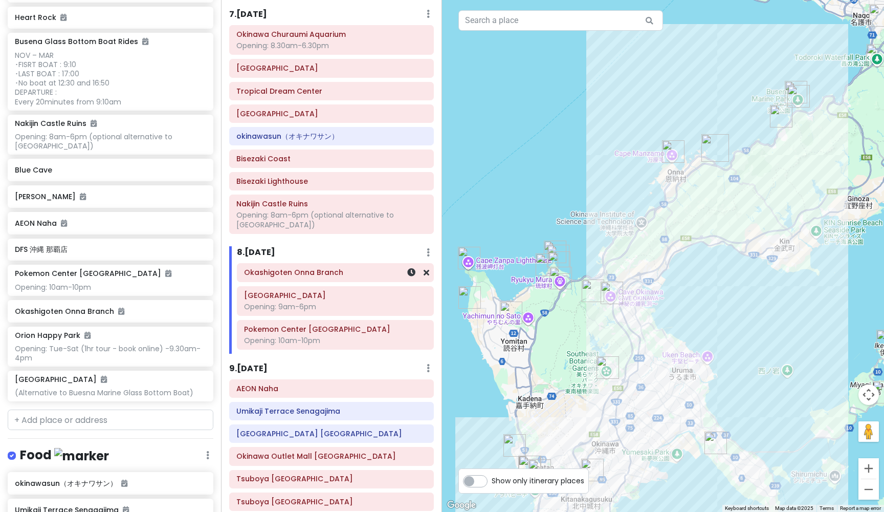
click at [341, 268] on h6 "Okashigoten Onna Branch" at bounding box center [335, 272] width 183 height 9
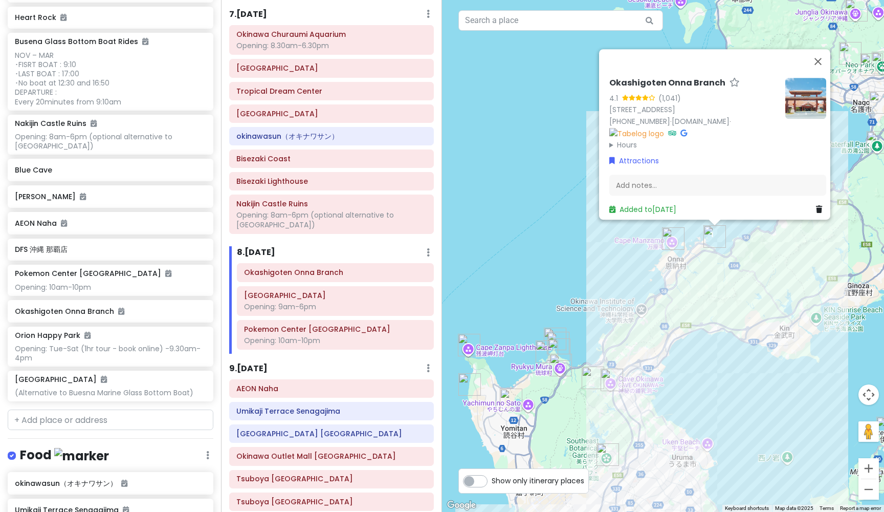
click at [688, 78] on h6 "Okashigoten Onna Branch" at bounding box center [667, 83] width 116 height 11
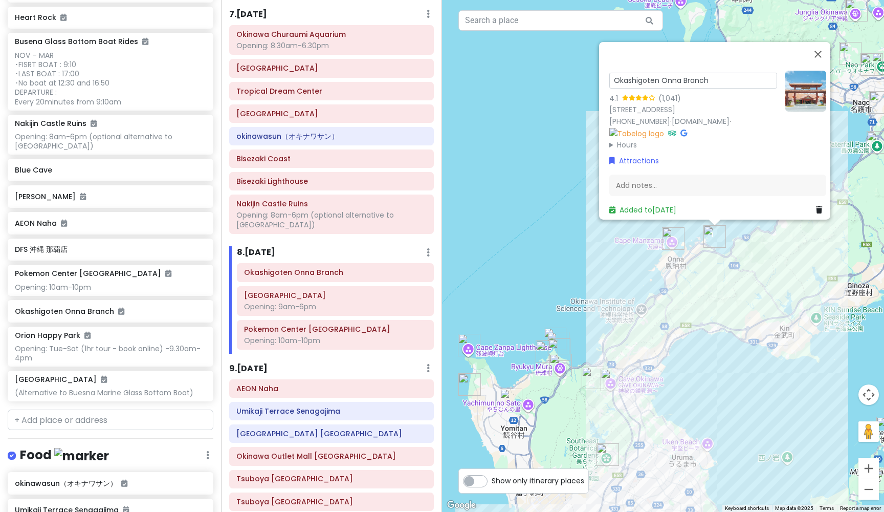
drag, startPoint x: 720, startPoint y: 65, endPoint x: 603, endPoint y: 65, distance: 116.7
click at [605, 67] on div "Okashigoten Onna Branch 4.1 (1,041) [STREET_ADDRESS] [PHONE_NUMBER] · [DOMAIN_N…" at bounding box center [717, 143] width 225 height 153
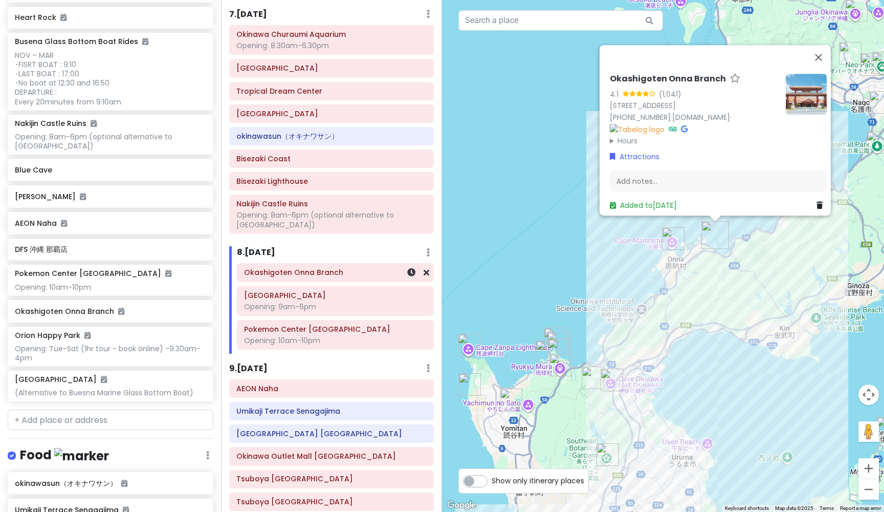
click at [349, 268] on h6 "Okashigoten Onna Branch" at bounding box center [335, 272] width 183 height 9
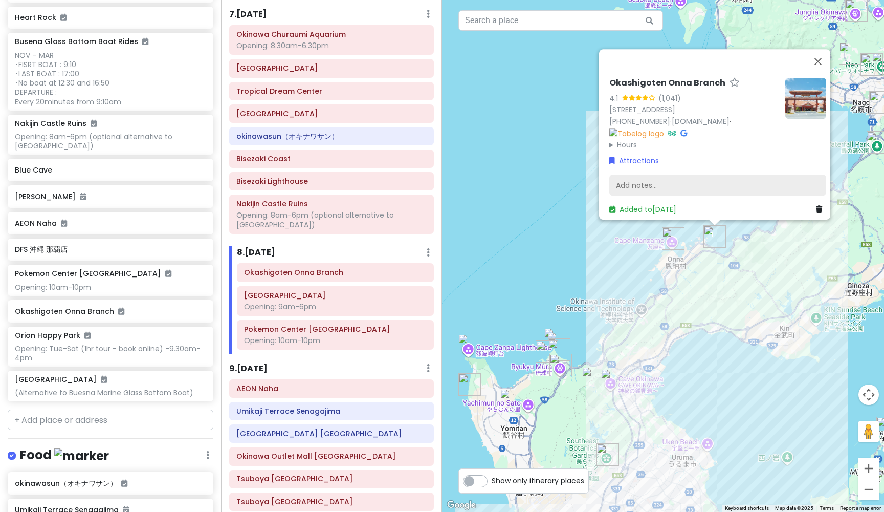
click at [617, 178] on div "Add notes..." at bounding box center [717, 184] width 217 height 21
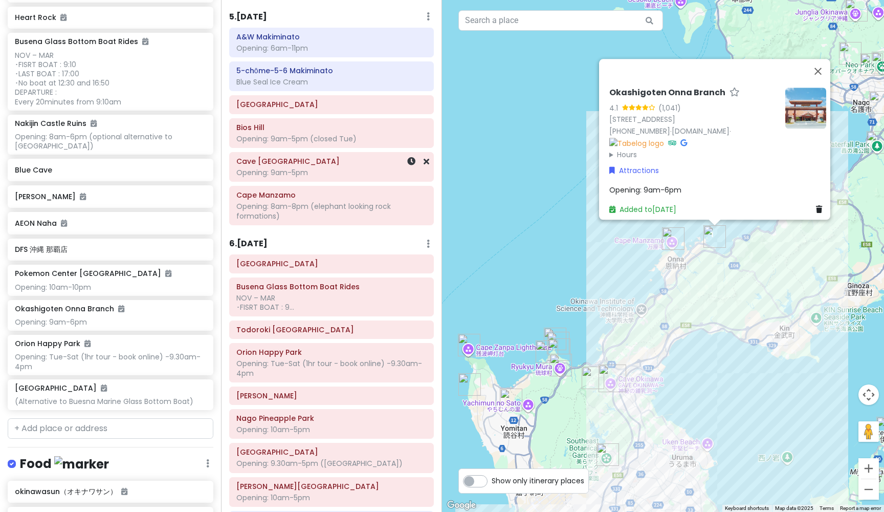
scroll to position [880, 0]
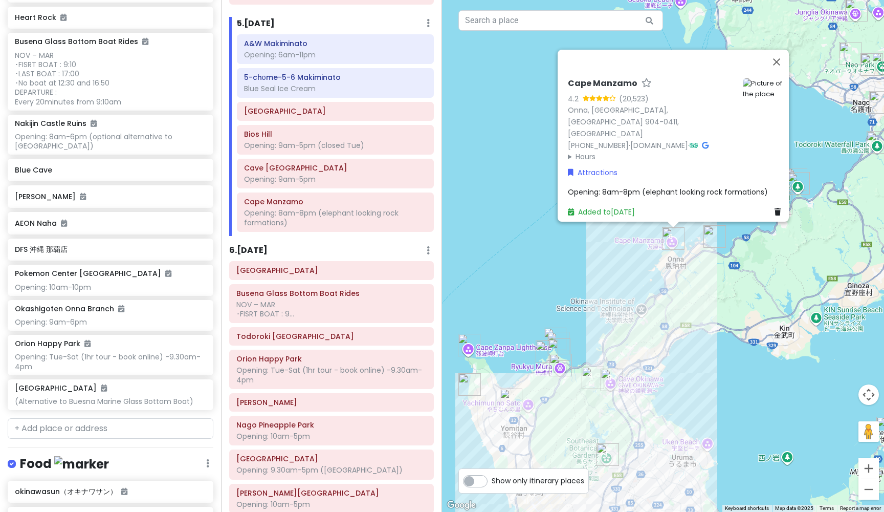
click at [763, 186] on div "Opening: 8am-8pm (elephant looking rock formations)" at bounding box center [676, 191] width 217 height 11
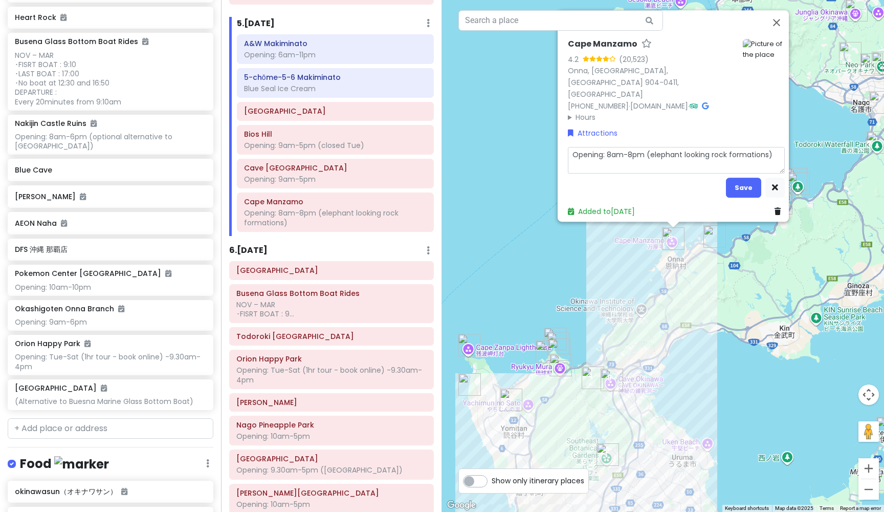
click at [769, 149] on textarea "Opening: 8am-8pm (elephant looking rock formations)" at bounding box center [676, 160] width 217 height 27
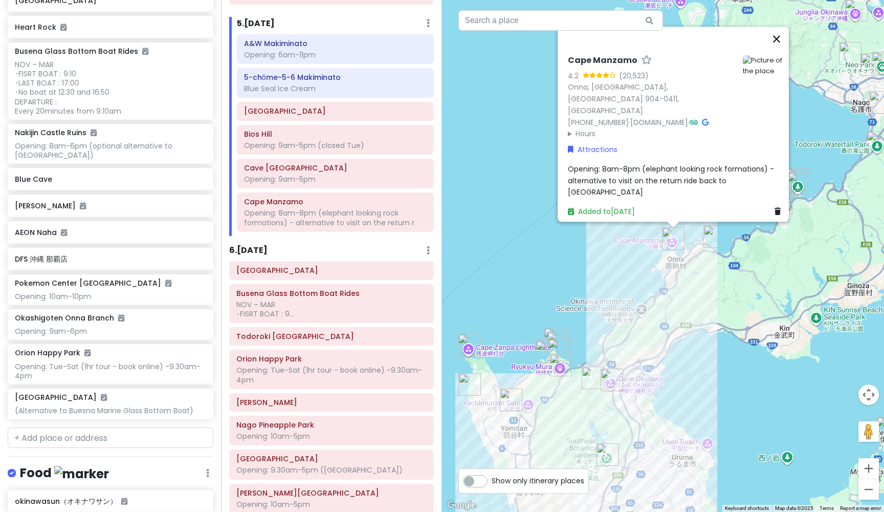
click at [781, 51] on button "Close" at bounding box center [776, 39] width 25 height 25
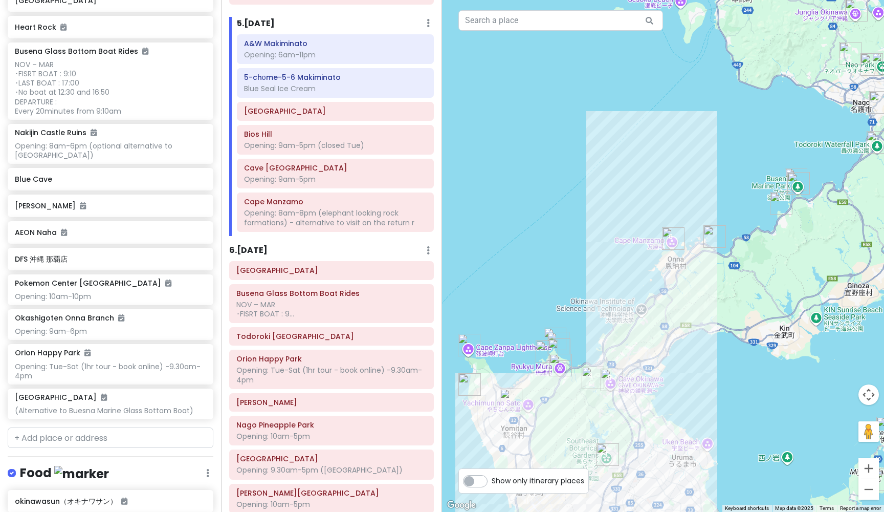
click at [709, 234] on img "Okashigoten Onna Branch" at bounding box center [715, 236] width 23 height 23
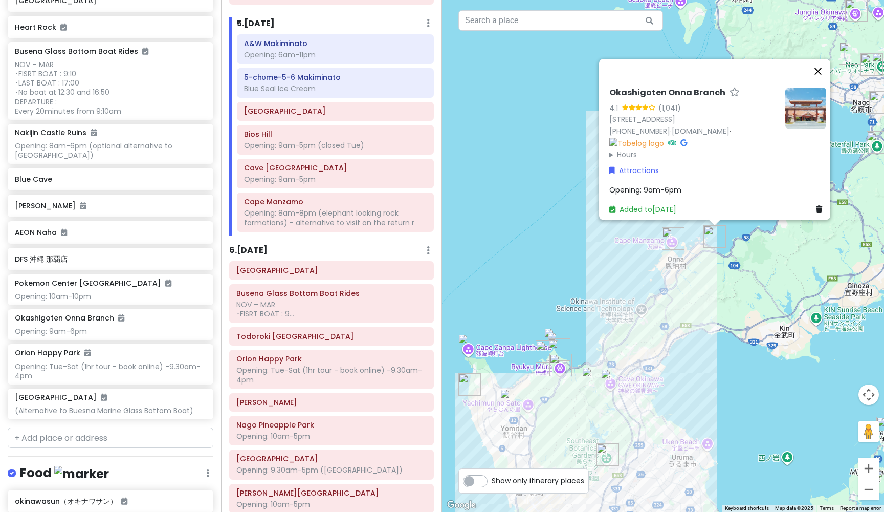
click at [824, 59] on button "Close" at bounding box center [818, 71] width 25 height 25
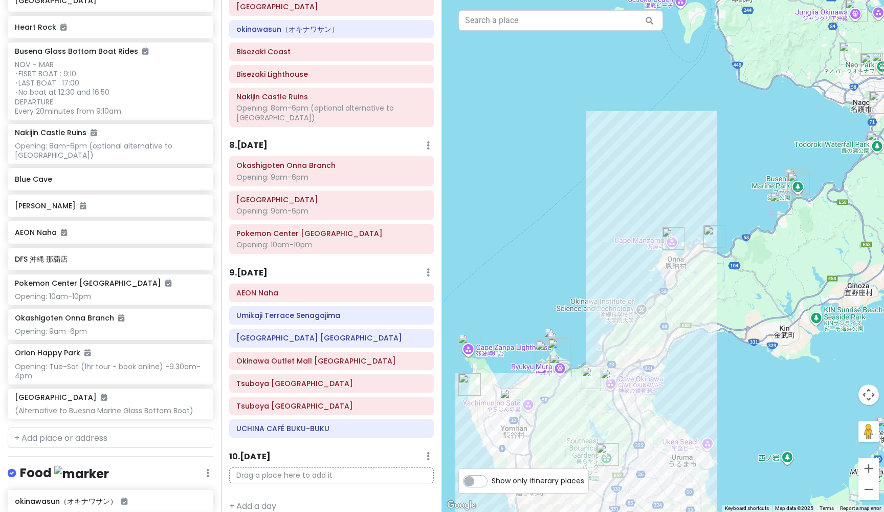
scroll to position [0, 0]
click at [339, 288] on h6 "AEON Naha" at bounding box center [331, 292] width 190 height 9
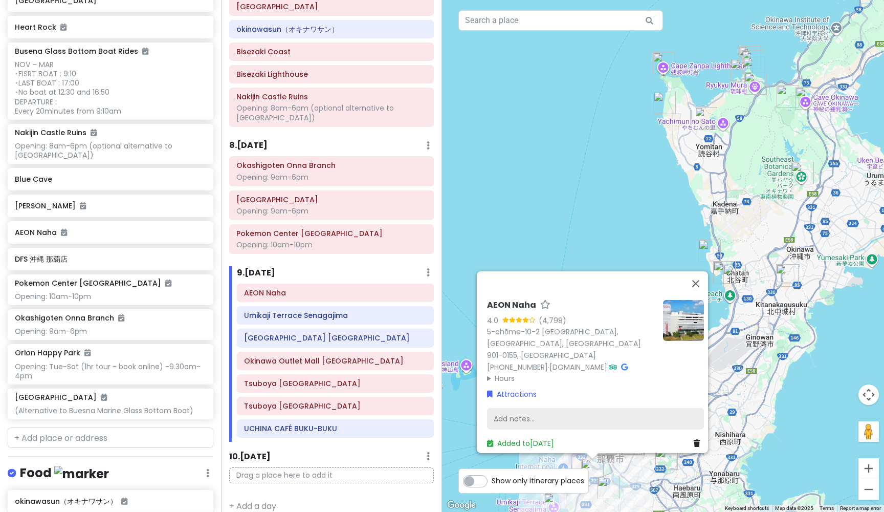
click at [558, 412] on div "Add notes..." at bounding box center [595, 418] width 217 height 21
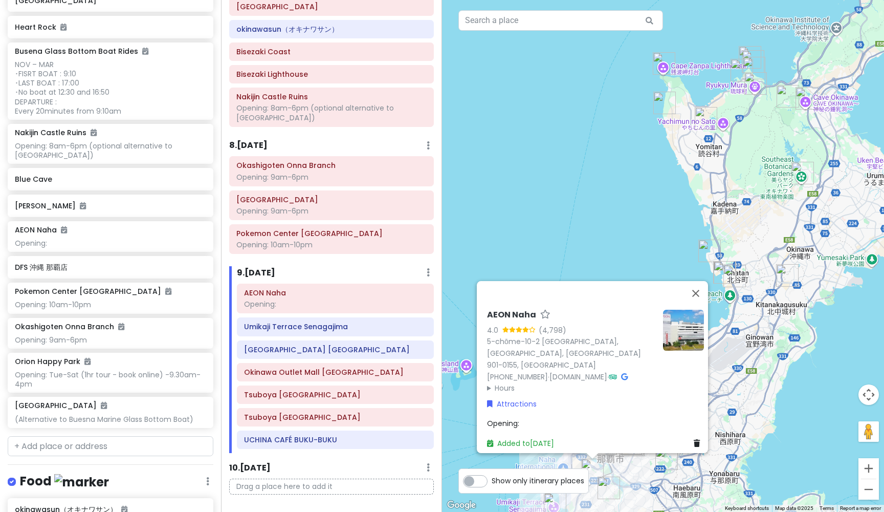
click at [526, 418] on div "Opening:" at bounding box center [595, 423] width 217 height 11
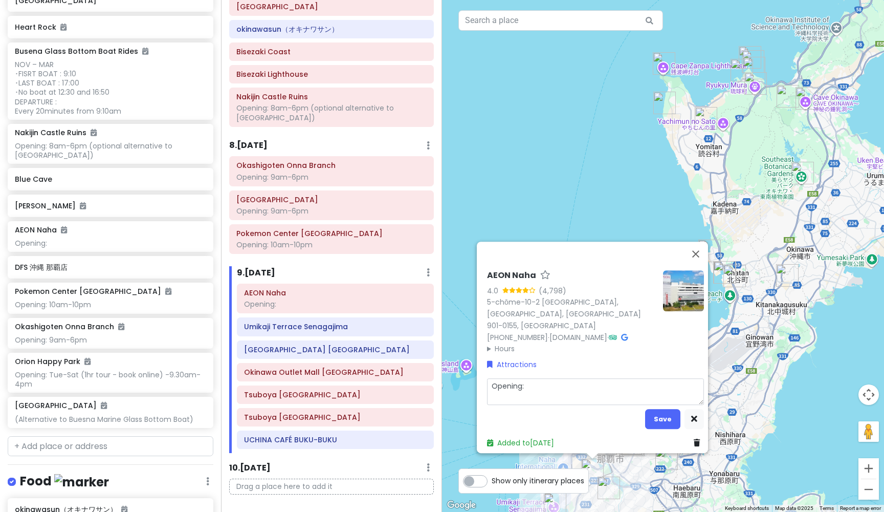
click at [535, 382] on textarea "Opening:" at bounding box center [595, 391] width 217 height 27
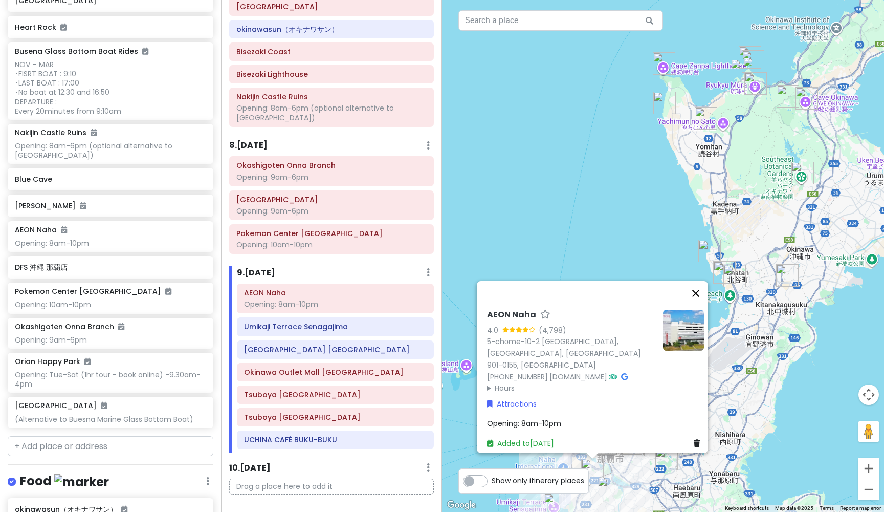
click at [699, 300] on button "Close" at bounding box center [696, 293] width 25 height 25
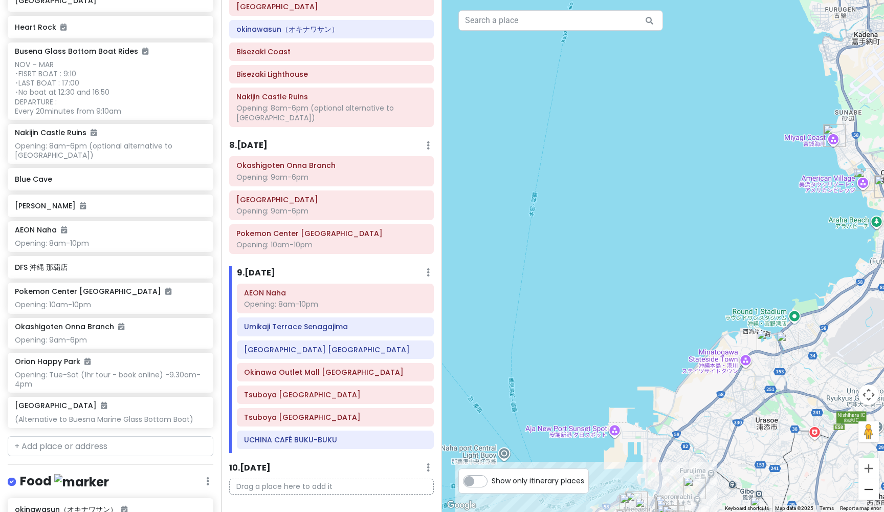
click at [867, 492] on button "Zoom out" at bounding box center [869, 489] width 20 height 20
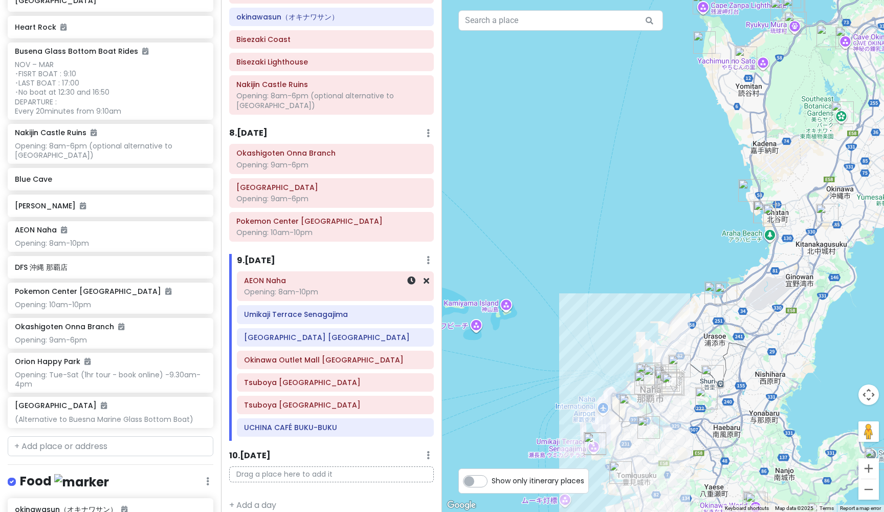
scroll to position [1584, 0]
click at [334, 356] on h6 "Okinawa Outlet Mall [GEOGRAPHIC_DATA]" at bounding box center [335, 360] width 183 height 9
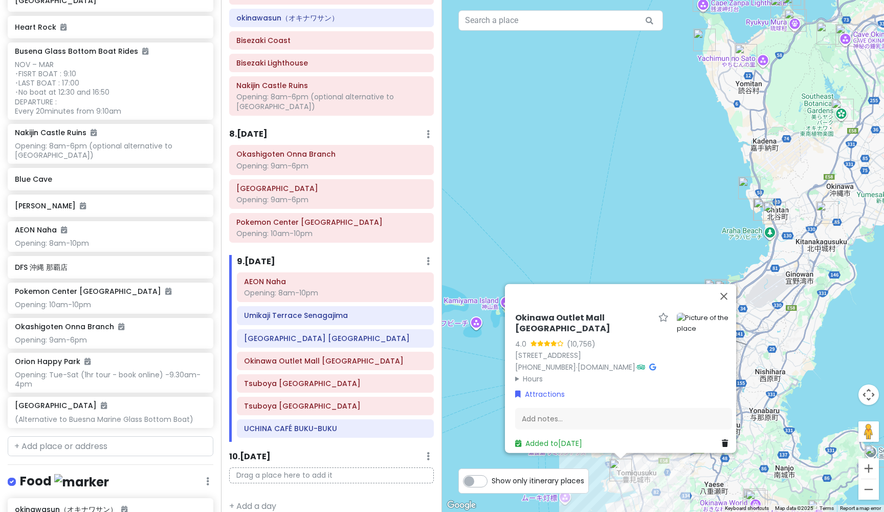
click at [628, 313] on h6 "Okinawa Outlet Mall [GEOGRAPHIC_DATA]" at bounding box center [584, 323] width 139 height 21
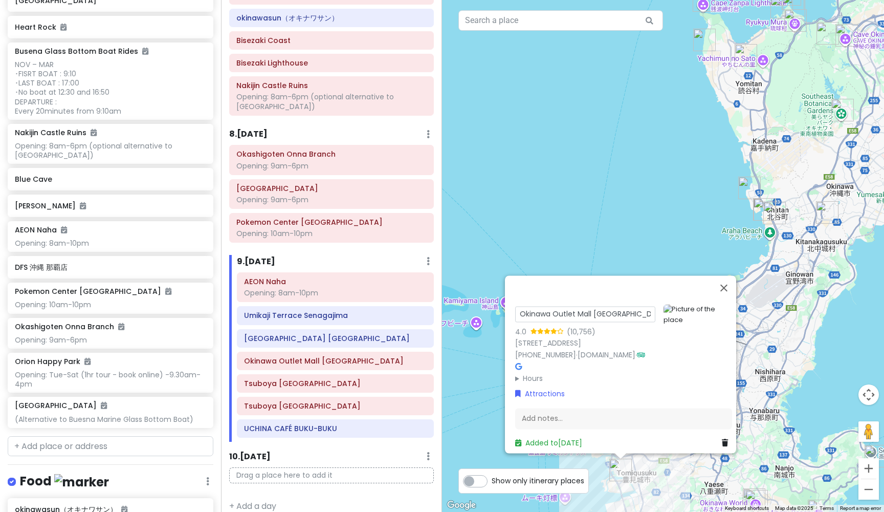
drag, startPoint x: 629, startPoint y: 308, endPoint x: 533, endPoint y: 293, distance: 97.3
click at [533, 293] on div "Okinawa Outlet Mall Ashibinaa 4.0 (10,756) 1-188 Toyosaki, Tomigusuku, [GEOGRAP…" at bounding box center [620, 364] width 231 height 178
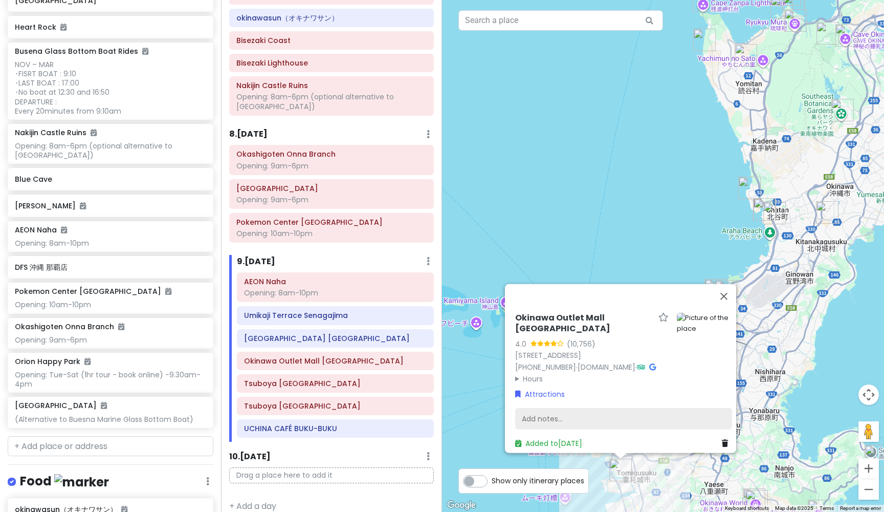
click at [546, 412] on div "Add notes..." at bounding box center [623, 418] width 217 height 21
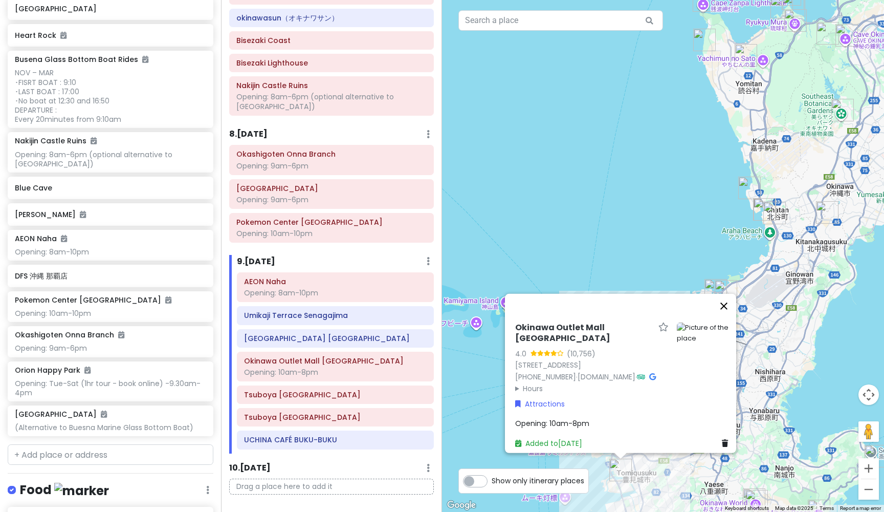
click at [729, 300] on button "Close" at bounding box center [724, 306] width 25 height 25
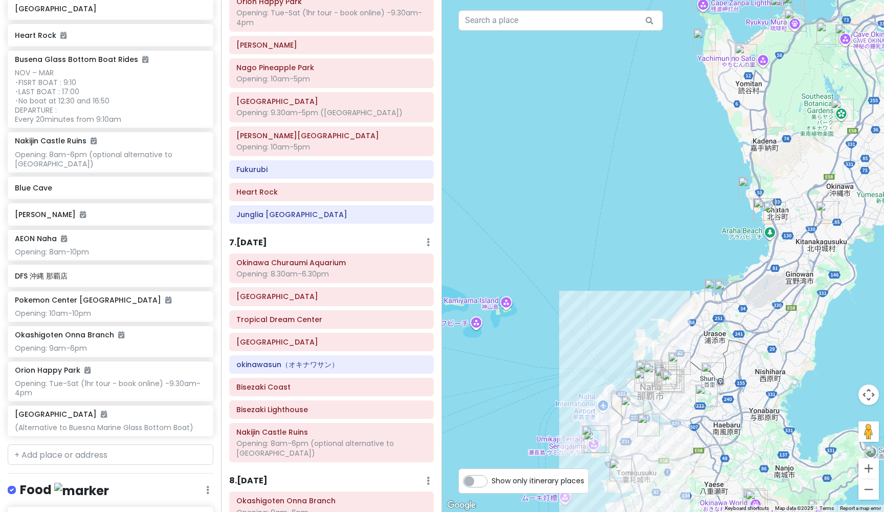
scroll to position [1234, 0]
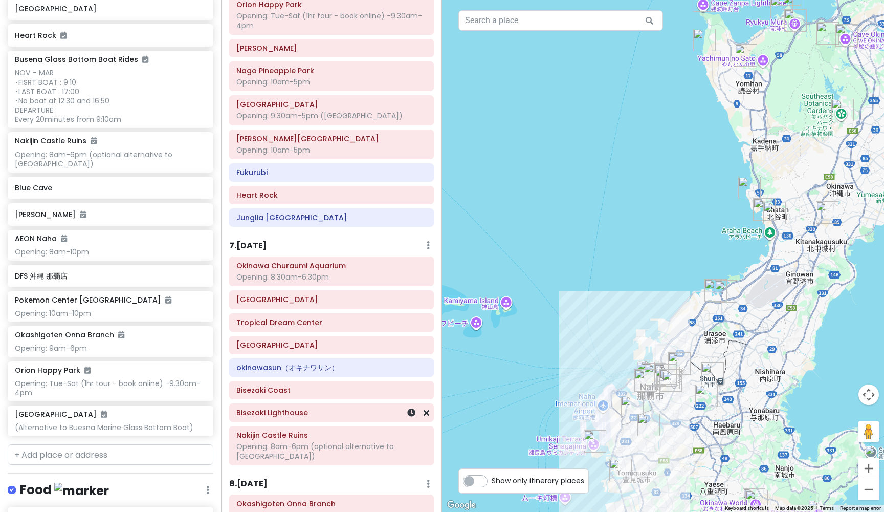
click at [274, 408] on h6 "Bisezaki Lighthouse" at bounding box center [331, 412] width 190 height 9
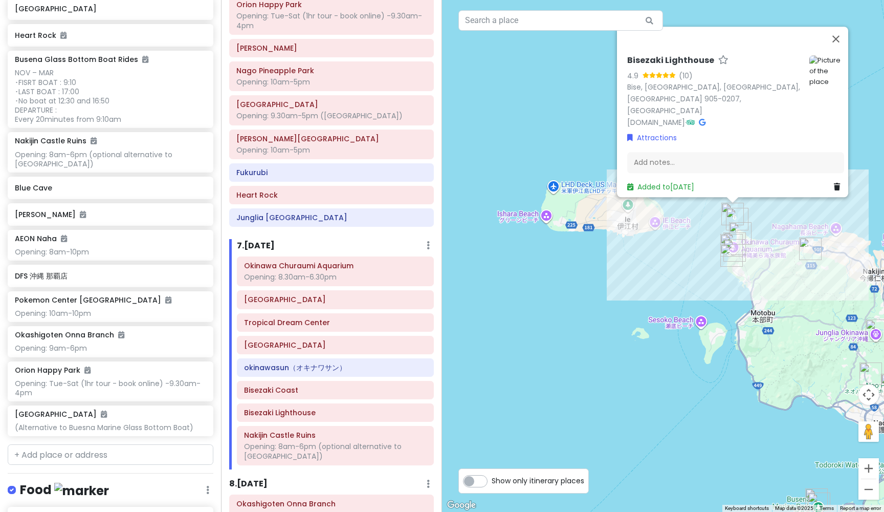
click at [697, 66] on h6 "Bisezaki Lighthouse" at bounding box center [670, 60] width 87 height 11
drag, startPoint x: 714, startPoint y: 65, endPoint x: 622, endPoint y: 65, distance: 92.6
click at [623, 65] on div "Bisezaki Lighthouse 4.9 (10) Bise, [GEOGRAPHIC_DATA], [GEOGRAPHIC_DATA] 905-020…" at bounding box center [735, 120] width 225 height 153
click at [270, 363] on h6 "okinawasun（オキナワサン）" at bounding box center [335, 367] width 183 height 9
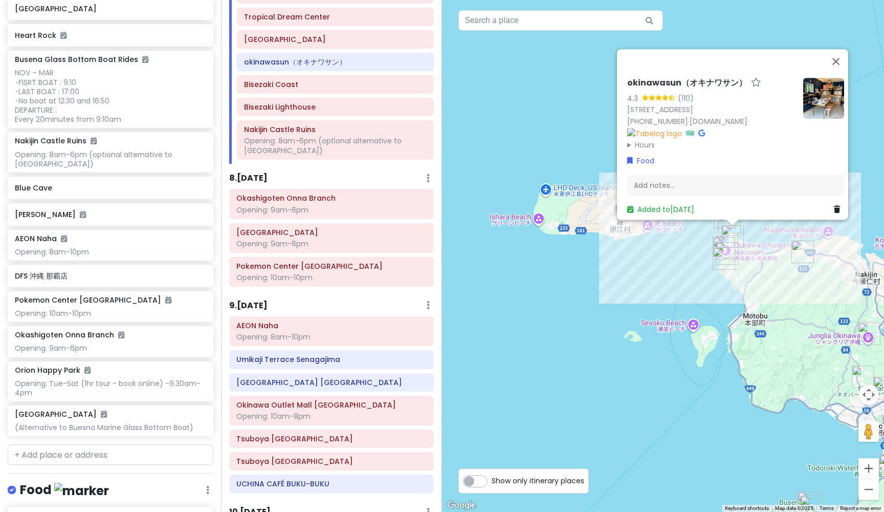
scroll to position [1542, 0]
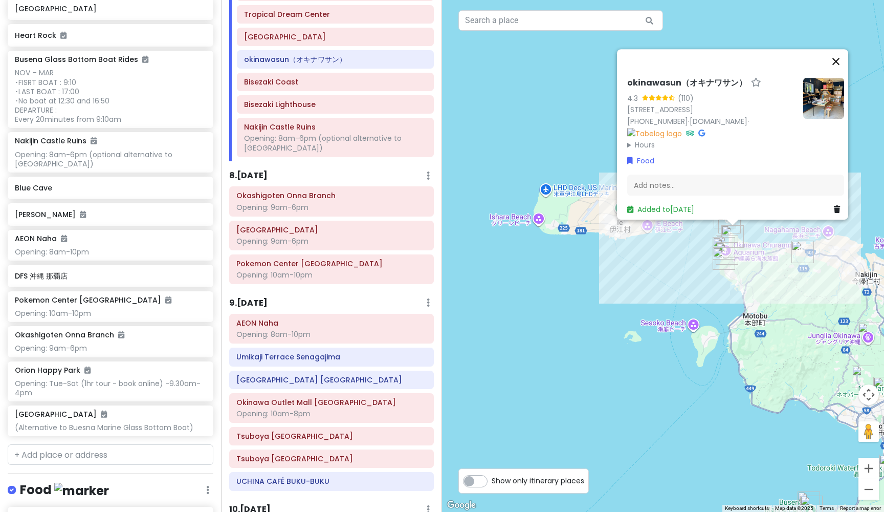
click at [840, 49] on button "Close" at bounding box center [836, 61] width 25 height 25
